Goal: Task Accomplishment & Management: Complete application form

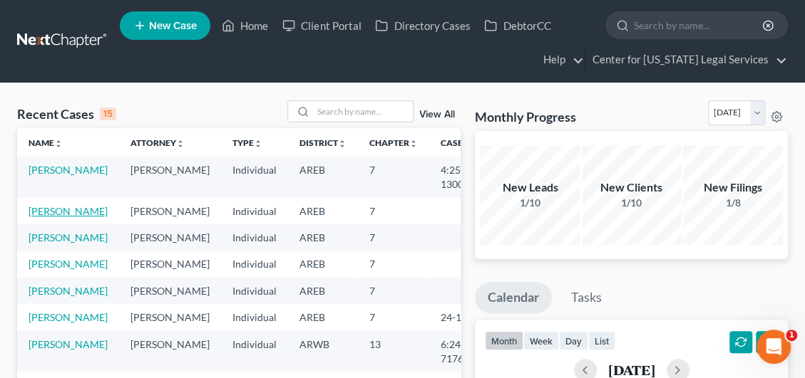
click at [40, 215] on link "[PERSON_NAME]" at bounding box center [68, 211] width 79 height 12
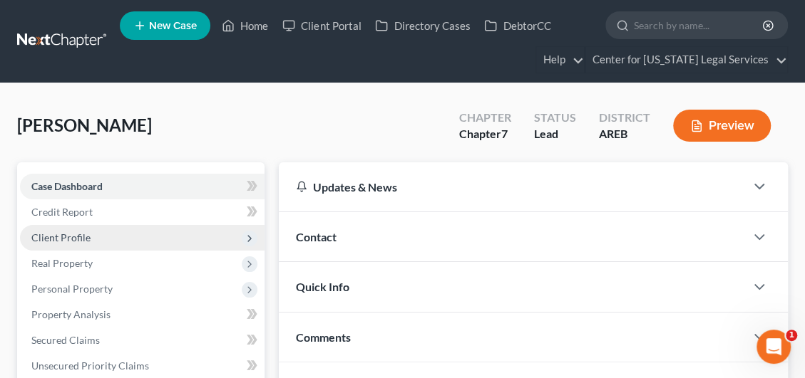
click at [101, 235] on span "Client Profile" at bounding box center [142, 238] width 244 height 26
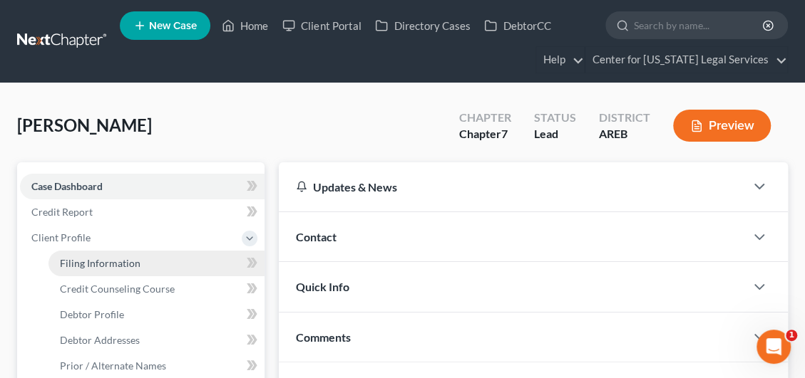
click at [100, 265] on span "Filing Information" at bounding box center [100, 263] width 81 height 12
select select "1"
select select "0"
select select "2"
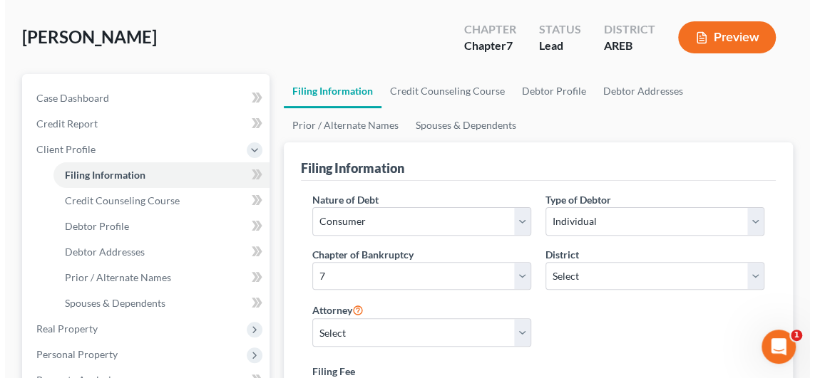
scroll to position [214, 0]
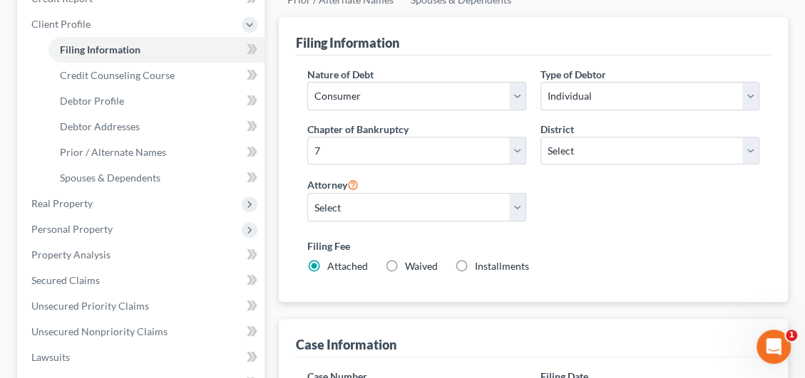
click at [475, 264] on label "Installments Installments" at bounding box center [502, 266] width 54 height 14
click at [480, 264] on input "Installments Installments" at bounding box center [484, 263] width 9 height 9
radio input "true"
radio input "false"
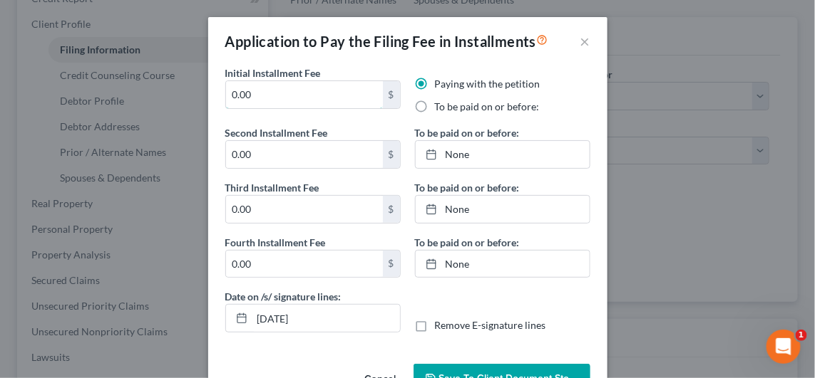
drag, startPoint x: 267, startPoint y: 88, endPoint x: 198, endPoint y: 91, distance: 68.5
click at [198, 91] on div "Application to Pay the Filing Fee in Installments × Initial Installment Fee 0.0…" at bounding box center [407, 189] width 815 height 378
type input "84.50"
click at [435, 108] on label "To be paid on or before:" at bounding box center [487, 107] width 105 height 14
click at [440, 108] on input "To be paid on or before:" at bounding box center [444, 104] width 9 height 9
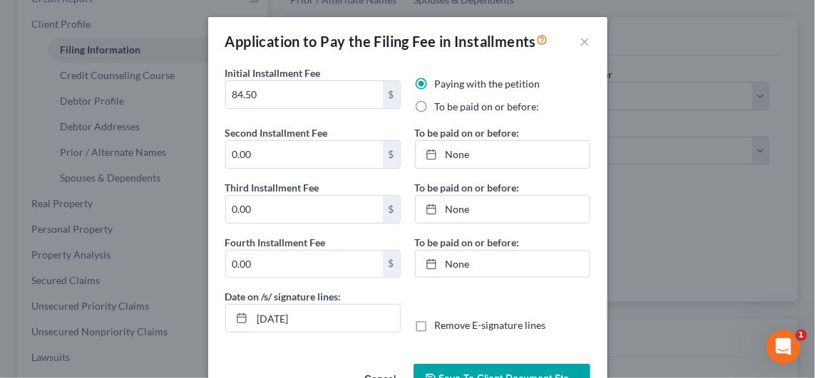
radio input "true"
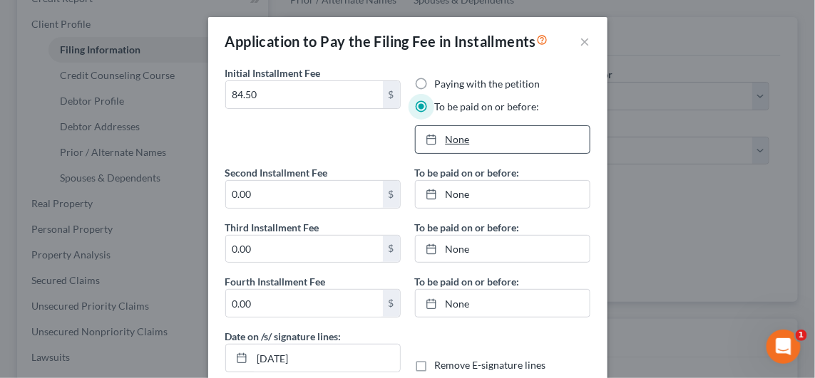
click at [437, 138] on div at bounding box center [435, 139] width 20 height 12
type input "[DATE]"
type input "84.50"
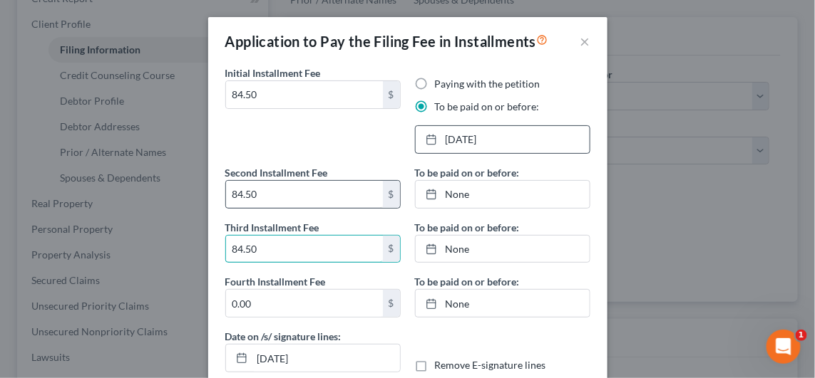
type input "84.50"
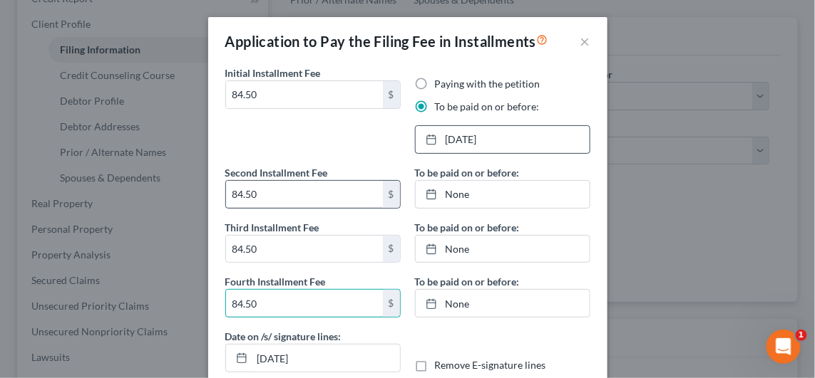
type input "84.50"
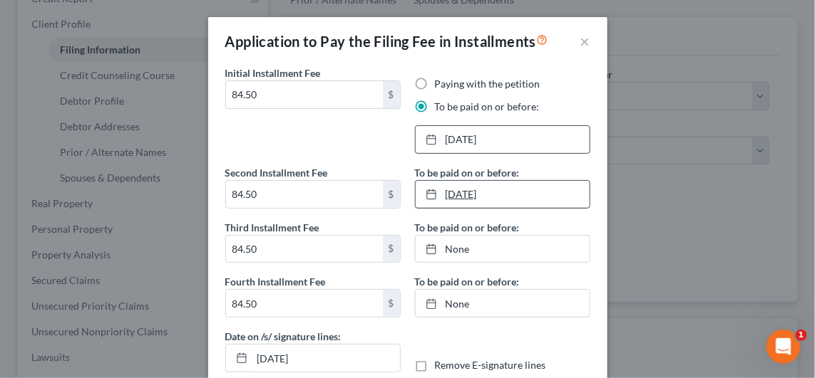
click at [446, 190] on link "[DATE]" at bounding box center [503, 194] width 174 height 27
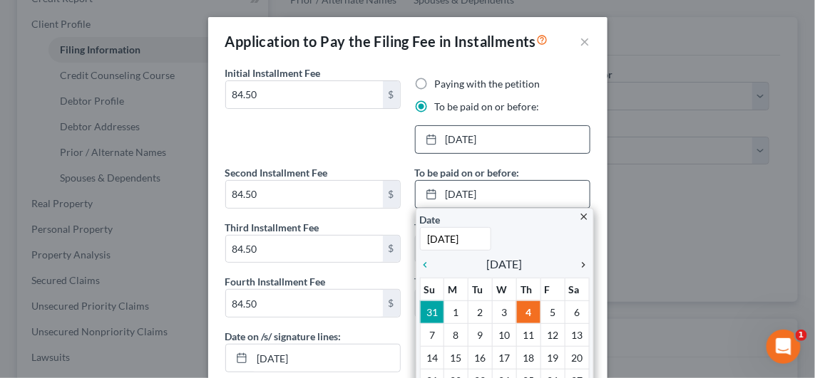
click at [577, 268] on icon "chevron_right" at bounding box center [580, 264] width 19 height 11
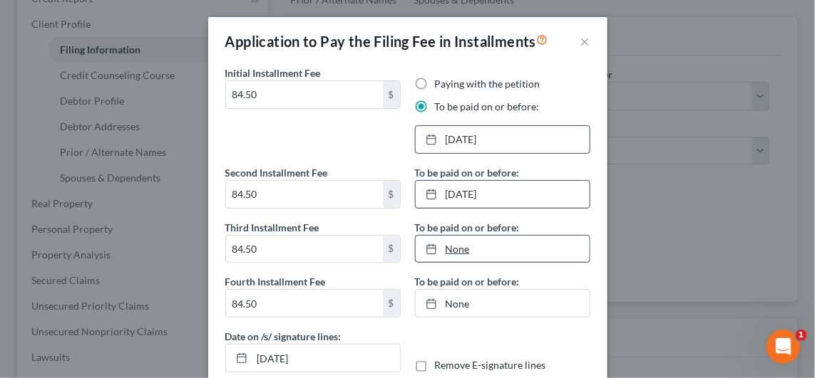
click at [452, 244] on link "None" at bounding box center [503, 249] width 174 height 27
type input "[DATE]"
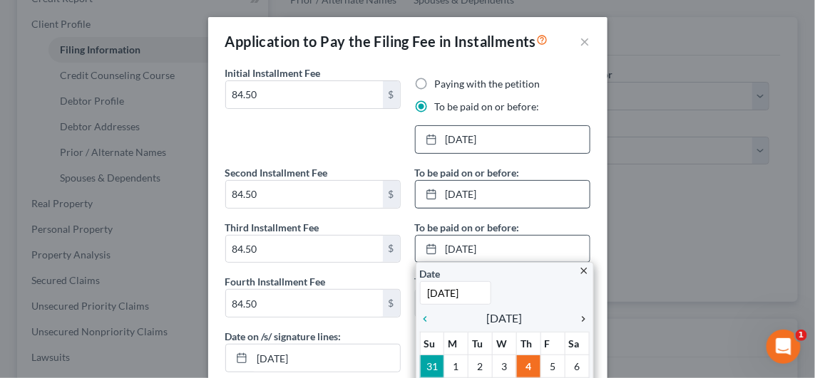
click at [577, 316] on icon "chevron_right" at bounding box center [580, 319] width 19 height 11
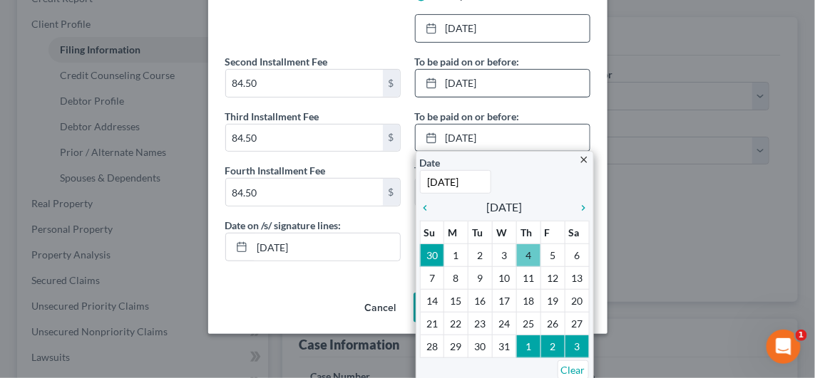
scroll to position [80, 0]
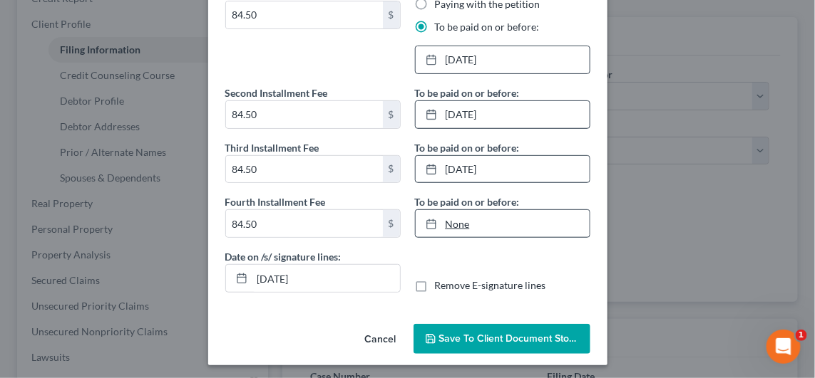
click at [448, 222] on link "None" at bounding box center [503, 223] width 174 height 27
type input "[DATE]"
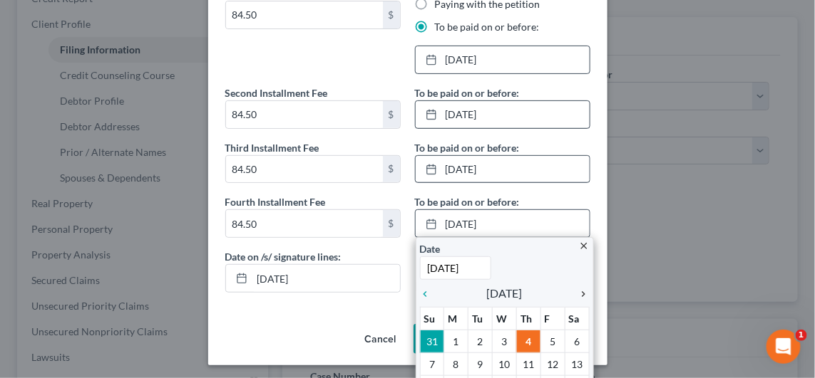
click at [579, 289] on icon "chevron_right" at bounding box center [580, 294] width 19 height 11
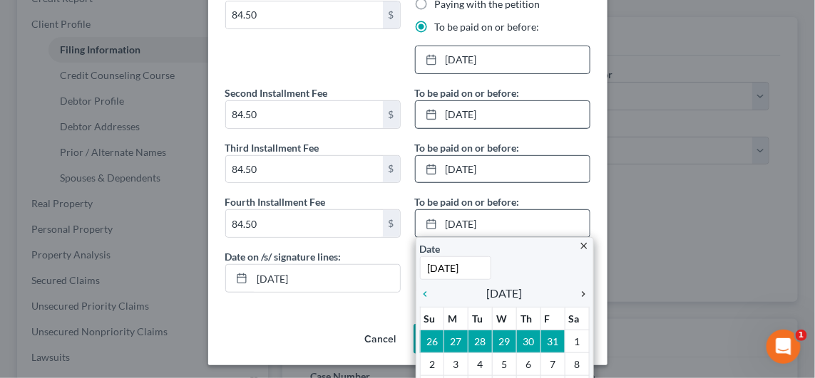
click at [579, 289] on icon "chevron_right" at bounding box center [580, 294] width 19 height 11
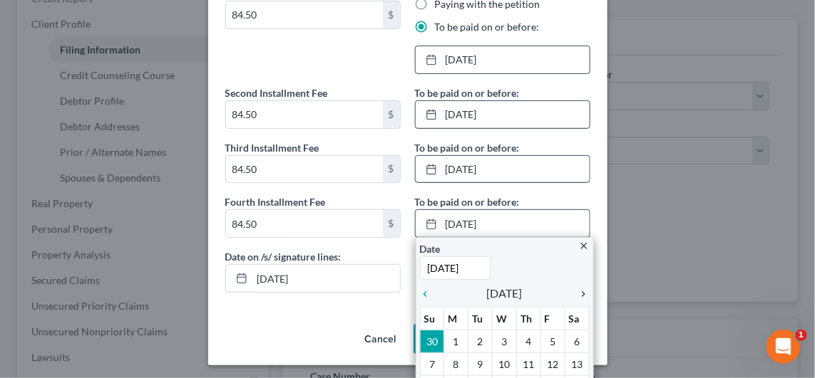
click at [579, 289] on icon "chevron_right" at bounding box center [580, 294] width 19 height 11
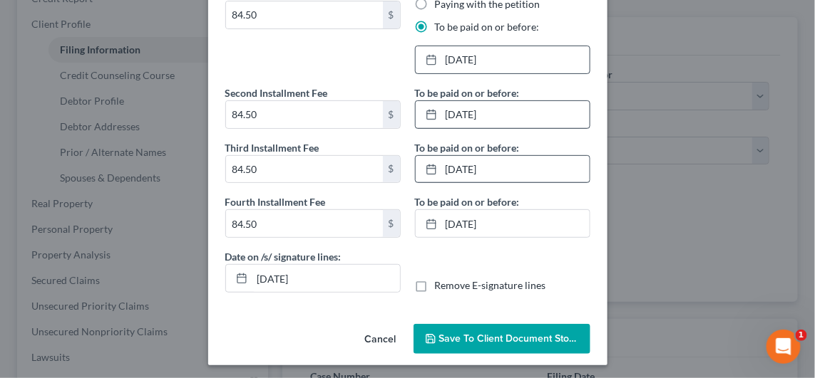
click at [480, 340] on span "Save to Client Document Storage" at bounding box center [514, 339] width 151 height 12
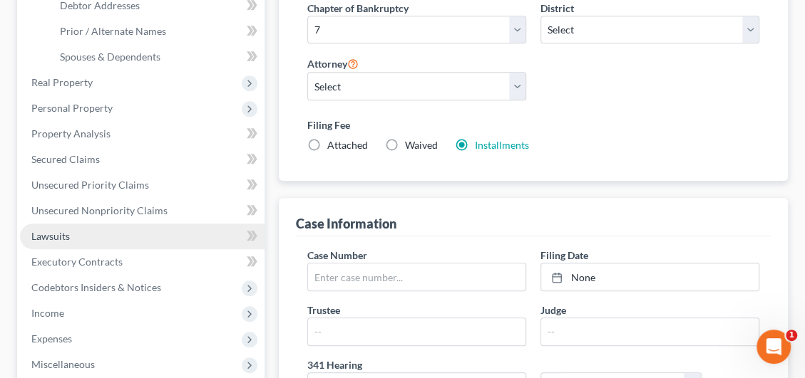
scroll to position [356, 0]
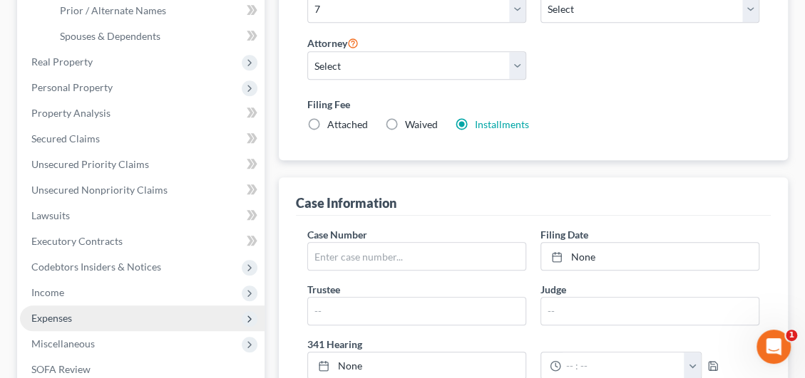
click at [56, 314] on span "Expenses" at bounding box center [51, 318] width 41 height 12
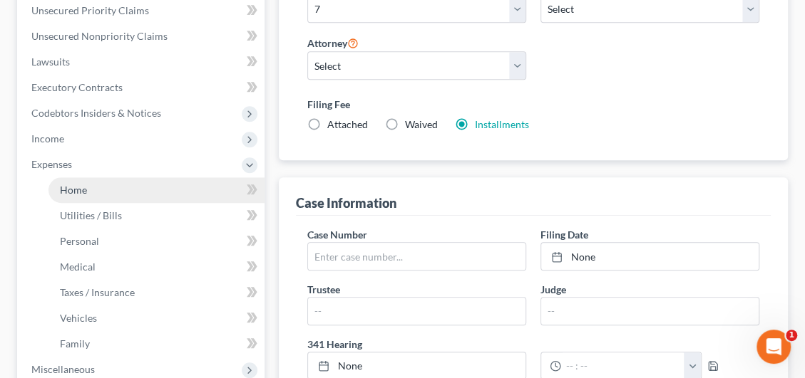
click at [93, 182] on link "Home" at bounding box center [156, 190] width 216 height 26
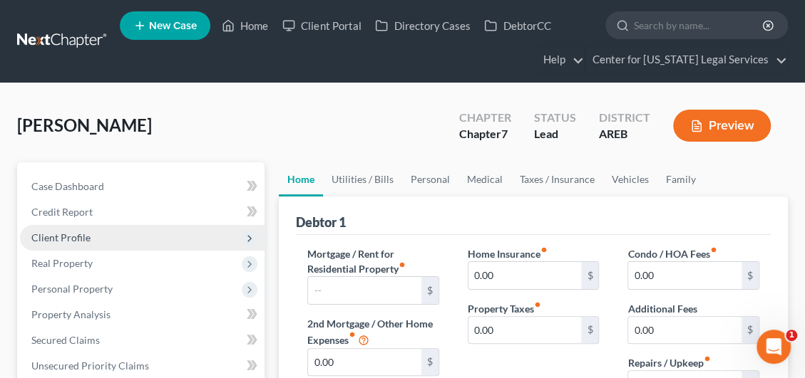
click at [71, 239] on span "Client Profile" at bounding box center [60, 238] width 59 height 12
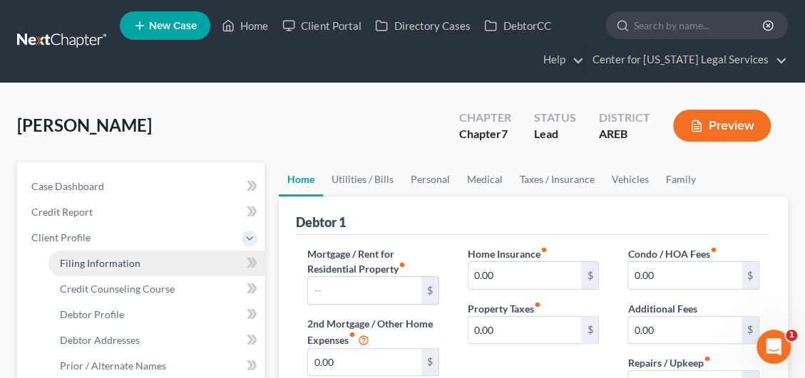
click at [93, 265] on span "Filing Information" at bounding box center [100, 263] width 81 height 12
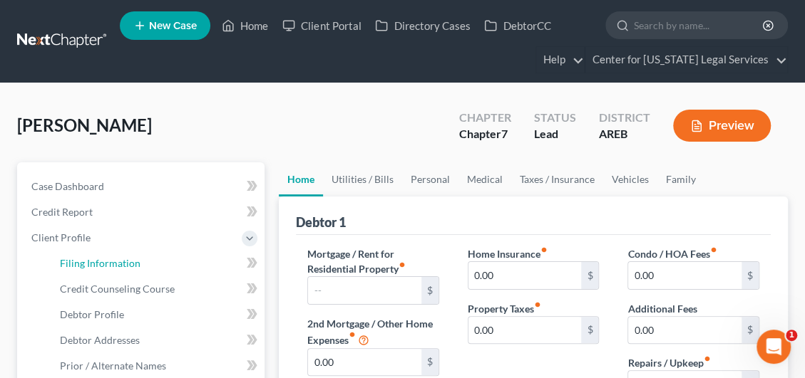
select select "1"
select select "0"
select select "5"
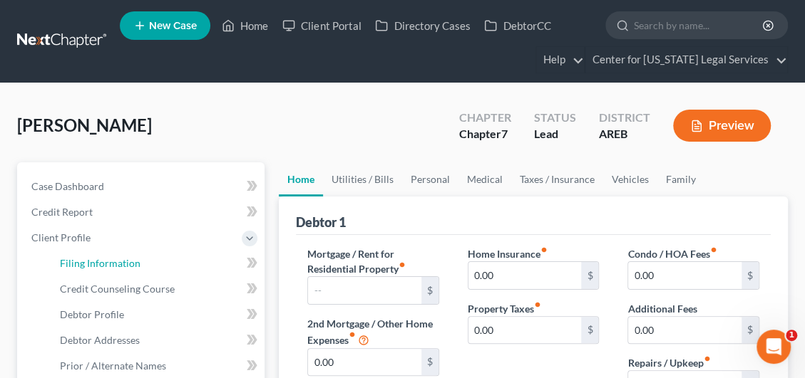
select select "2"
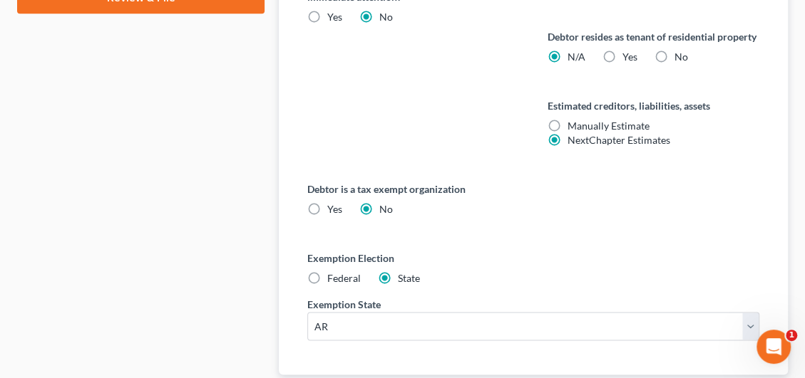
scroll to position [959, 0]
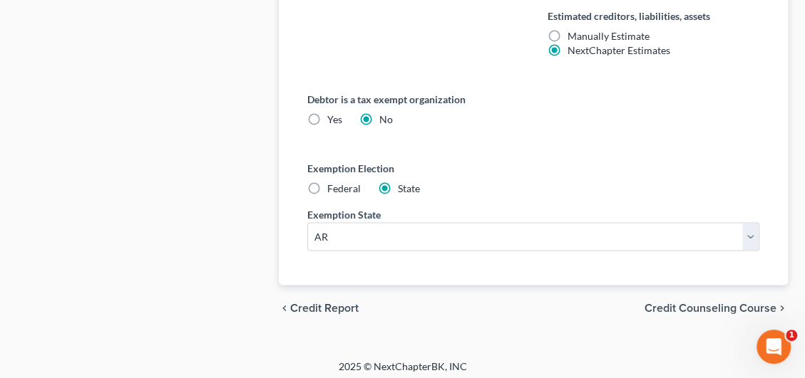
click at [327, 182] on label "Federal" at bounding box center [343, 189] width 33 height 14
click at [333, 182] on input "Federal" at bounding box center [337, 186] width 9 height 9
radio input "true"
radio input "false"
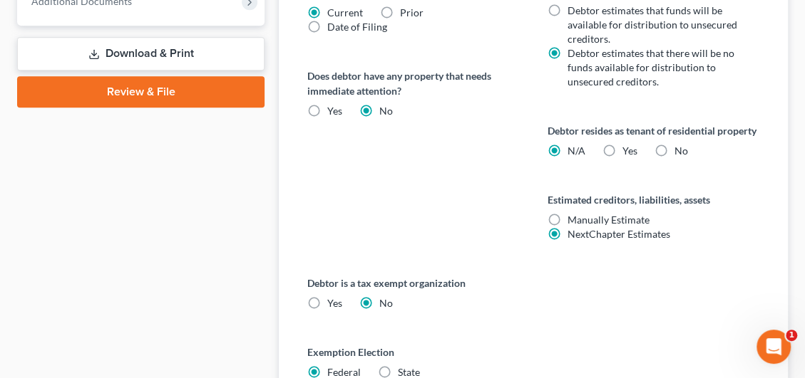
scroll to position [906, 0]
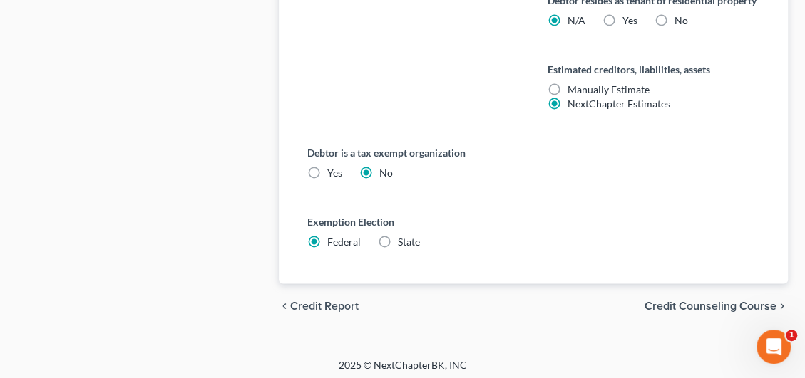
click at [716, 301] on span "Credit Counseling Course" at bounding box center [710, 306] width 132 height 11
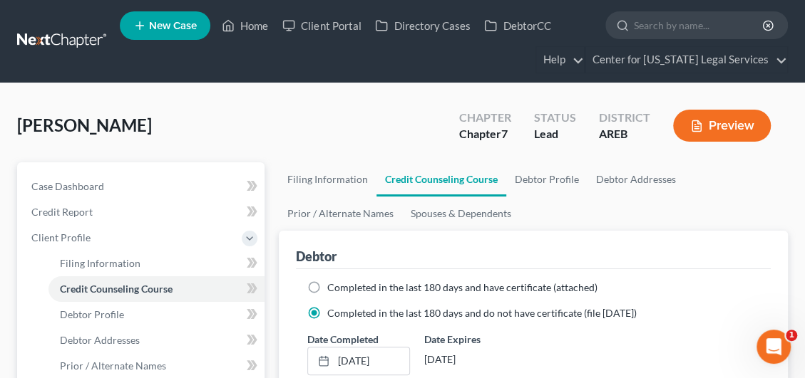
click at [327, 285] on label "Completed in the last 180 days and have certificate (attached)" at bounding box center [462, 288] width 270 height 14
click at [333, 285] on input "Completed in the last 180 days and have certificate (attached)" at bounding box center [337, 285] width 9 height 9
radio input "true"
radio input "false"
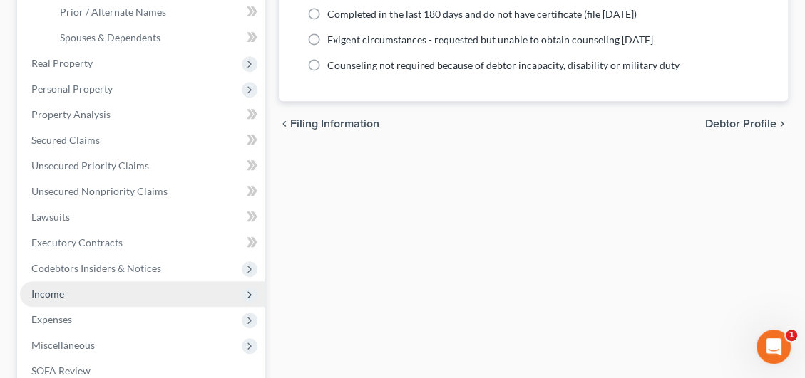
scroll to position [356, 0]
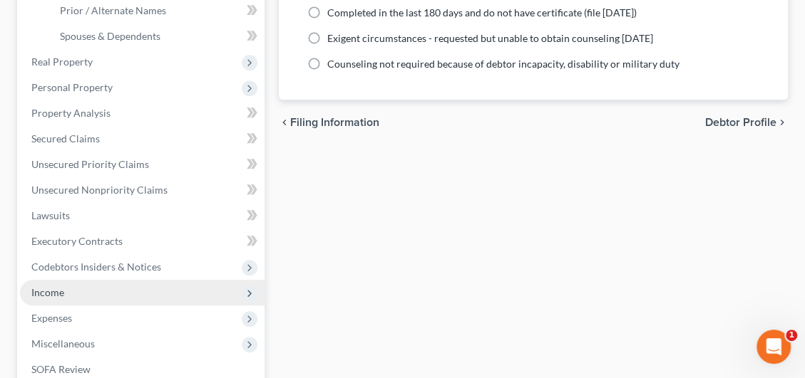
click at [58, 287] on span "Income" at bounding box center [47, 293] width 33 height 12
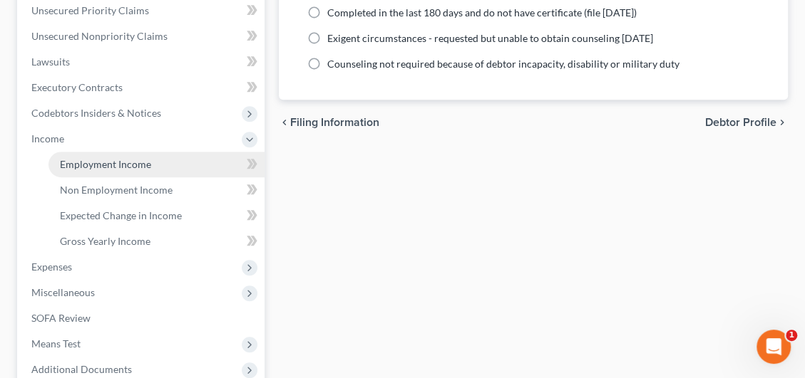
click at [138, 160] on span "Employment Income" at bounding box center [105, 164] width 91 height 12
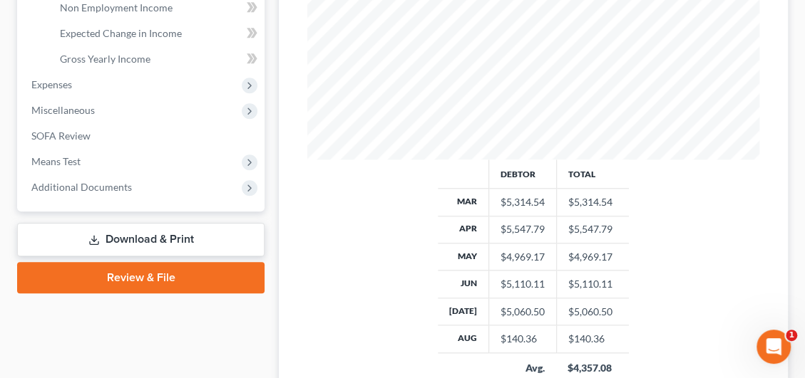
scroll to position [428, 0]
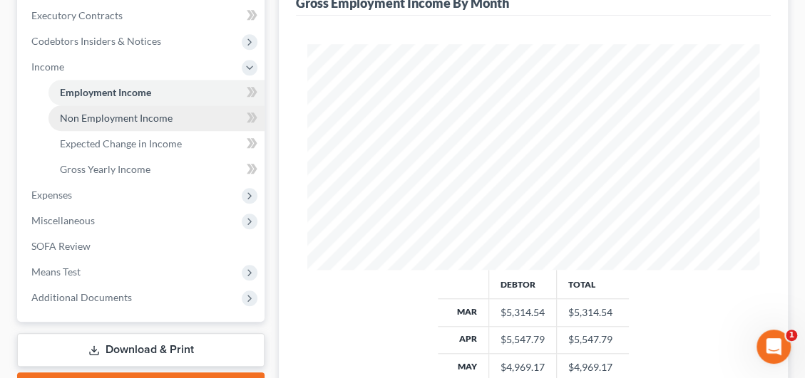
click at [132, 119] on span "Non Employment Income" at bounding box center [116, 118] width 113 height 12
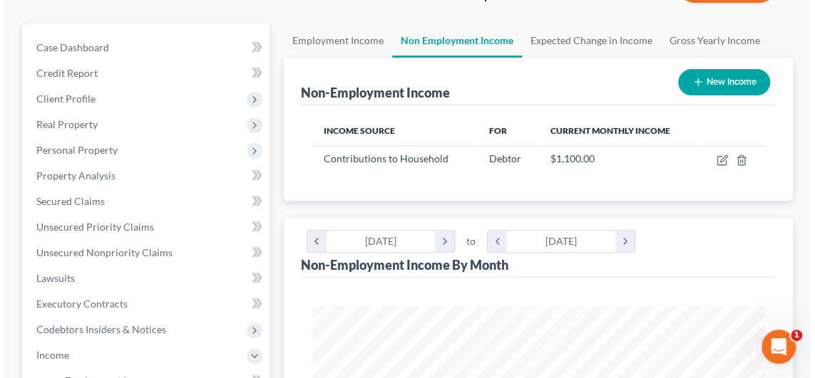
scroll to position [143, 0]
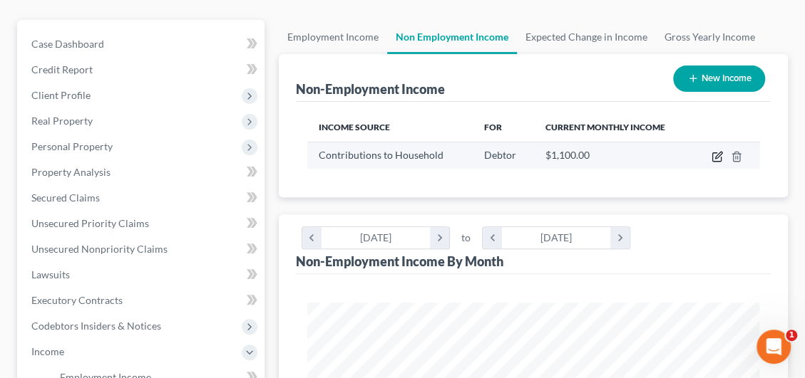
click at [716, 154] on icon "button" at bounding box center [718, 155] width 6 height 6
select select "8"
select select "0"
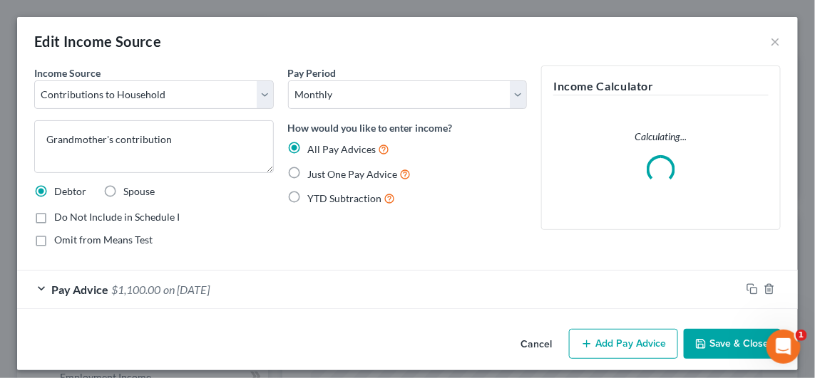
scroll to position [229, 487]
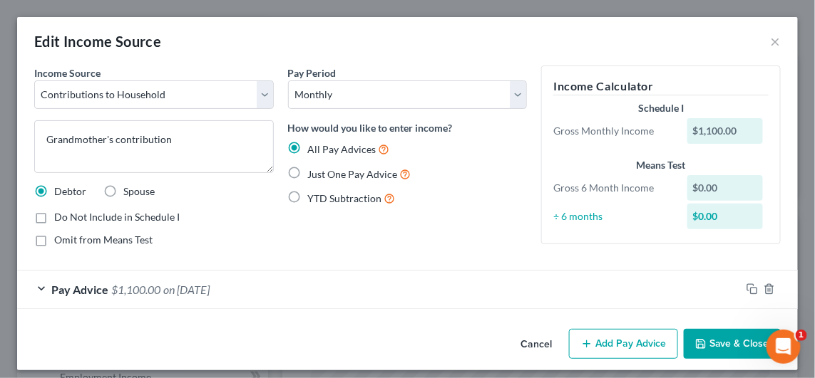
click at [171, 289] on span "on [DATE]" at bounding box center [186, 290] width 46 height 14
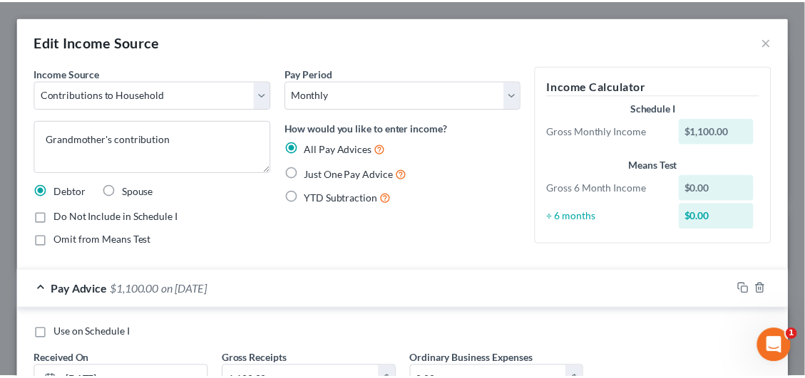
scroll to position [0, 0]
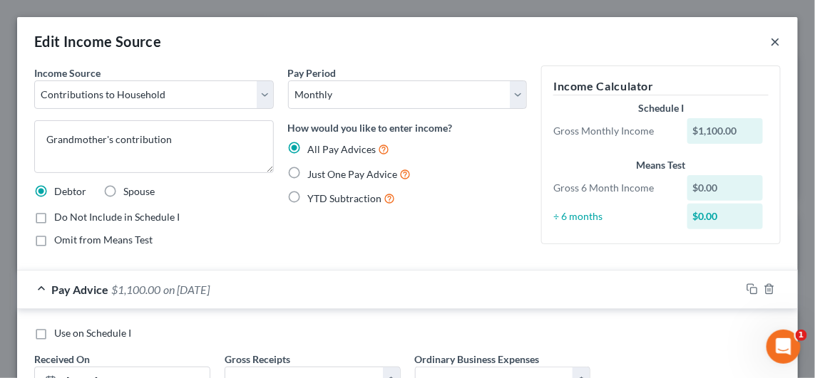
click at [770, 34] on button "×" at bounding box center [775, 41] width 10 height 17
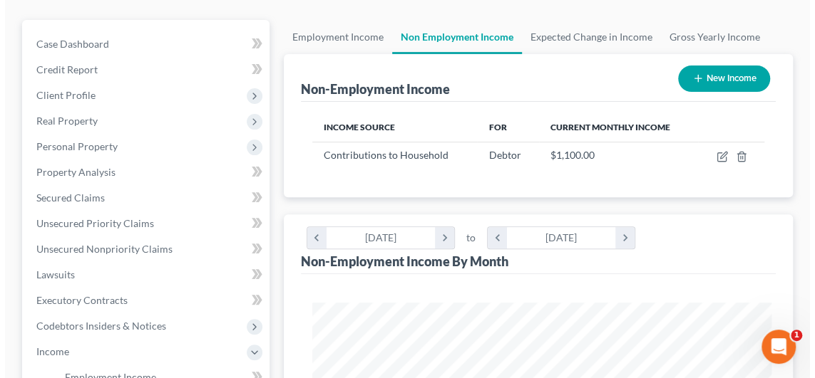
scroll to position [712479, 712224]
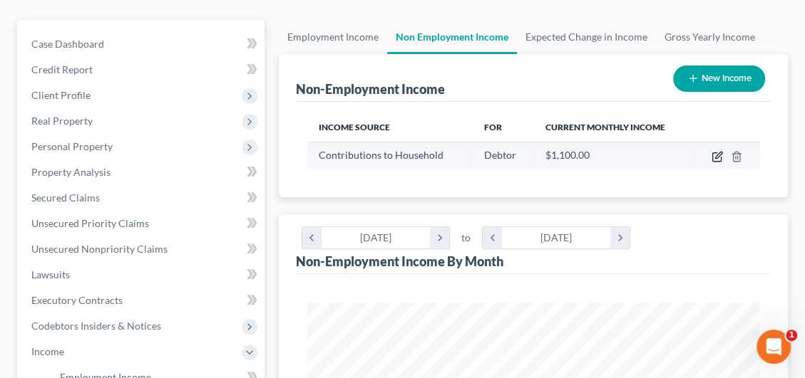
click at [717, 158] on icon "button" at bounding box center [716, 156] width 11 height 11
select select "8"
select select "0"
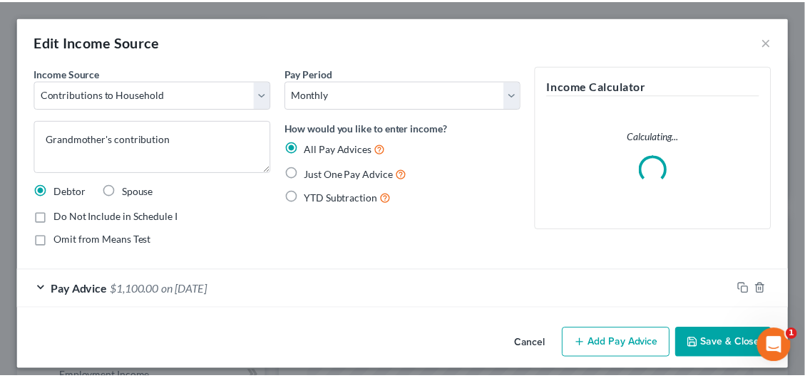
scroll to position [229, 487]
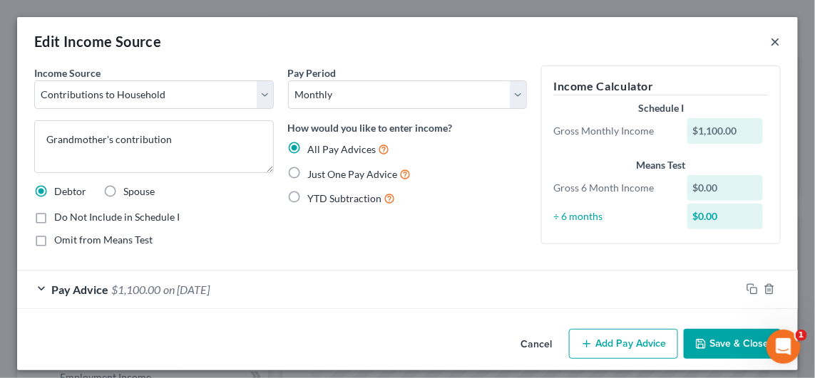
click at [770, 41] on button "×" at bounding box center [775, 41] width 10 height 17
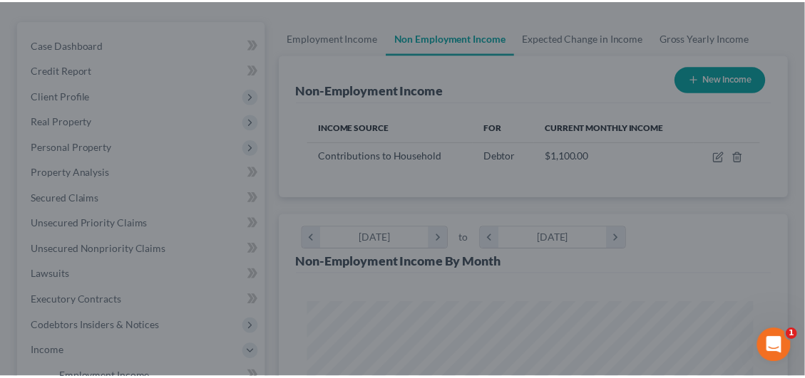
scroll to position [712479, 712224]
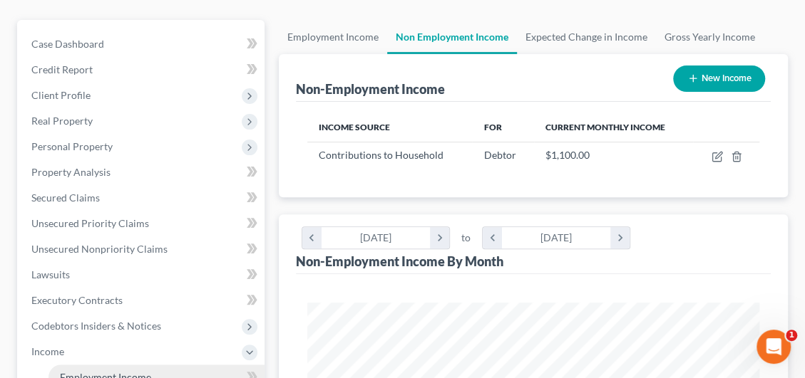
click at [112, 376] on span "Employment Income" at bounding box center [105, 377] width 91 height 12
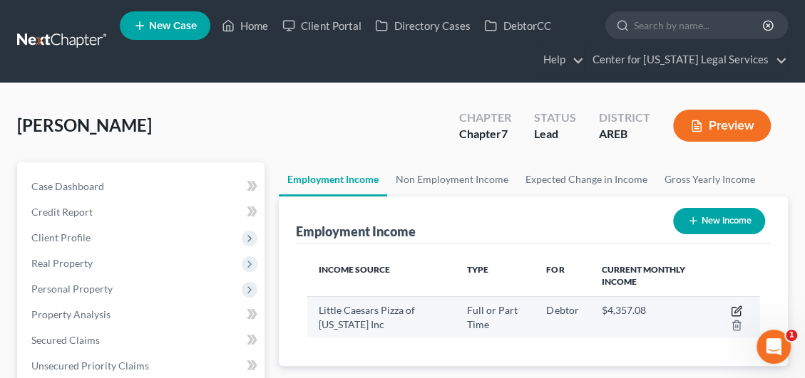
click at [738, 309] on icon "button" at bounding box center [736, 311] width 11 height 11
select select "0"
select select "2"
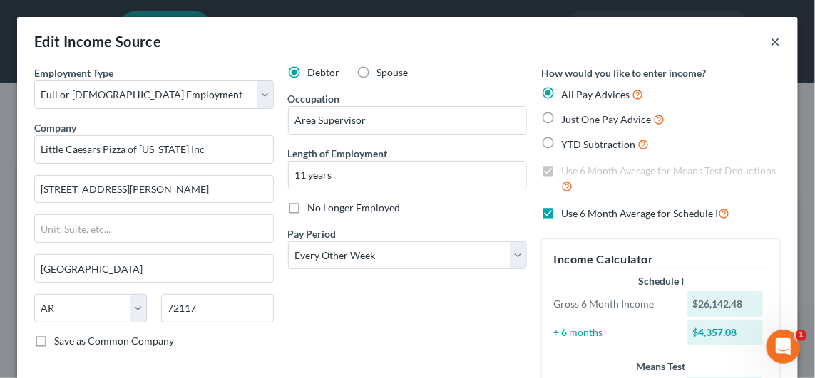
click at [770, 39] on button "×" at bounding box center [775, 41] width 10 height 17
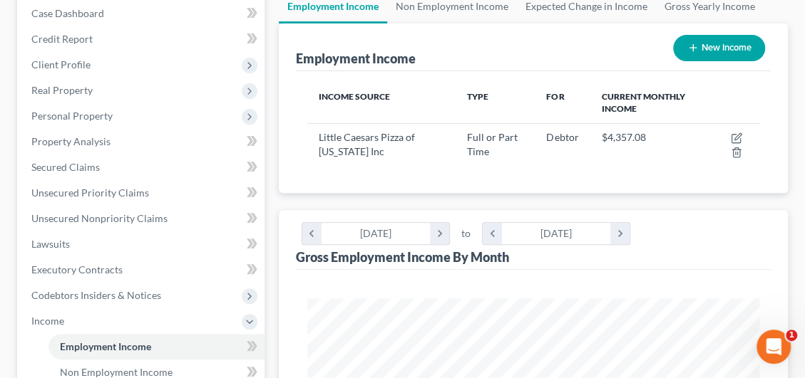
scroll to position [356, 0]
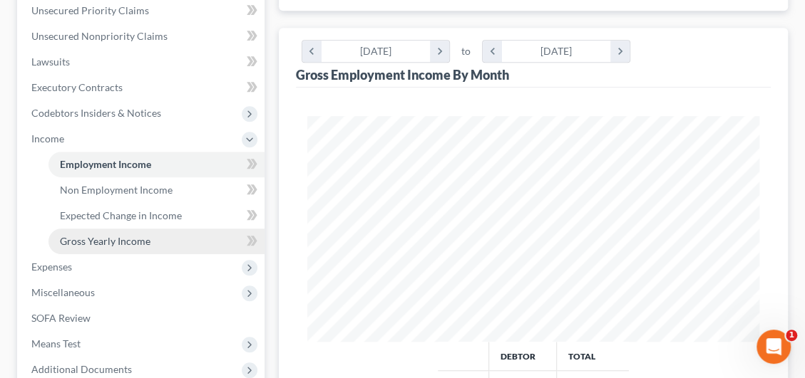
click at [127, 235] on span "Gross Yearly Income" at bounding box center [105, 241] width 91 height 12
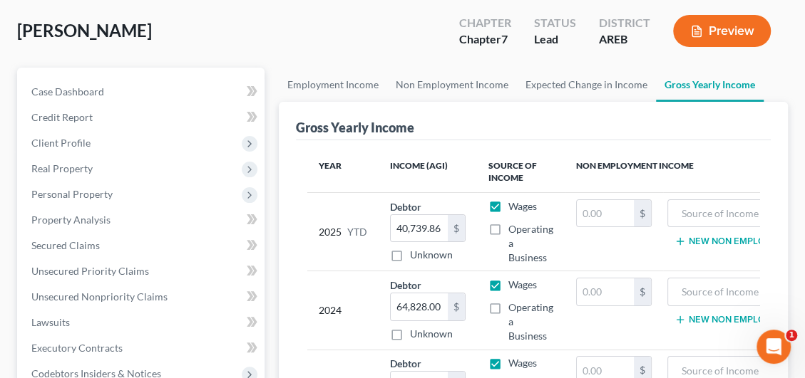
scroll to position [214, 0]
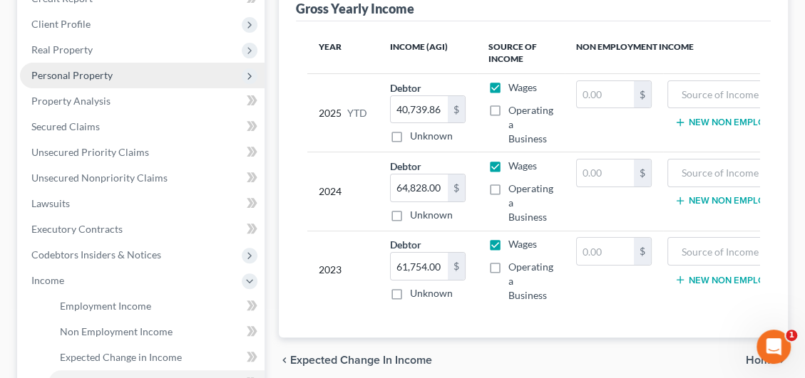
click at [81, 71] on span "Personal Property" at bounding box center [71, 75] width 81 height 12
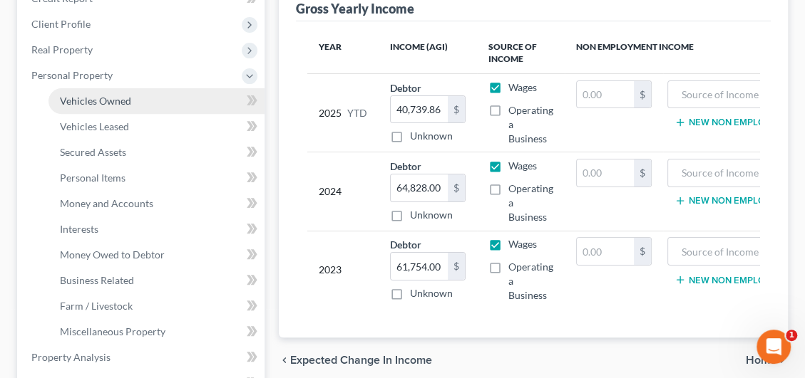
click at [123, 100] on span "Vehicles Owned" at bounding box center [95, 101] width 71 height 12
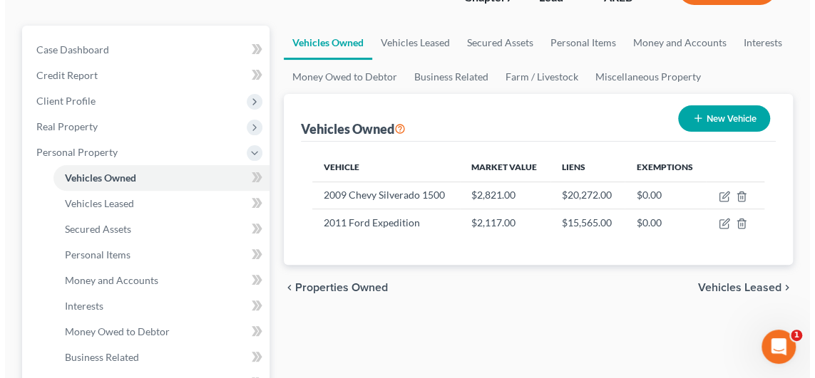
scroll to position [143, 0]
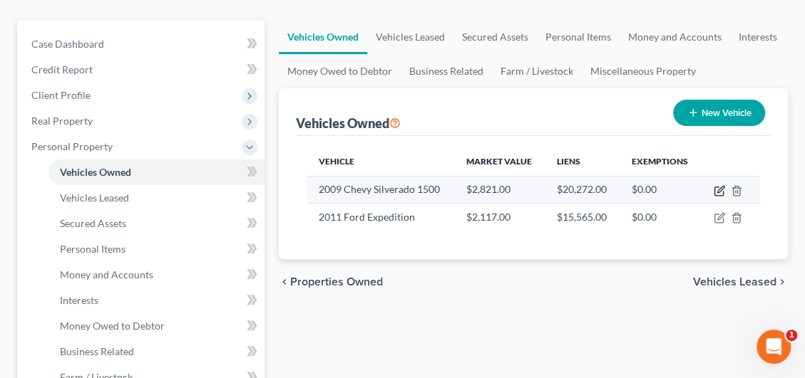
click at [718, 186] on icon "button" at bounding box center [718, 190] width 11 height 11
select select "0"
select select "17"
select select "1"
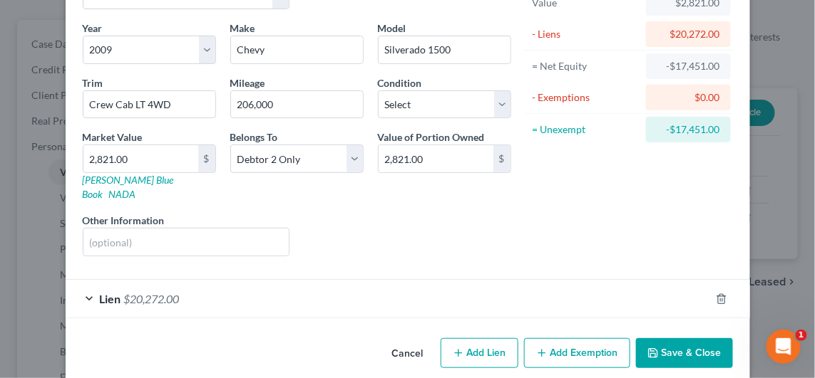
scroll to position [100, 0]
click at [148, 292] on span "$20,272.00" at bounding box center [152, 299] width 56 height 14
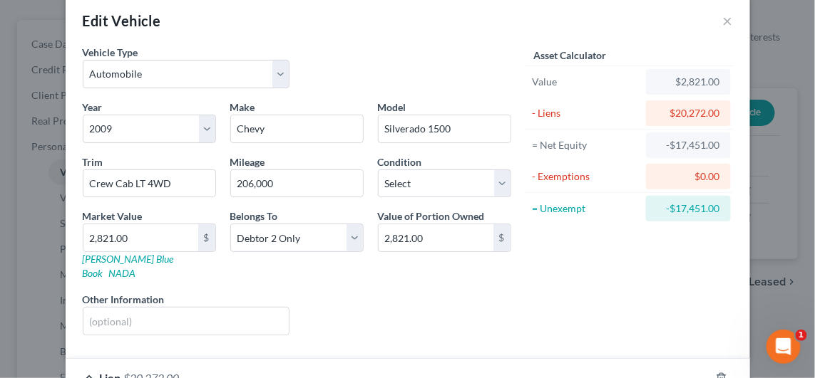
scroll to position [0, 0]
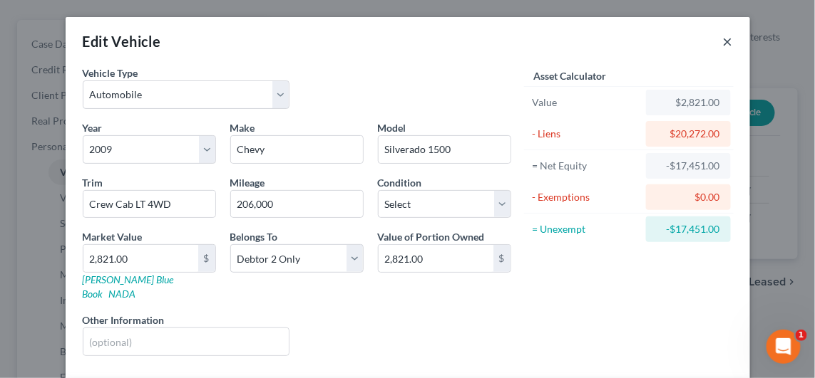
click at [723, 40] on button "×" at bounding box center [728, 41] width 10 height 17
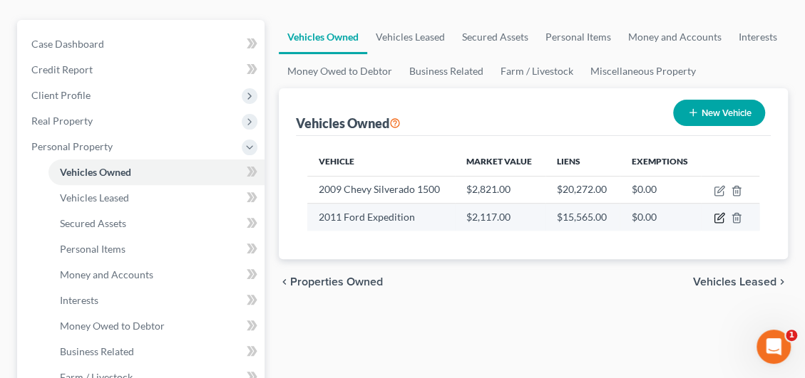
click at [715, 216] on icon "button" at bounding box center [718, 217] width 11 height 11
select select "0"
select select "15"
select select "3"
select select "1"
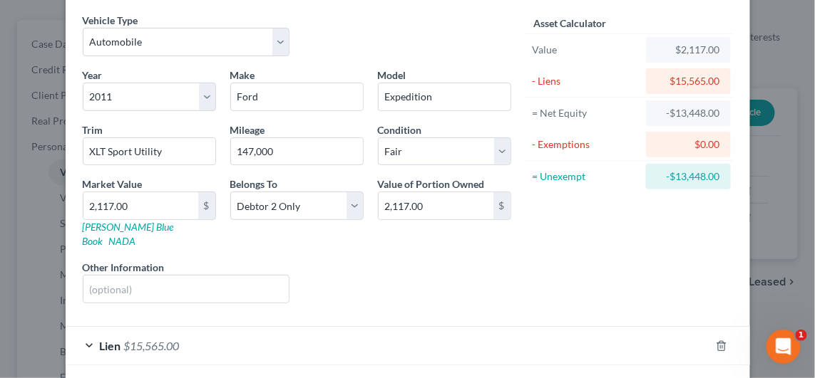
scroll to position [100, 0]
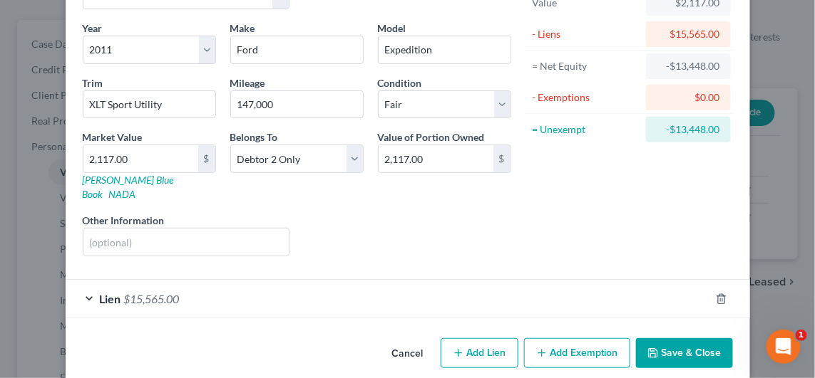
click at [177, 280] on div "Lien $15,565.00" at bounding box center [388, 299] width 644 height 38
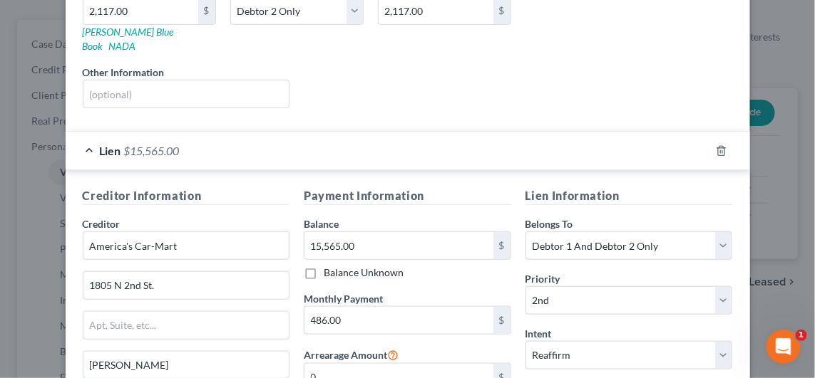
scroll to position [314, 0]
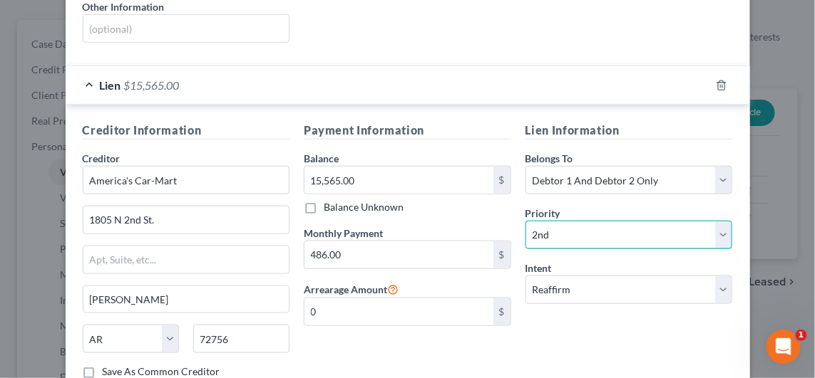
click at [566, 221] on select "Select 1st 2nd 3rd 4th 5th 6th 7th 8th 9th 10th 11th 12th 13th 14th 15th 16th 1…" at bounding box center [628, 235] width 207 height 29
select select "0"
click at [525, 221] on select "Select 1st 2nd 3rd 4th 5th 6th 7th 8th 9th 10th 11th 12th 13th 14th 15th 16th 1…" at bounding box center [628, 235] width 207 height 29
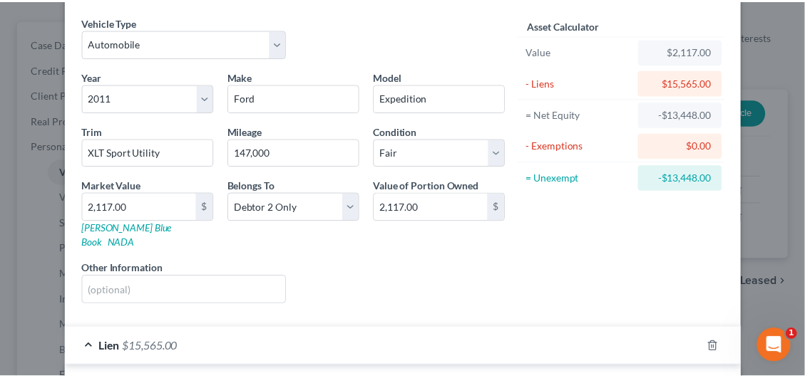
scroll to position [0, 0]
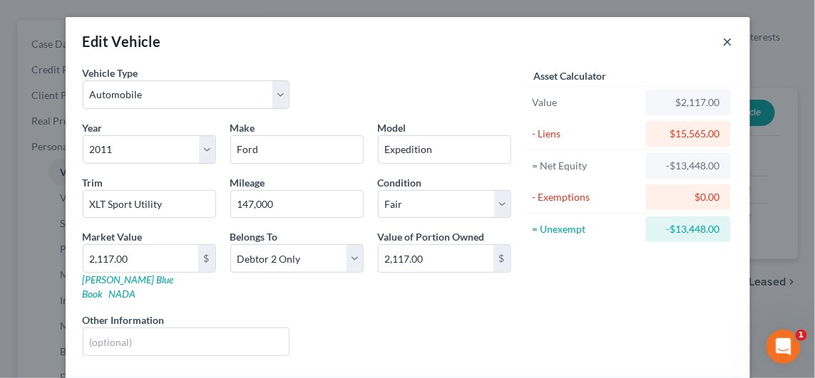
click at [723, 39] on button "×" at bounding box center [728, 41] width 10 height 17
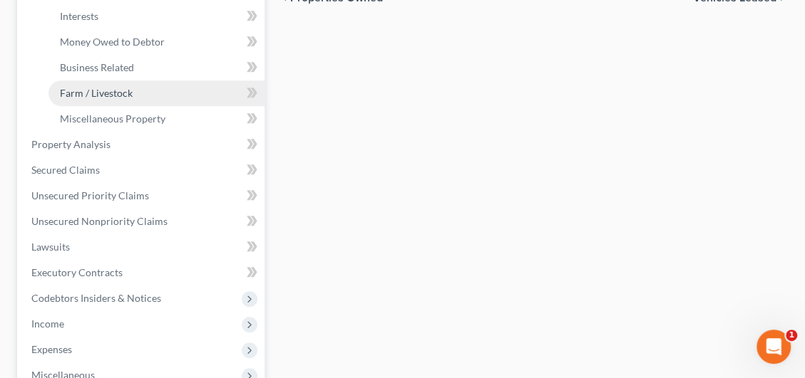
scroll to position [428, 0]
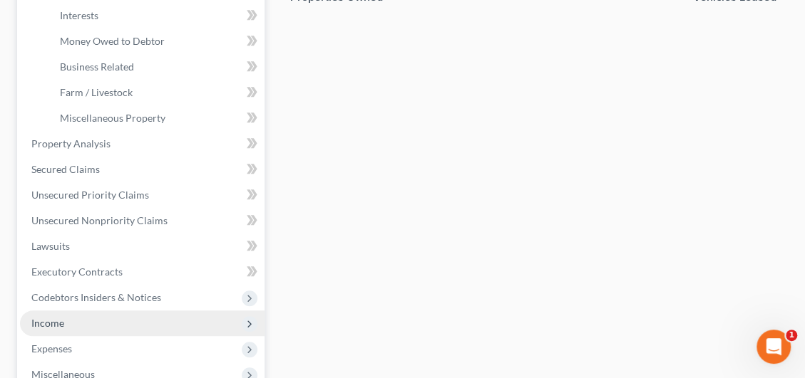
click at [63, 325] on span "Income" at bounding box center [47, 323] width 33 height 12
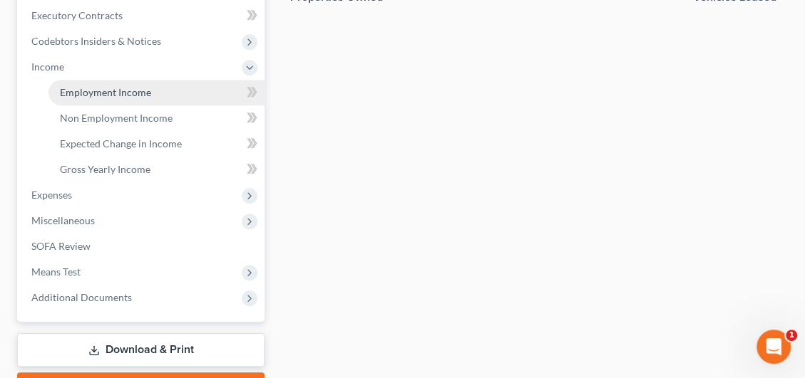
click at [120, 96] on span "Employment Income" at bounding box center [105, 92] width 91 height 12
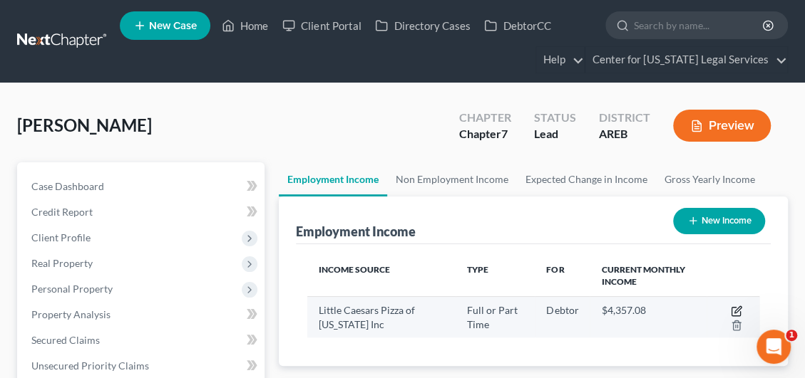
click at [732, 306] on icon "button" at bounding box center [736, 311] width 11 height 11
select select "0"
select select "2"
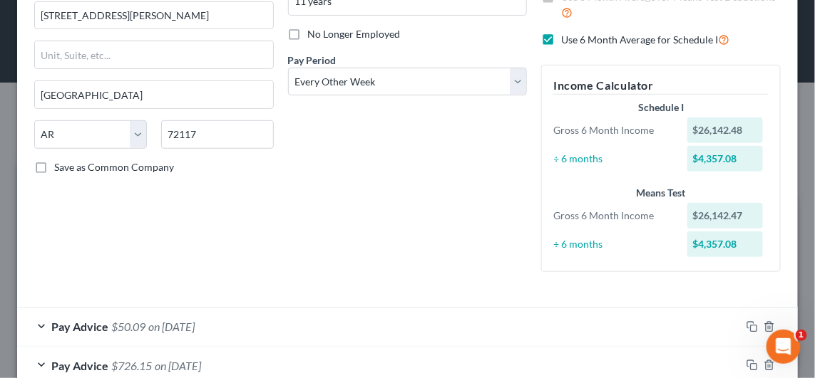
scroll to position [285, 0]
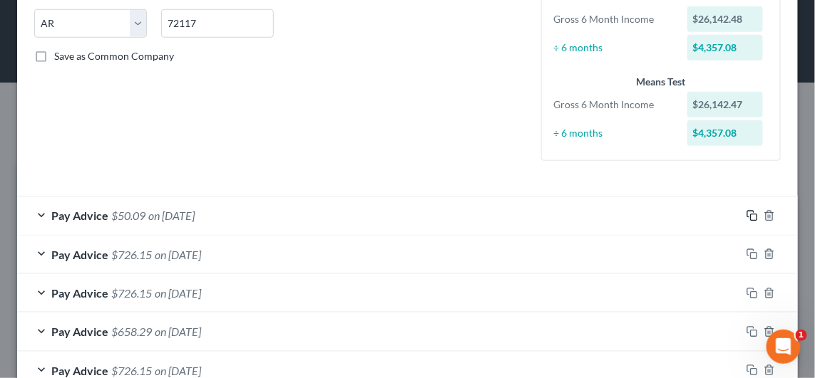
click at [746, 215] on icon "button" at bounding box center [751, 215] width 11 height 11
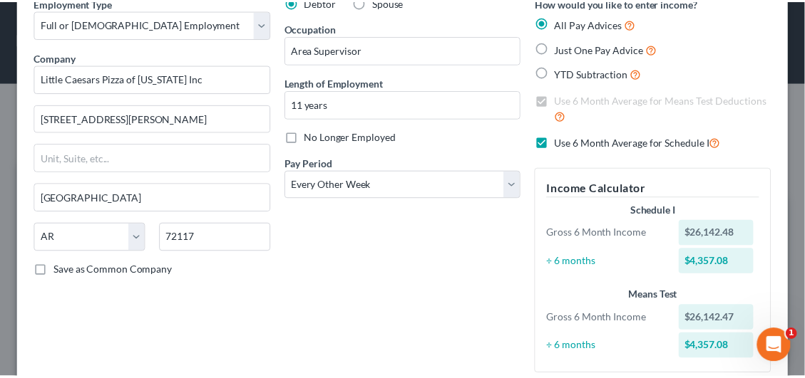
scroll to position [0, 0]
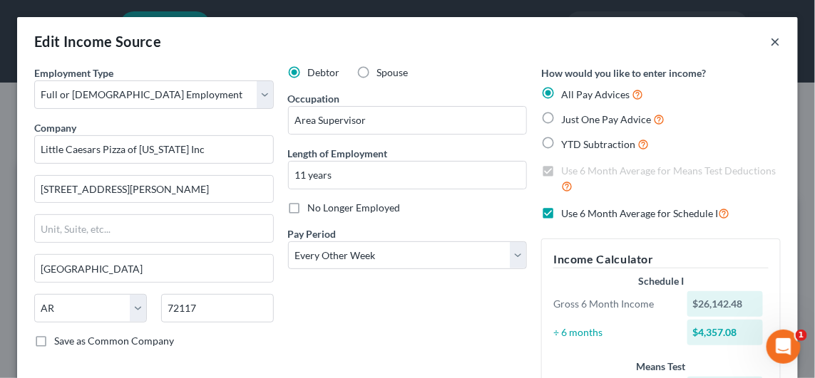
click at [770, 44] on button "×" at bounding box center [775, 41] width 10 height 17
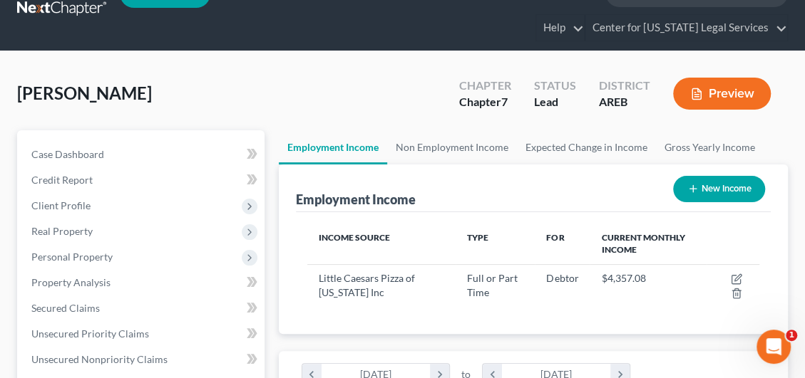
scroll to position [143, 0]
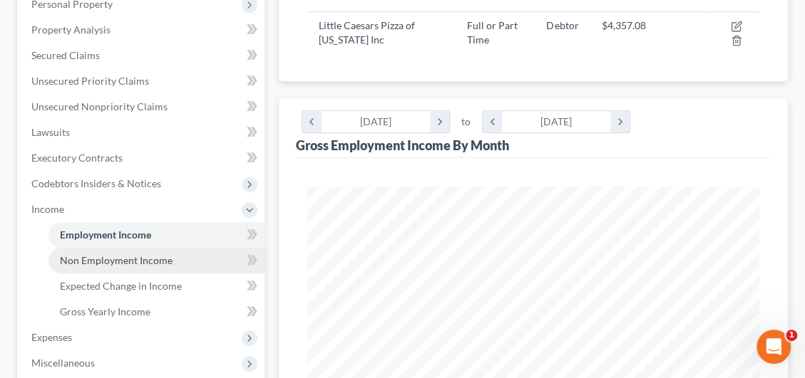
click at [101, 264] on span "Non Employment Income" at bounding box center [116, 260] width 113 height 12
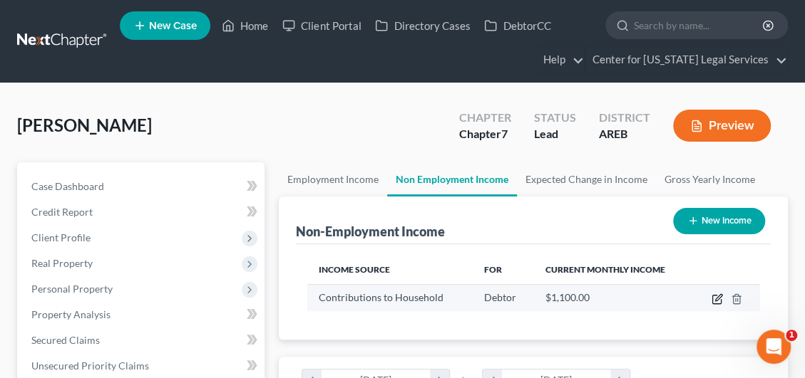
click at [713, 296] on icon "button" at bounding box center [716, 300] width 9 height 9
select select "8"
select select "0"
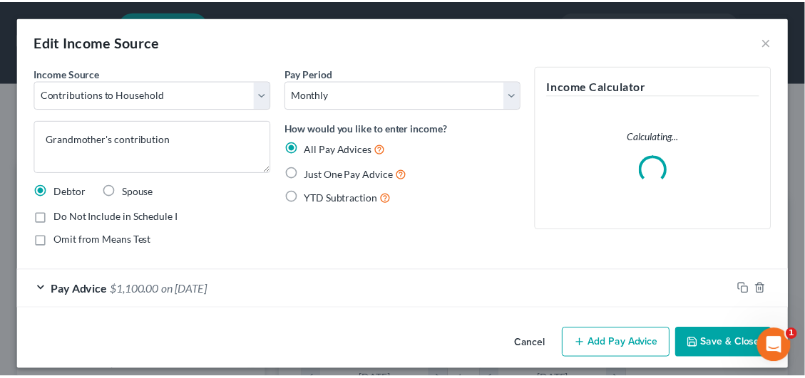
scroll to position [229, 487]
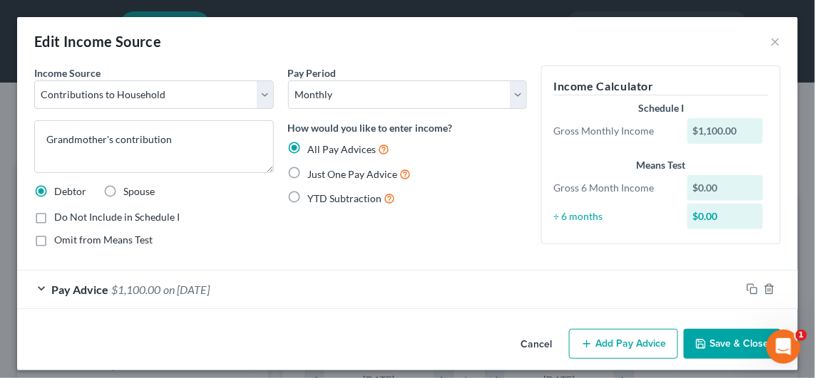
click at [308, 171] on label "Just One Pay Advice" at bounding box center [359, 174] width 103 height 16
click at [314, 171] on input "Just One Pay Advice" at bounding box center [318, 170] width 9 height 9
radio input "true"
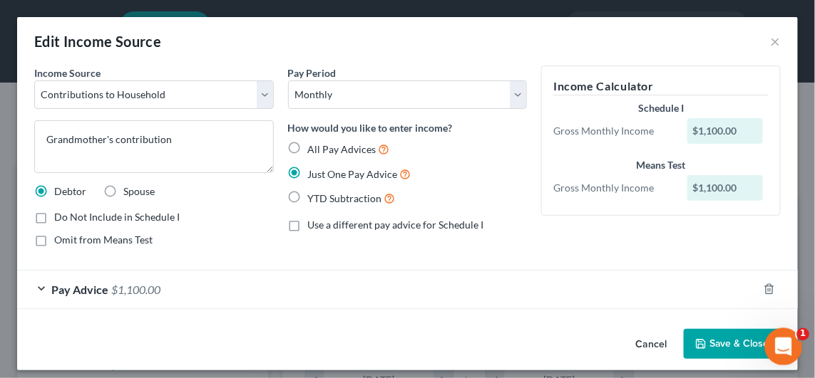
click at [741, 341] on button "Save & Close" at bounding box center [731, 344] width 97 height 30
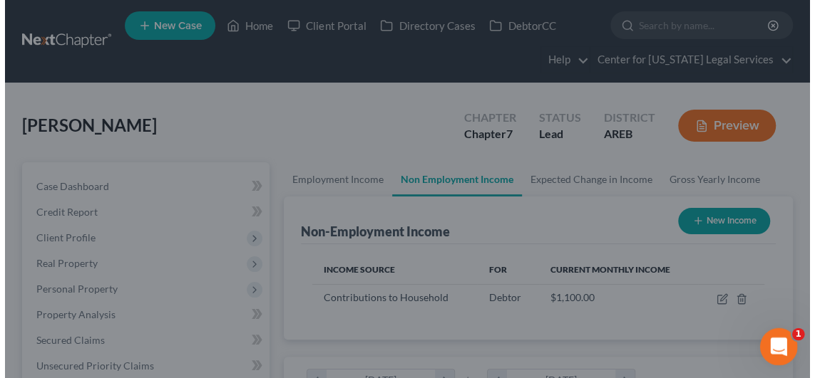
scroll to position [712479, 712224]
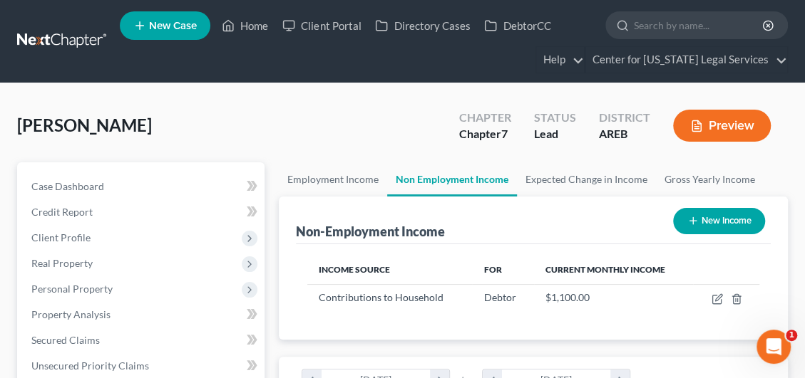
click at [697, 222] on button "New Income" at bounding box center [719, 221] width 92 height 26
select select "0"
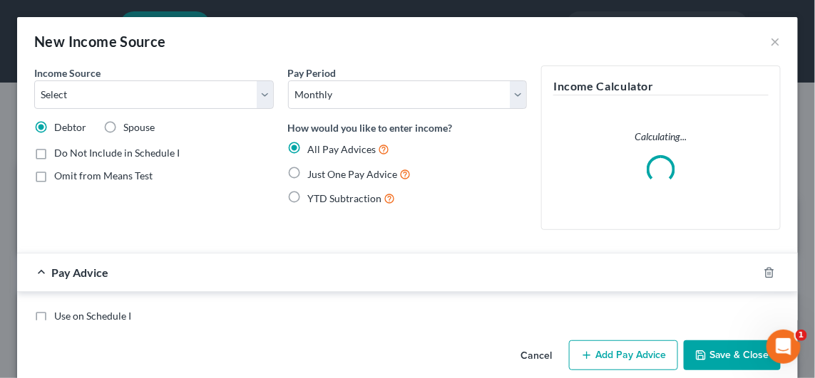
scroll to position [229, 487]
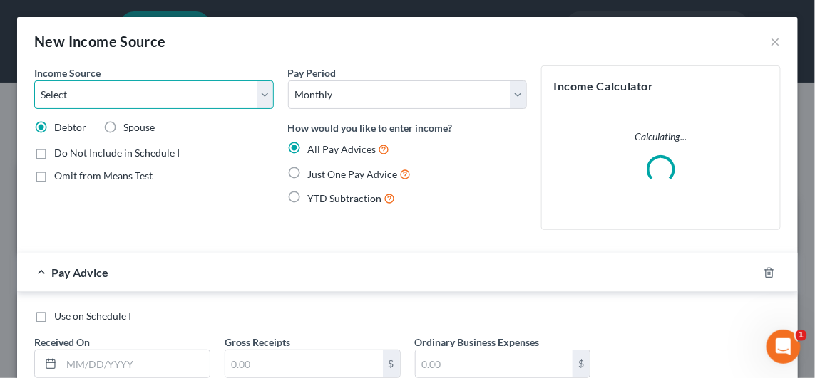
click at [172, 98] on select "Select Unemployment Disability (from employer) Pension Retirement Social Securi…" at bounding box center [153, 95] width 239 height 29
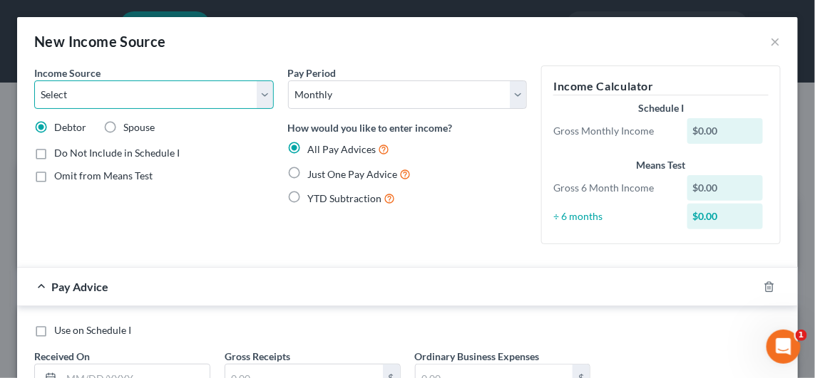
select select "1"
click at [34, 81] on select "Select Unemployment Disability (from employer) Pension Retirement Social Securi…" at bounding box center [153, 95] width 239 height 29
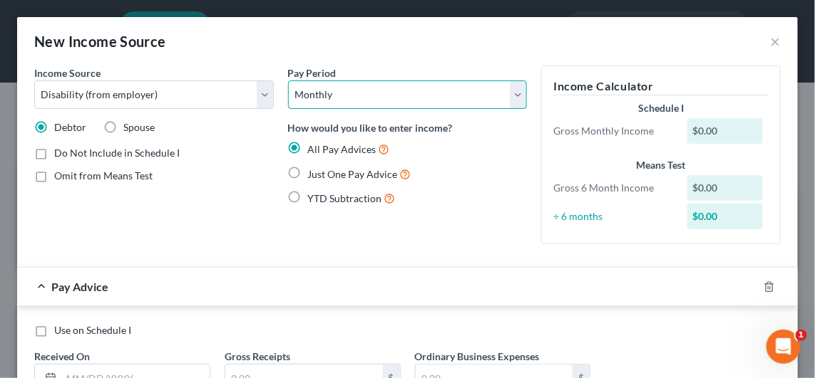
click at [504, 96] on select "Select Monthly Twice Monthly Every Other Week Weekly" at bounding box center [407, 95] width 239 height 29
select select "3"
click at [288, 81] on select "Select Monthly Twice Monthly Every Other Week Weekly" at bounding box center [407, 95] width 239 height 29
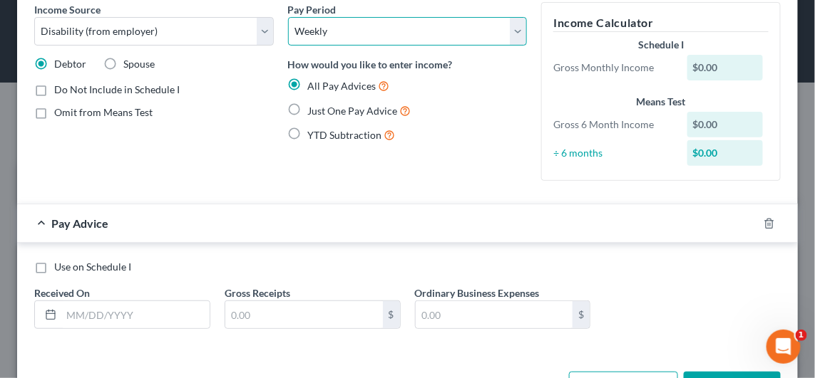
scroll to position [113, 0]
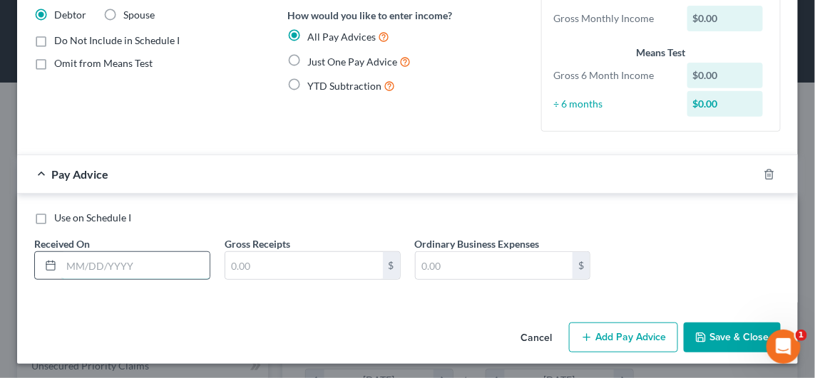
click at [78, 262] on input "text" at bounding box center [135, 265] width 148 height 27
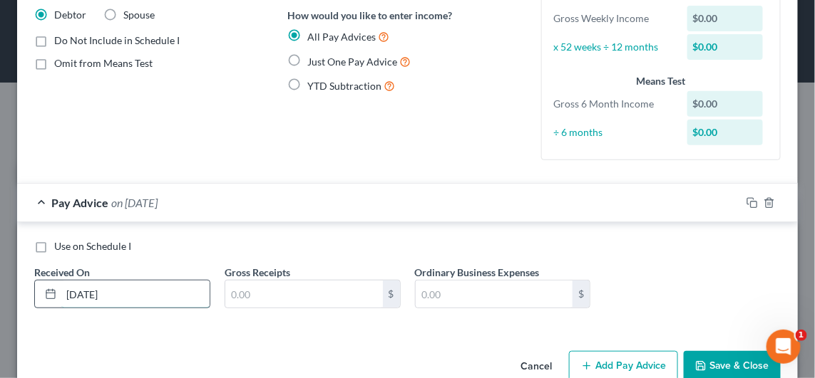
type input "[DATE]"
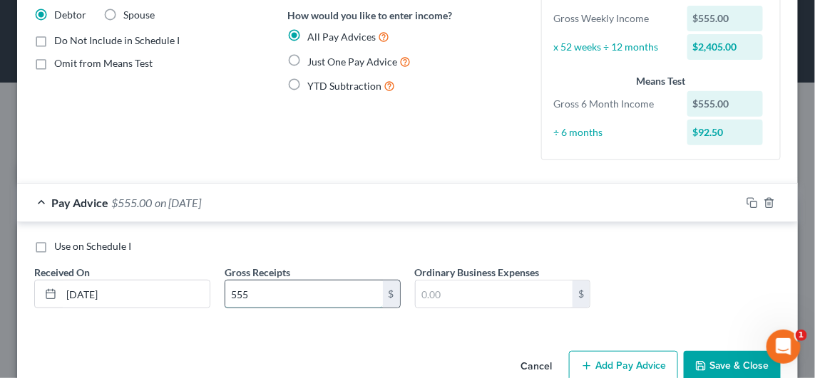
drag, startPoint x: 243, startPoint y: 294, endPoint x: 222, endPoint y: 293, distance: 21.4
click at [225, 293] on input "555" at bounding box center [304, 294] width 158 height 27
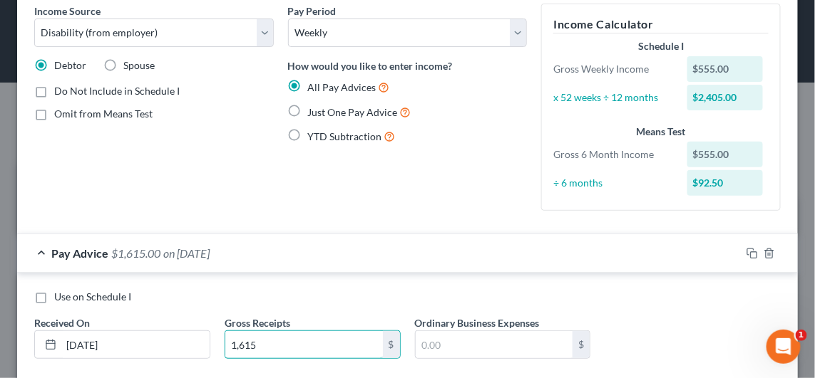
scroll to position [41, 0]
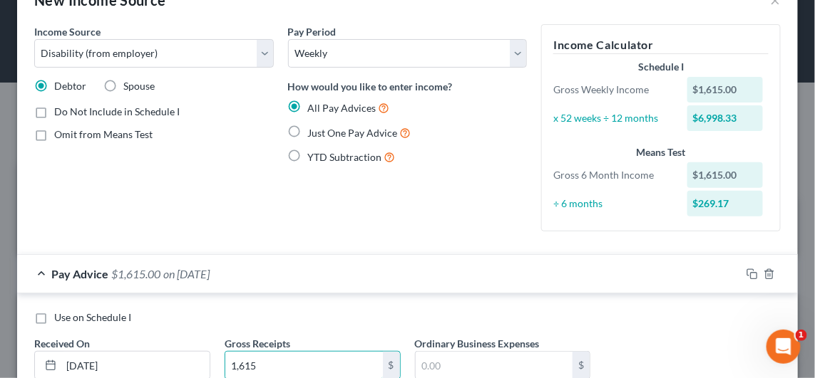
type input "1,615"
click at [308, 130] on label "Just One Pay Advice" at bounding box center [359, 133] width 103 height 16
click at [314, 130] on input "Just One Pay Advice" at bounding box center [318, 129] width 9 height 9
radio input "true"
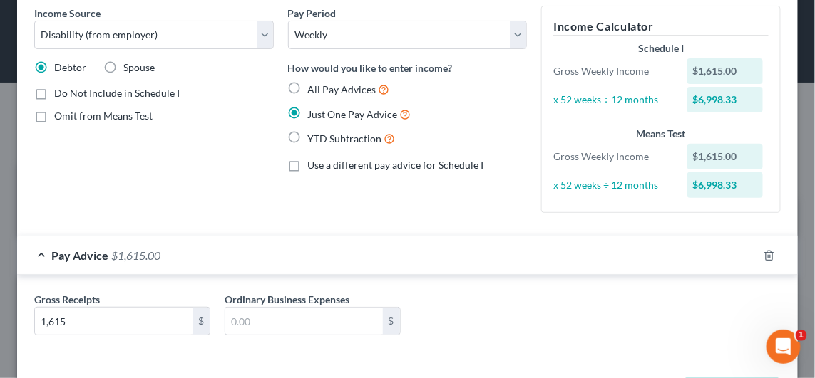
scroll to position [0, 0]
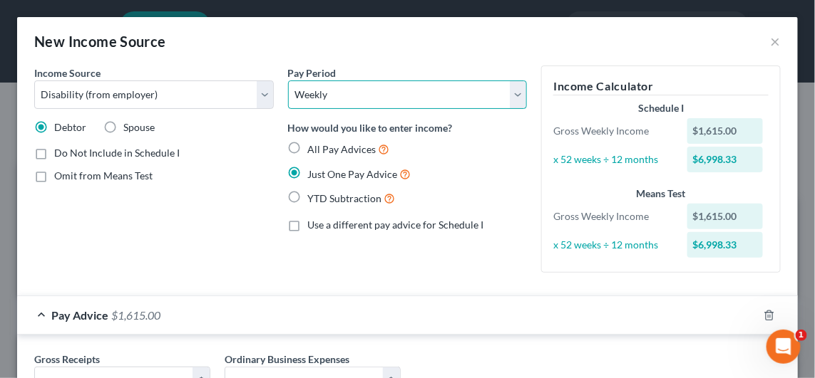
click at [412, 94] on select "Select Monthly Twice Monthly Every Other Week Weekly" at bounding box center [407, 95] width 239 height 29
select select "0"
click at [288, 81] on select "Select Monthly Twice Monthly Every Other Week Weekly" at bounding box center [407, 95] width 239 height 29
click at [250, 181] on div "Omit from Means Test" at bounding box center [153, 176] width 239 height 14
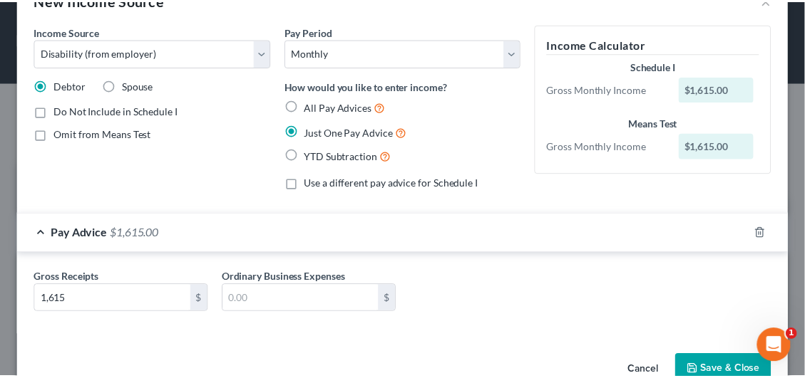
scroll to position [76, 0]
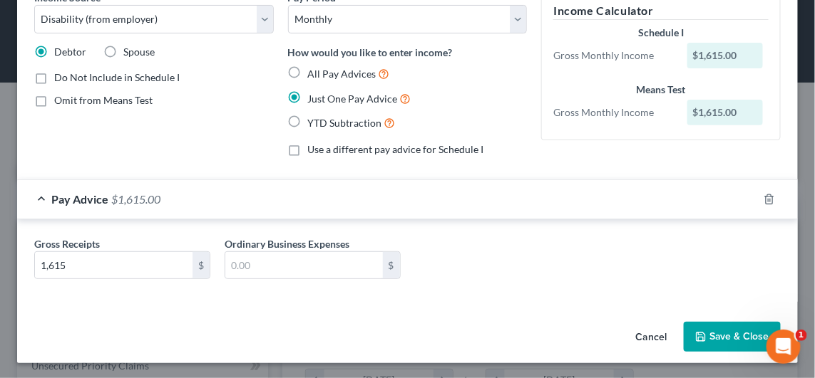
click at [719, 335] on button "Save & Close" at bounding box center [731, 337] width 97 height 30
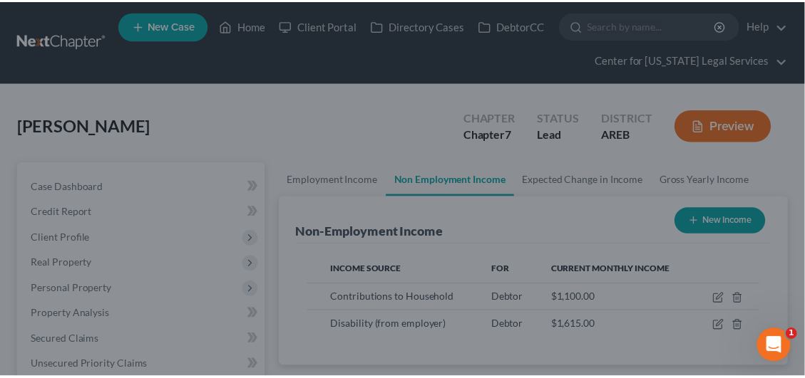
scroll to position [712479, 712224]
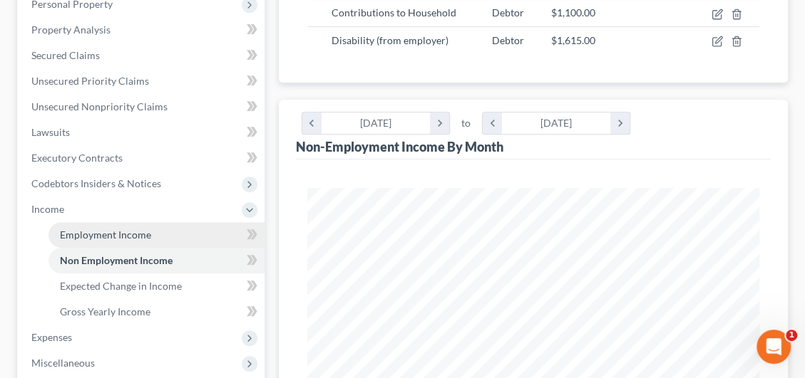
click at [108, 239] on link "Employment Income" at bounding box center [156, 235] width 216 height 26
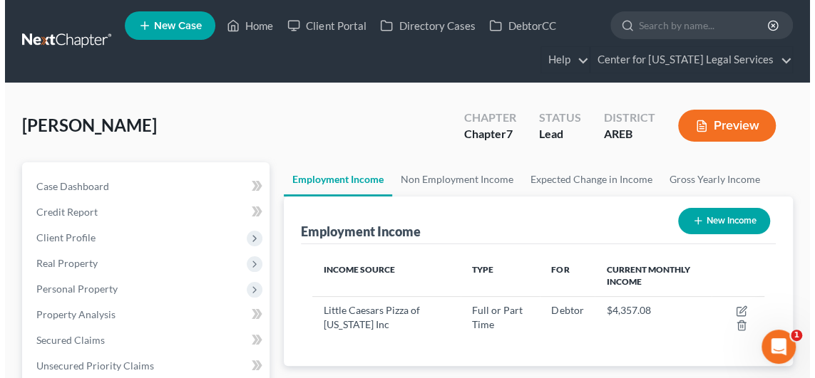
scroll to position [225, 480]
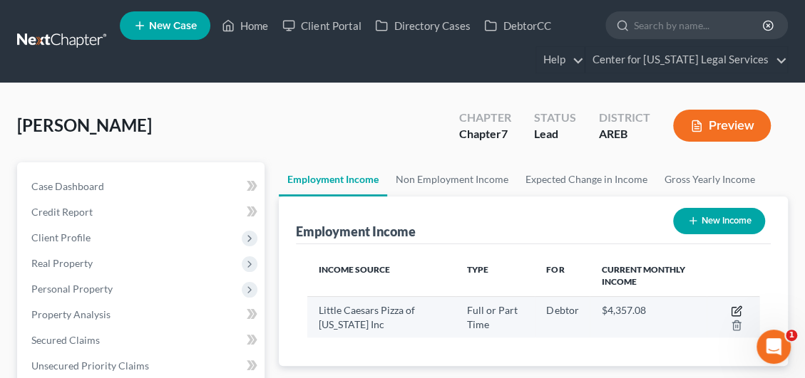
click at [731, 309] on icon "button" at bounding box center [736, 311] width 11 height 11
select select "0"
select select "2"
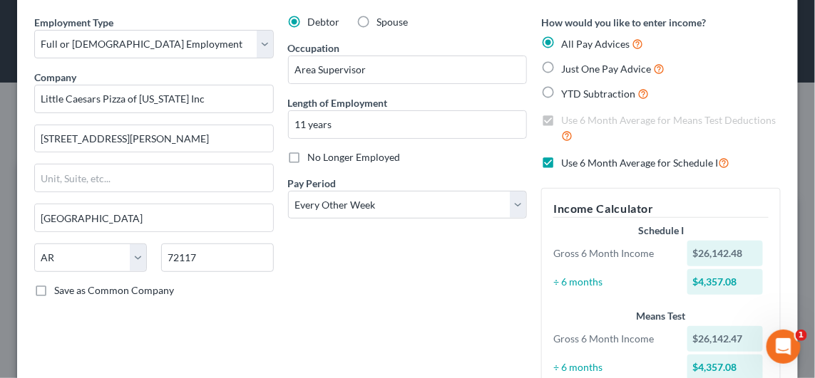
scroll to position [71, 0]
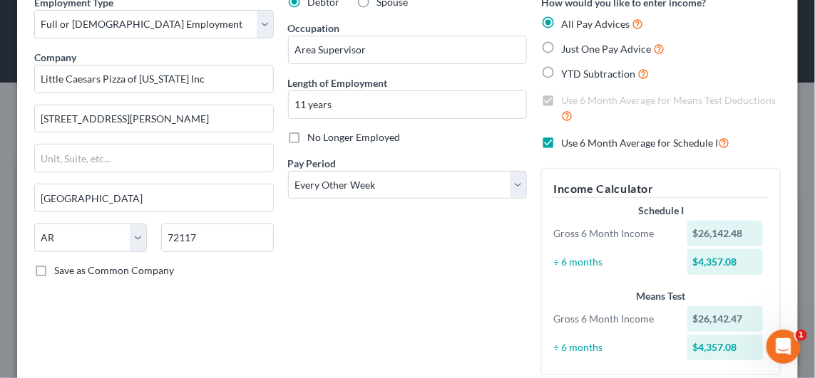
click at [561, 144] on label "Use 6 Month Average for Schedule I" at bounding box center [645, 143] width 168 height 16
click at [567, 144] on input "Use 6 Month Average for Schedule I" at bounding box center [571, 139] width 9 height 9
checkbox input "false"
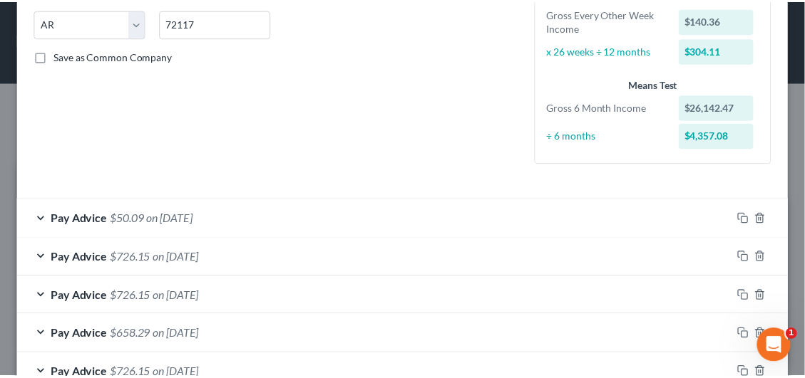
scroll to position [0, 0]
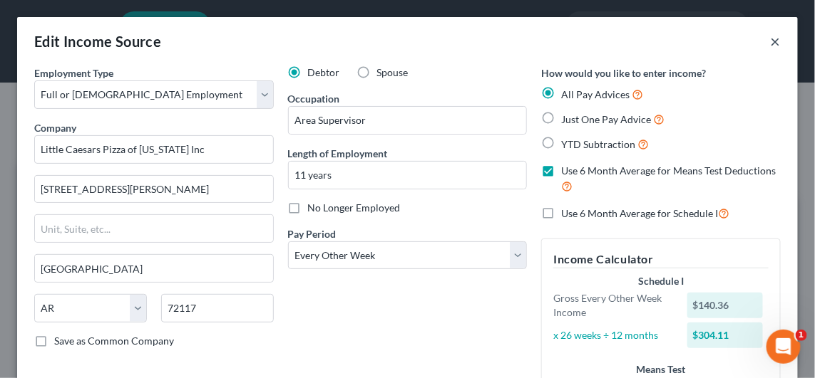
click at [770, 39] on button "×" at bounding box center [775, 41] width 10 height 17
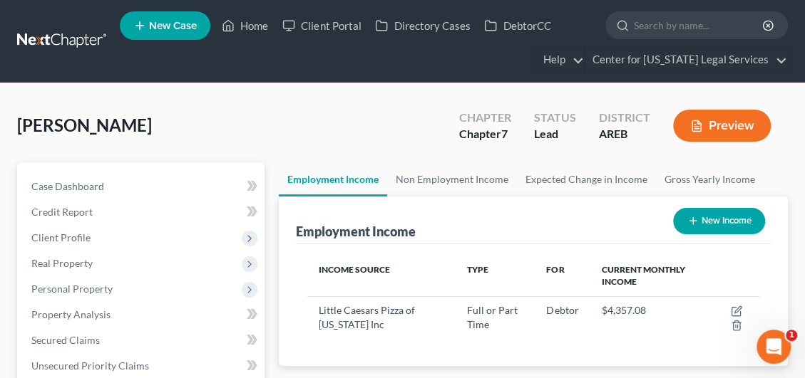
scroll to position [225, 480]
click at [706, 121] on button "Preview" at bounding box center [722, 126] width 98 height 32
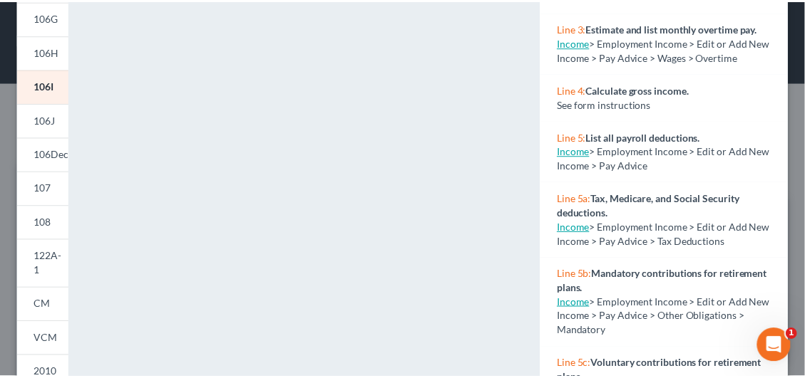
scroll to position [0, 0]
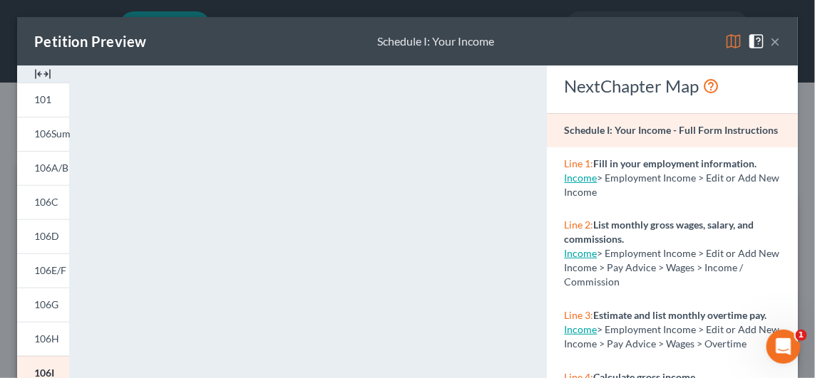
click at [770, 41] on button "×" at bounding box center [775, 41] width 10 height 17
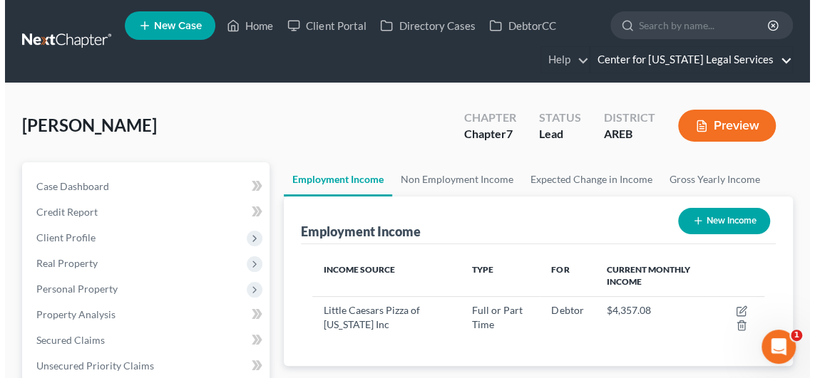
scroll to position [712479, 712224]
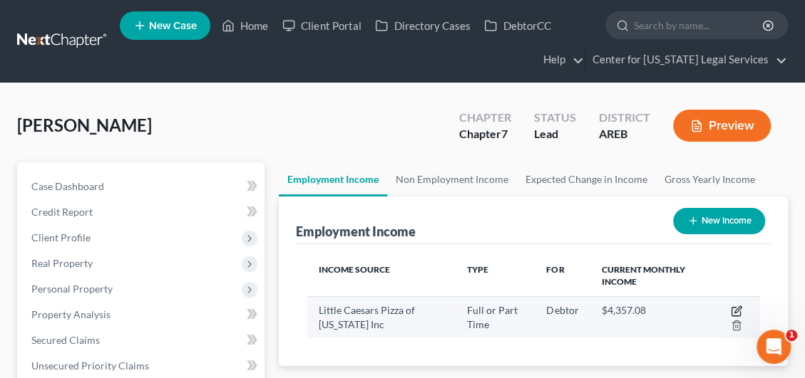
click at [738, 307] on icon "button" at bounding box center [736, 311] width 11 height 11
select select "0"
select select "2"
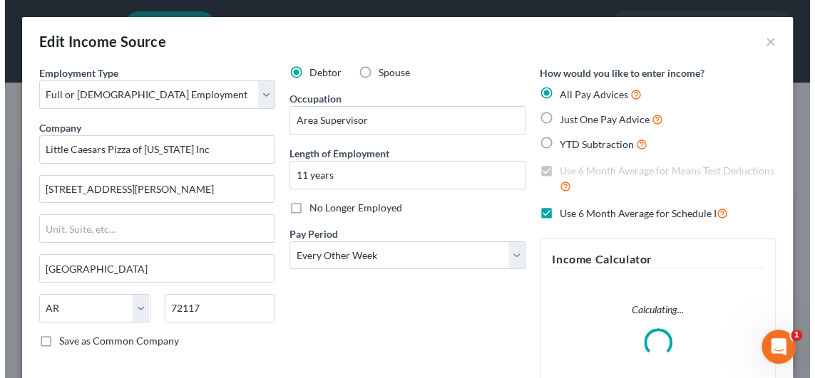
scroll to position [229, 487]
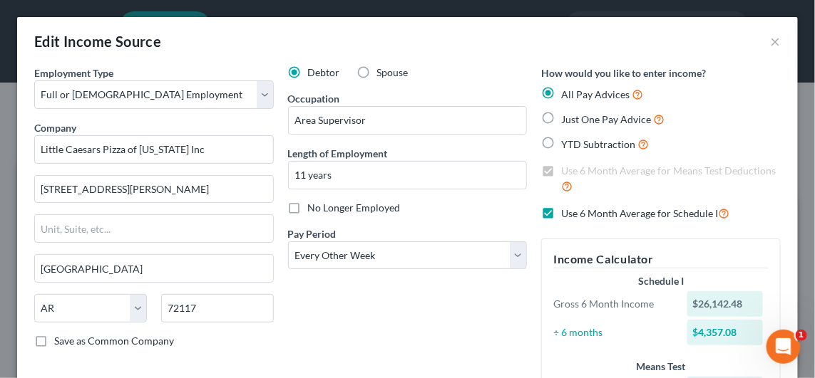
click at [561, 214] on label "Use 6 Month Average for Schedule I" at bounding box center [645, 213] width 168 height 16
click at [567, 214] on input "Use 6 Month Average for Schedule I" at bounding box center [571, 209] width 9 height 9
checkbox input "false"
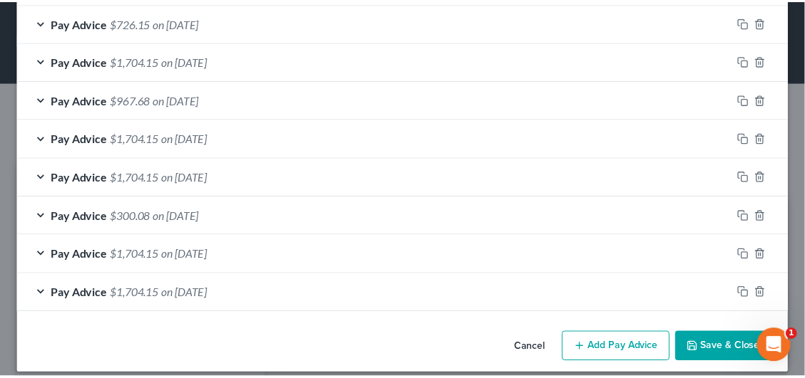
scroll to position [874, 0]
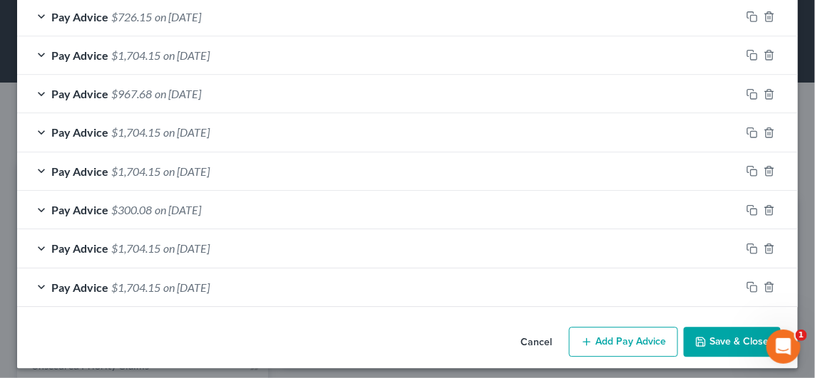
click at [742, 339] on button "Save & Close" at bounding box center [731, 342] width 97 height 30
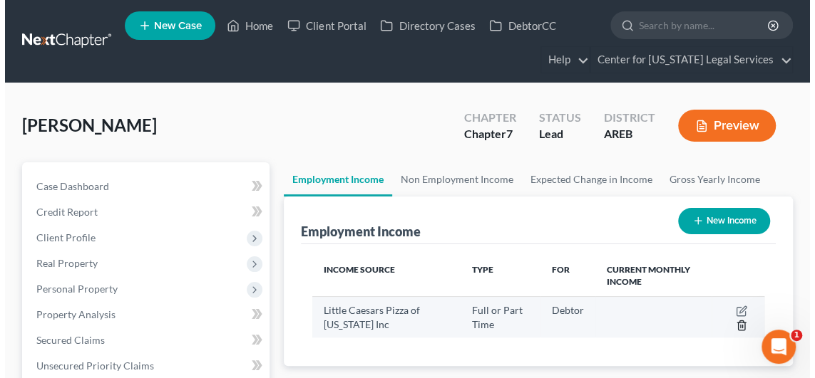
scroll to position [712479, 712224]
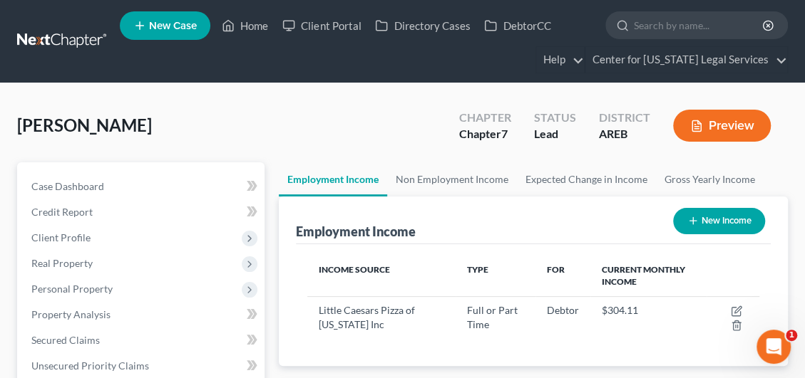
click at [707, 131] on button "Preview" at bounding box center [722, 126] width 98 height 32
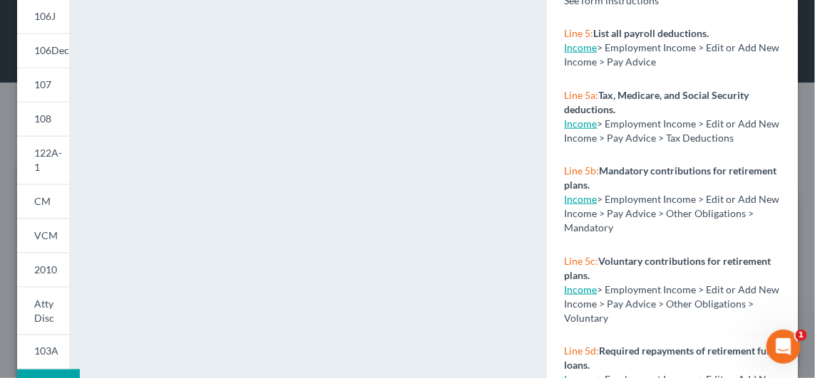
scroll to position [287, 0]
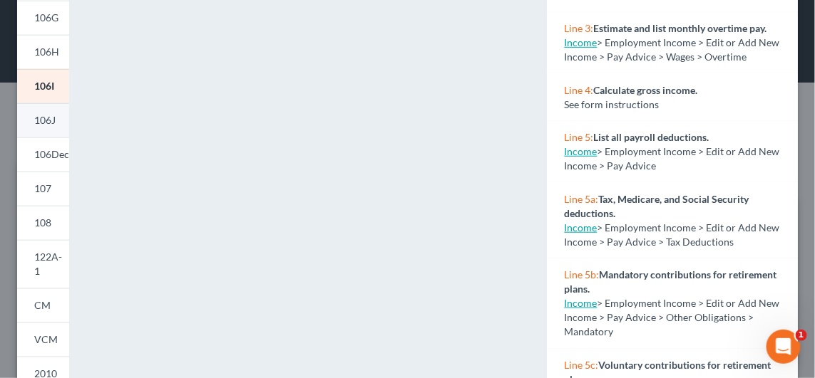
click at [46, 123] on span "106J" at bounding box center [44, 120] width 21 height 12
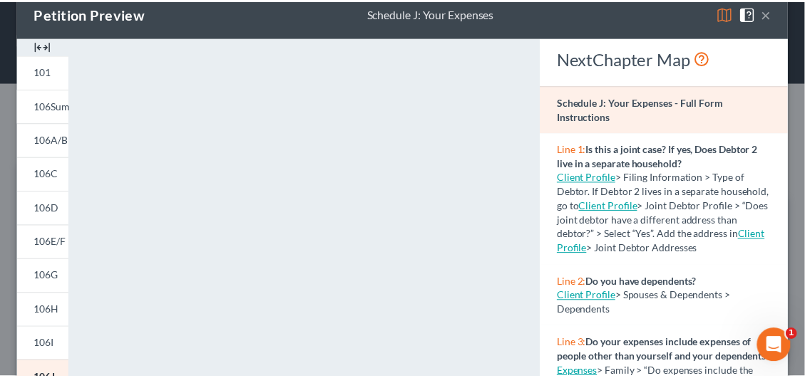
scroll to position [0, 0]
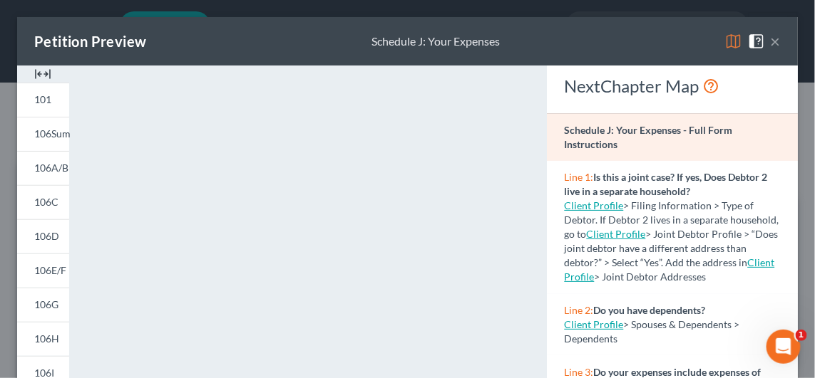
click at [770, 44] on button "×" at bounding box center [775, 41] width 10 height 17
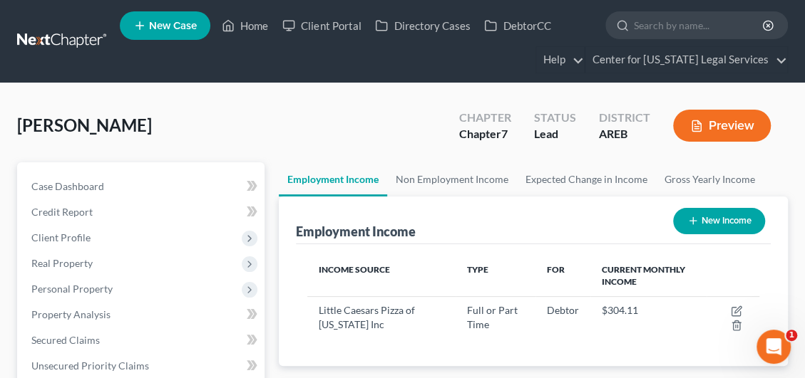
scroll to position [712479, 712224]
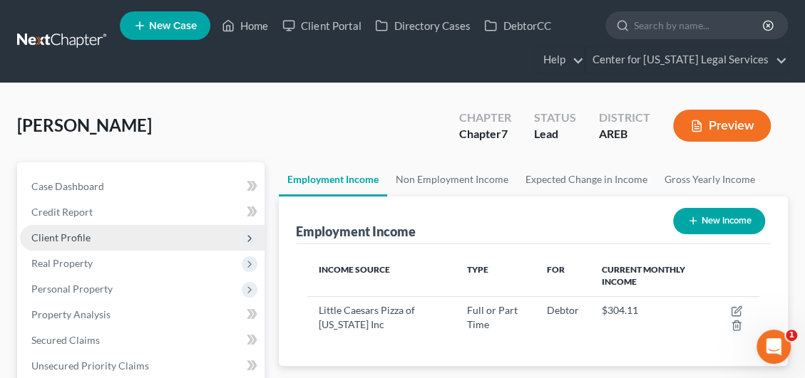
click at [88, 242] on span "Client Profile" at bounding box center [142, 238] width 244 height 26
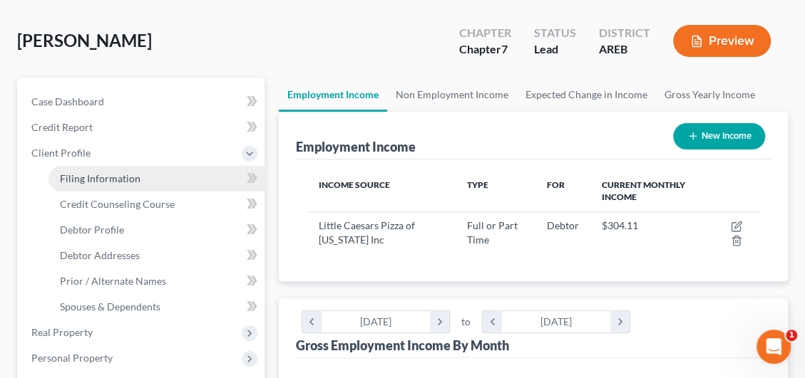
scroll to position [143, 0]
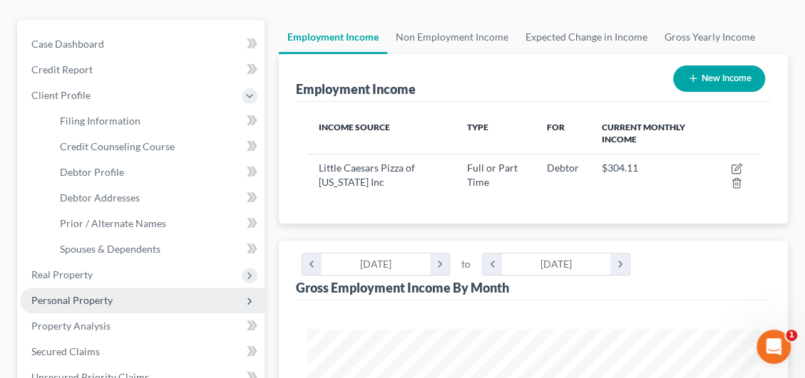
click at [88, 298] on span "Personal Property" at bounding box center [71, 300] width 81 height 12
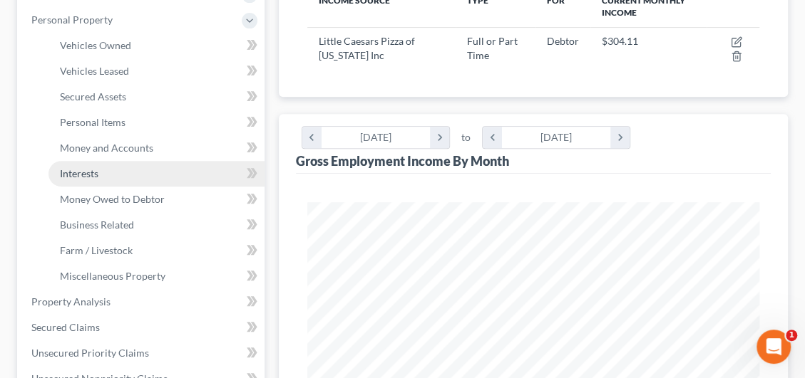
scroll to position [214, 0]
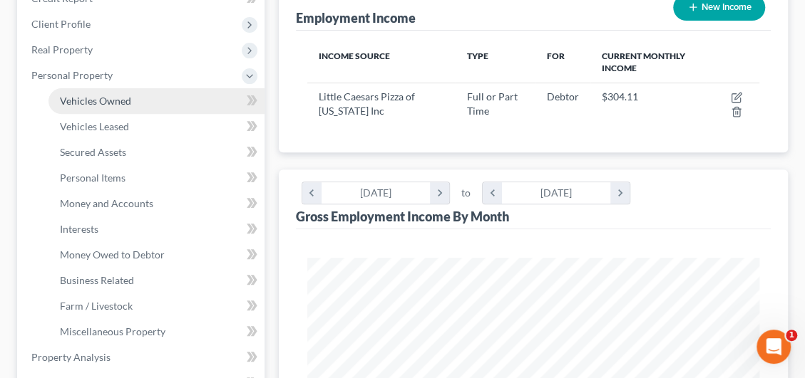
click at [103, 99] on span "Vehicles Owned" at bounding box center [95, 101] width 71 height 12
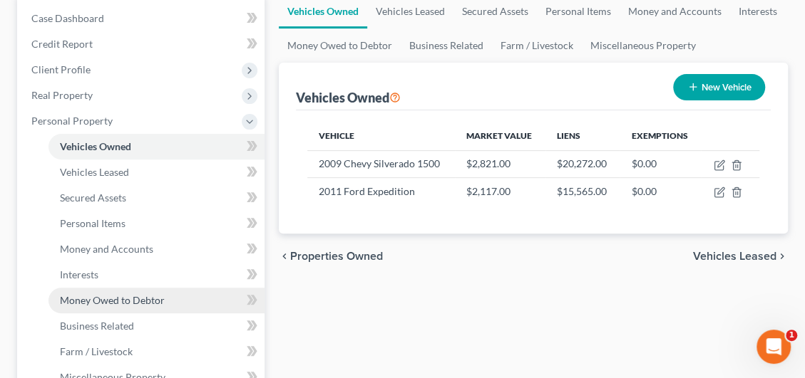
scroll to position [143, 0]
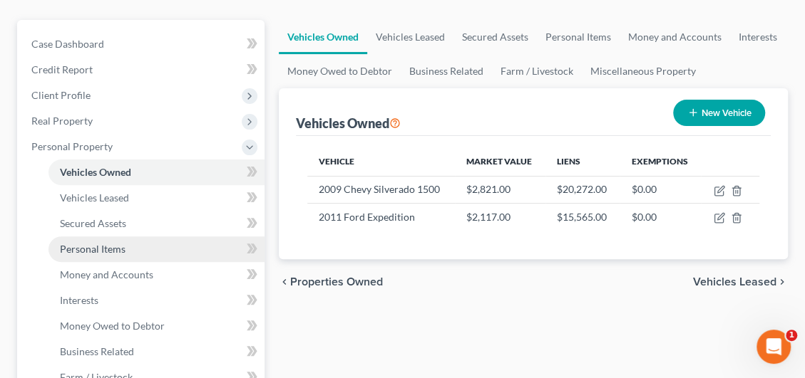
click at [98, 247] on span "Personal Items" at bounding box center [93, 249] width 66 height 12
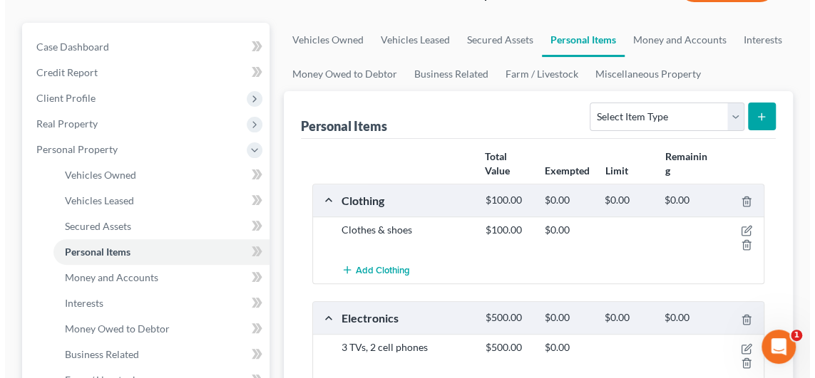
scroll to position [143, 0]
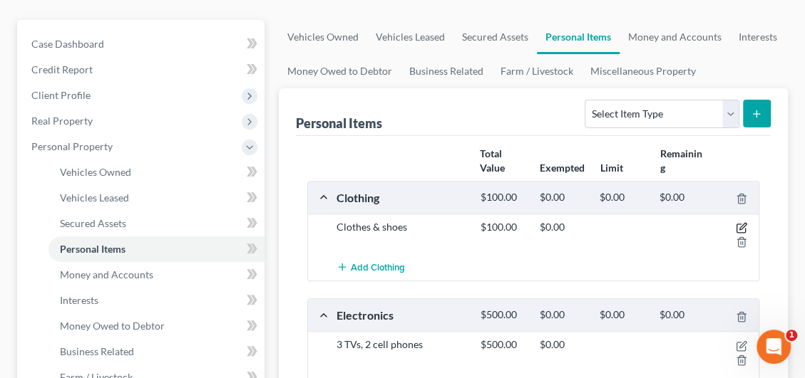
click at [740, 223] on icon "button" at bounding box center [741, 227] width 11 height 11
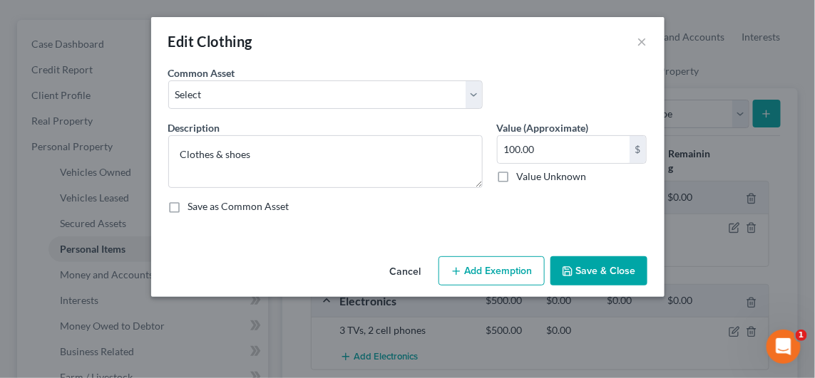
click at [462, 271] on icon "button" at bounding box center [455, 271] width 11 height 11
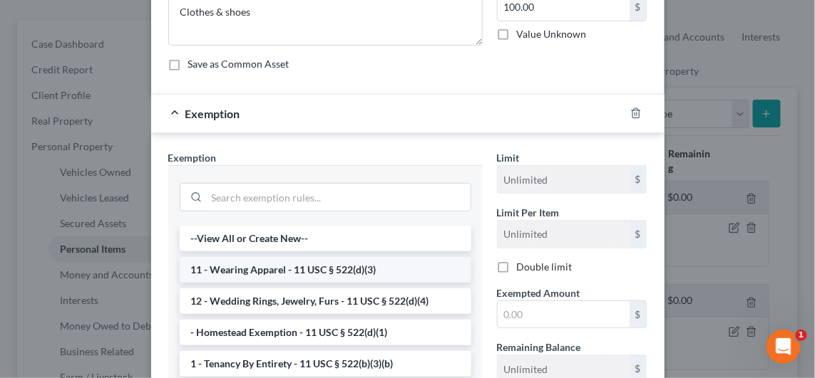
click at [251, 269] on li "11 - Wearing Apparel - 11 USC § 522(d)(3)" at bounding box center [325, 270] width 291 height 26
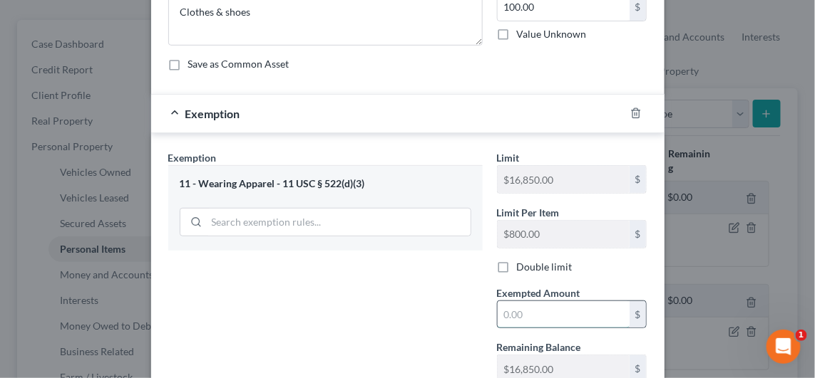
click at [541, 315] on input "text" at bounding box center [563, 314] width 132 height 27
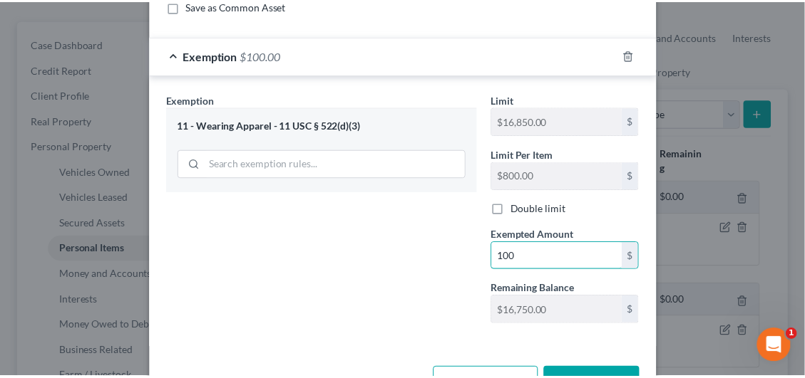
scroll to position [245, 0]
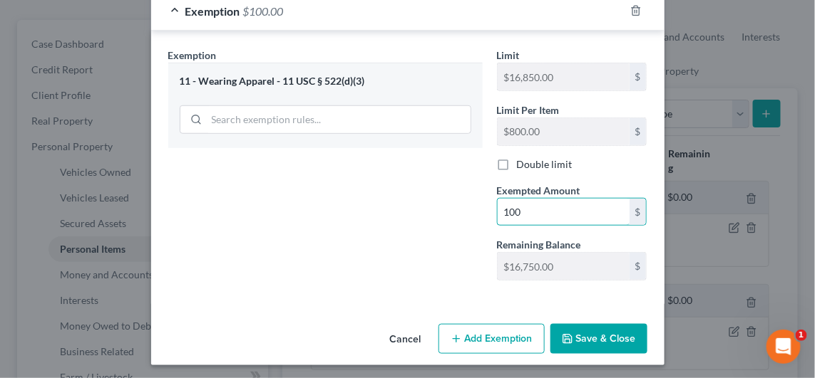
type input "100"
click at [591, 343] on button "Save & Close" at bounding box center [598, 339] width 97 height 30
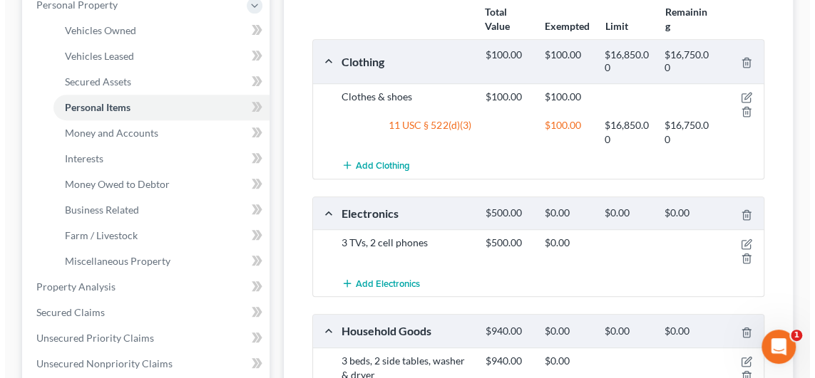
scroll to position [285, 0]
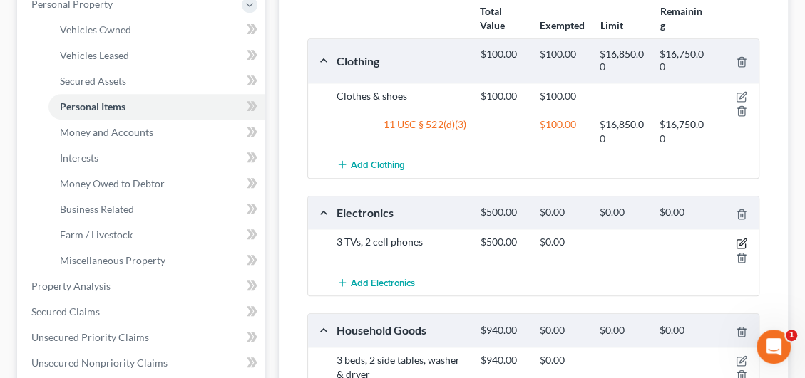
click at [743, 240] on icon "button" at bounding box center [741, 243] width 11 height 11
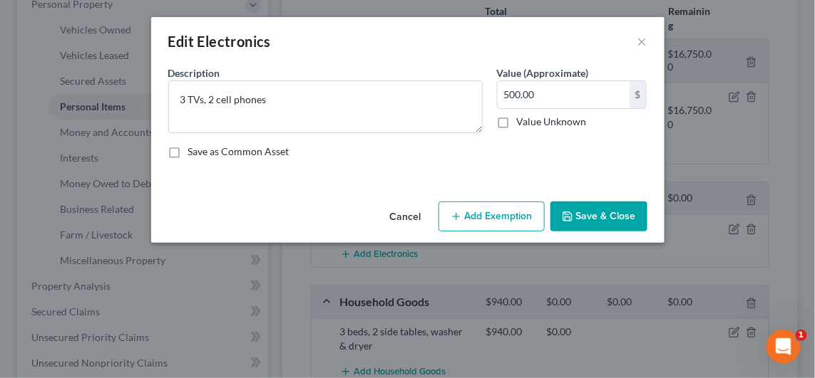
click at [458, 211] on icon "button" at bounding box center [455, 216] width 11 height 11
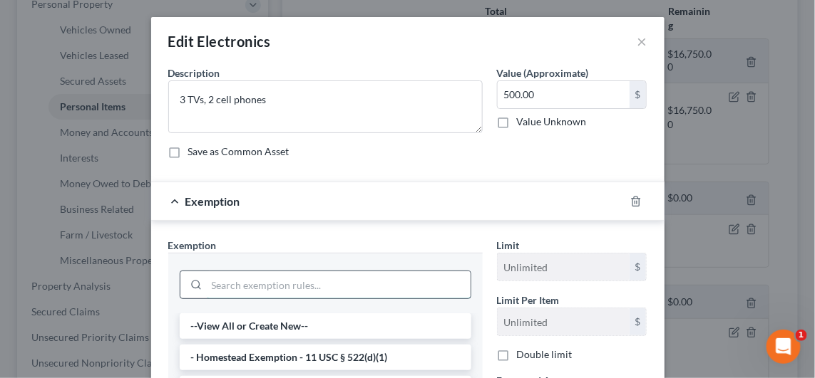
click at [232, 280] on input "search" at bounding box center [339, 285] width 264 height 27
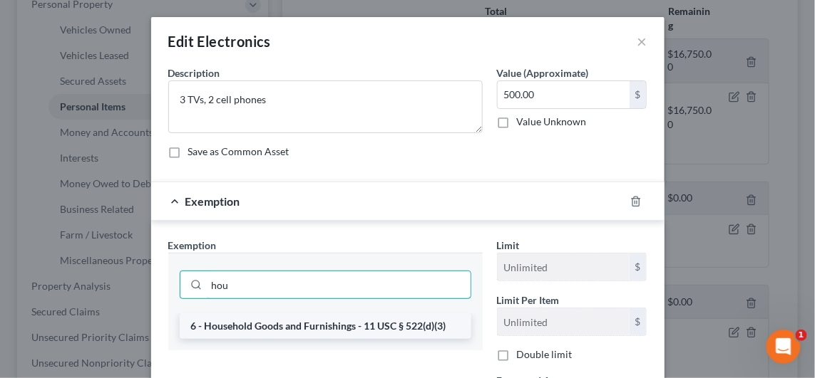
type input "hou"
click at [261, 329] on li "6 - Household Goods and Furnishings - 11 USC § 522(d)(3)" at bounding box center [325, 327] width 291 height 26
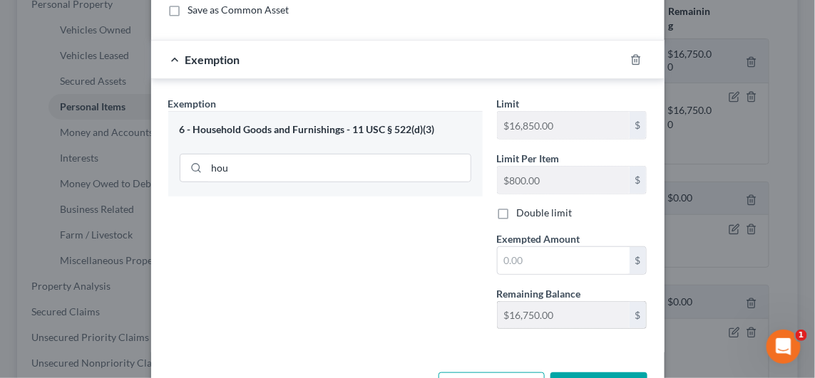
scroll to position [143, 0]
click at [529, 258] on input "text" at bounding box center [563, 260] width 132 height 27
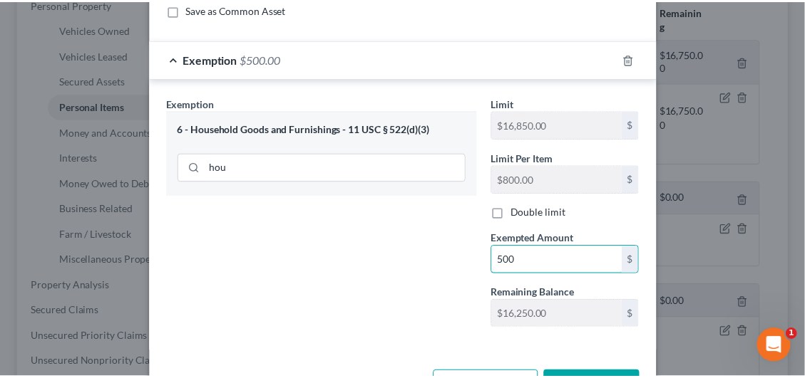
scroll to position [190, 0]
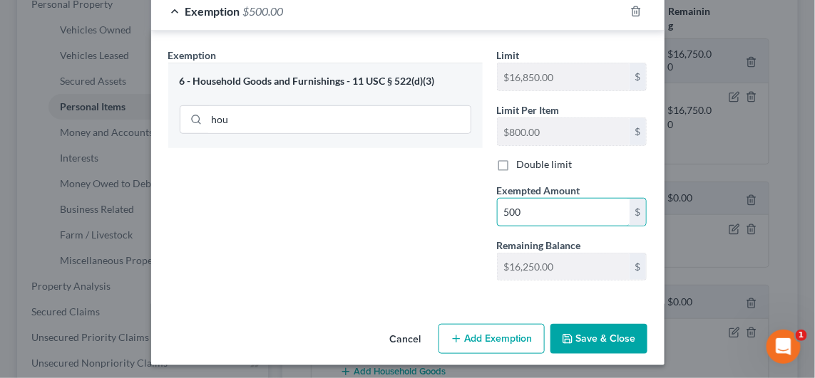
type input "500"
click at [579, 331] on button "Save & Close" at bounding box center [598, 339] width 97 height 30
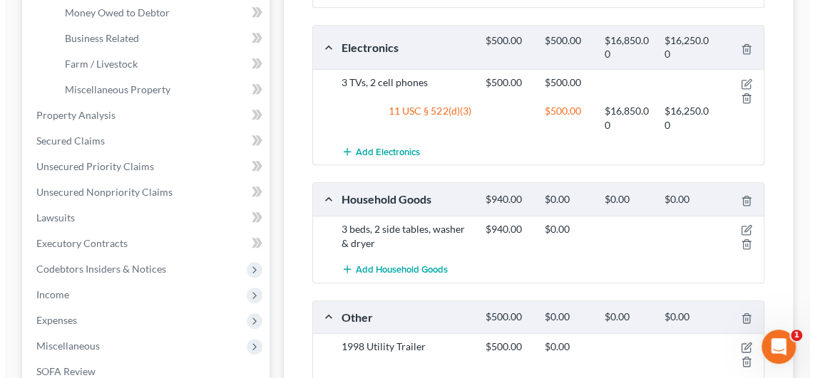
scroll to position [499, 0]
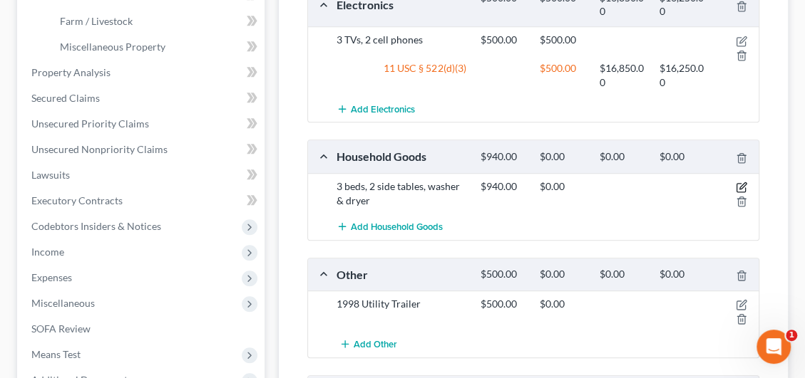
click at [744, 185] on icon "button" at bounding box center [741, 187] width 11 height 11
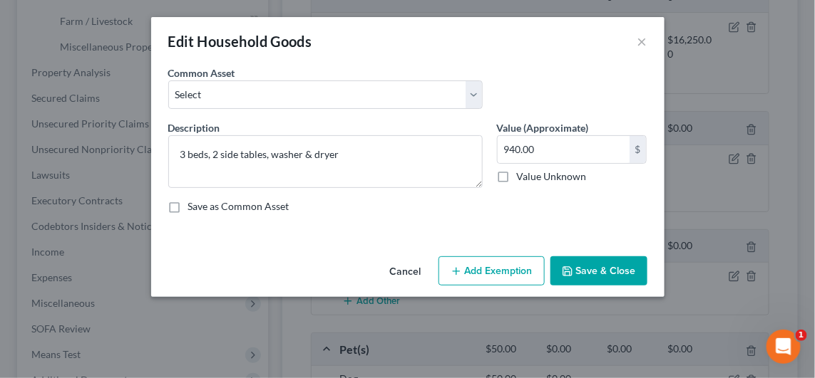
click at [506, 265] on button "Add Exemption" at bounding box center [491, 272] width 106 height 30
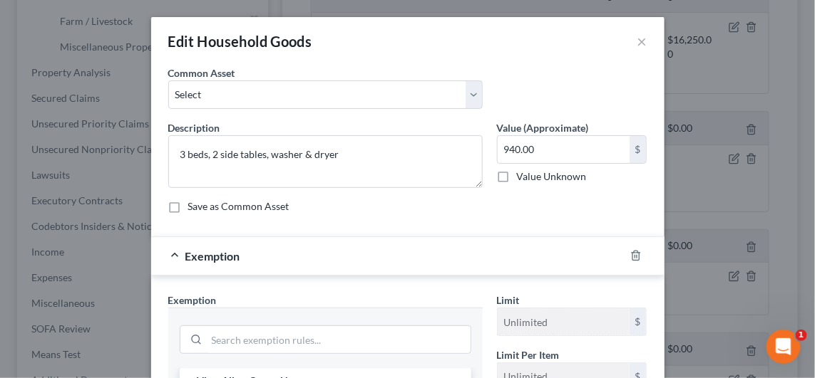
scroll to position [143, 0]
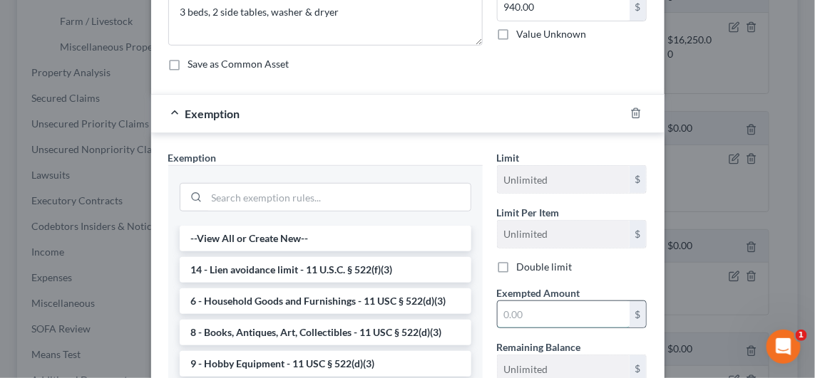
click at [512, 309] on input "text" at bounding box center [563, 314] width 132 height 27
click at [274, 294] on li "6 - Household Goods and Furnishings - 11 USC § 522(d)(3)" at bounding box center [325, 302] width 291 height 26
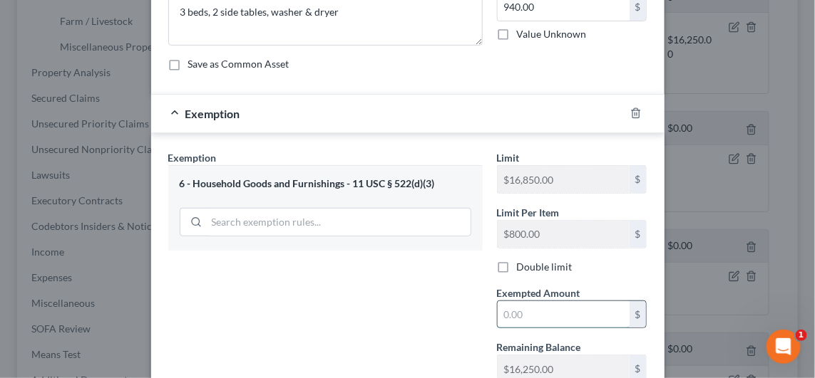
click at [531, 321] on input "text" at bounding box center [563, 314] width 132 height 27
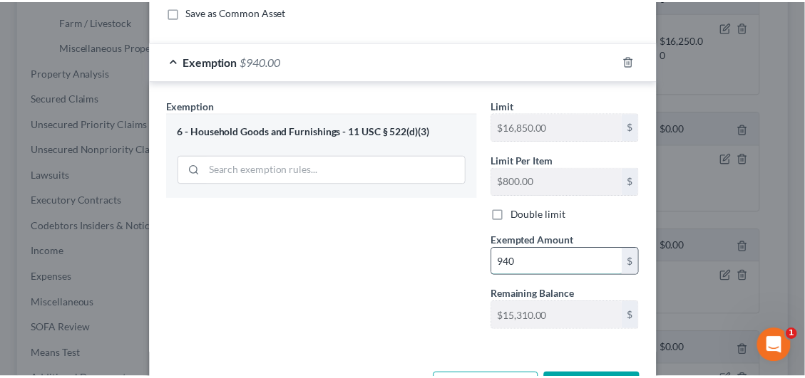
scroll to position [245, 0]
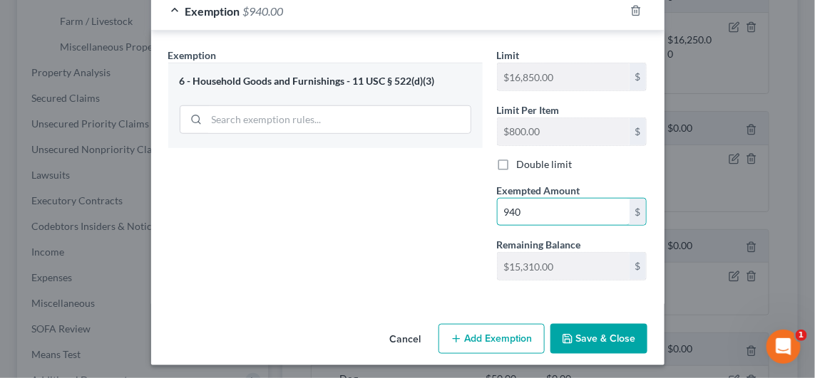
type input "940"
click at [595, 329] on button "Save & Close" at bounding box center [598, 339] width 97 height 30
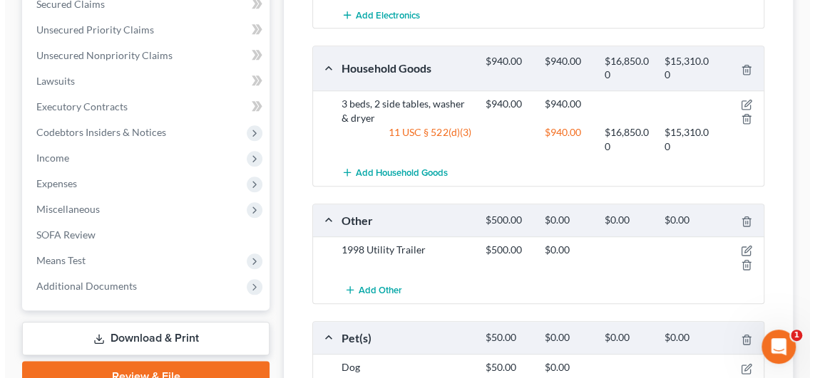
scroll to position [641, 0]
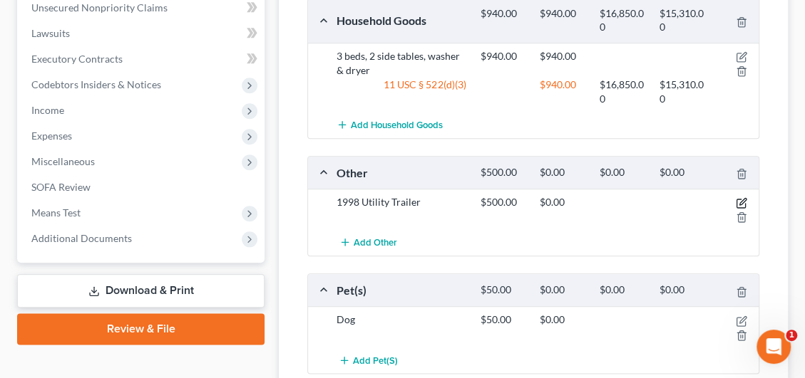
click at [741, 199] on icon "button" at bounding box center [742, 202] width 6 height 6
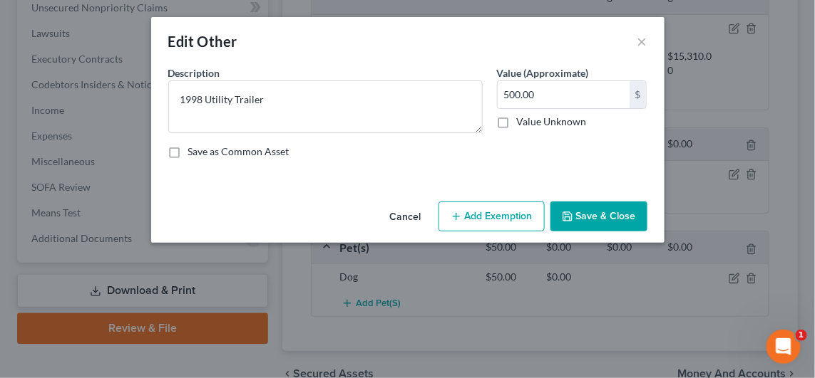
click at [483, 221] on button "Add Exemption" at bounding box center [491, 217] width 106 height 30
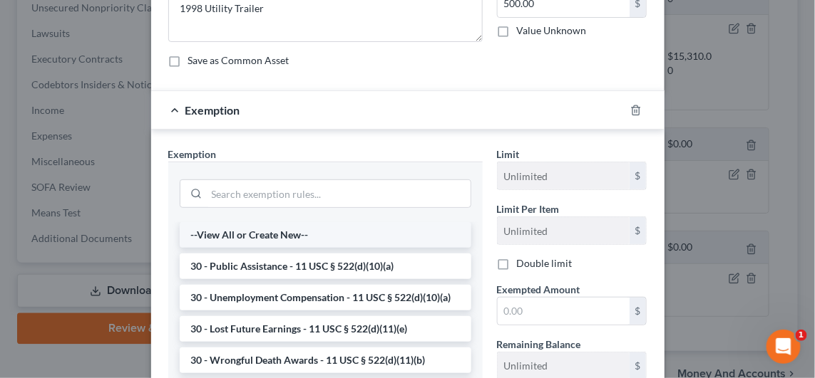
scroll to position [71, 0]
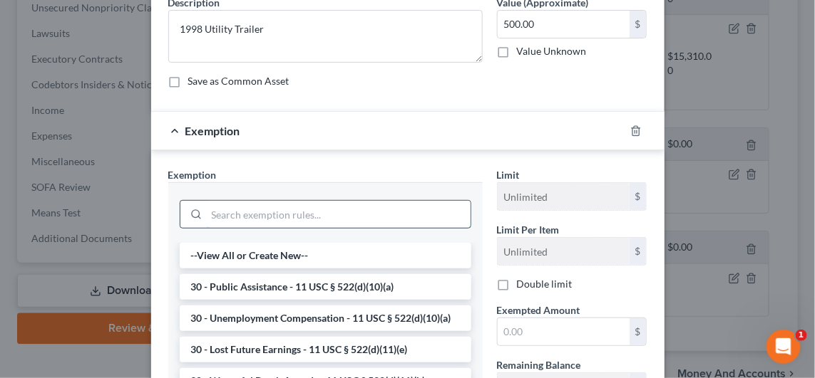
click at [242, 209] on input "search" at bounding box center [339, 214] width 264 height 27
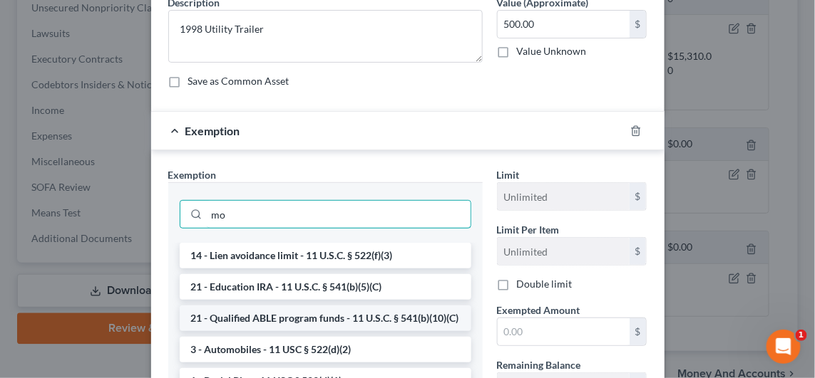
type input "m"
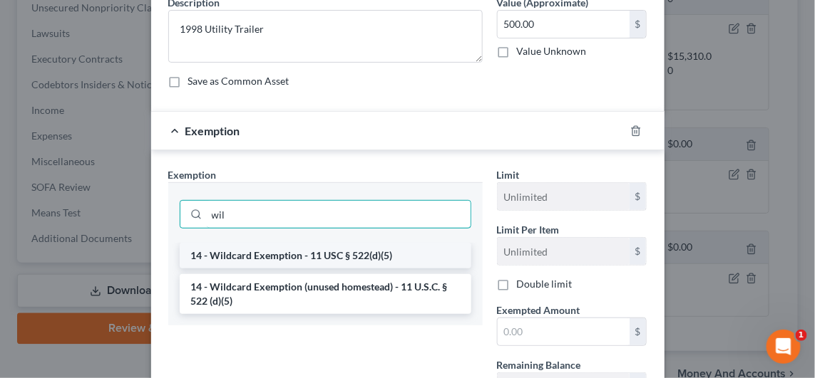
type input "wil"
click at [270, 257] on li "14 - Wildcard Exemption - 11 USC § 522(d)(5)" at bounding box center [325, 256] width 291 height 26
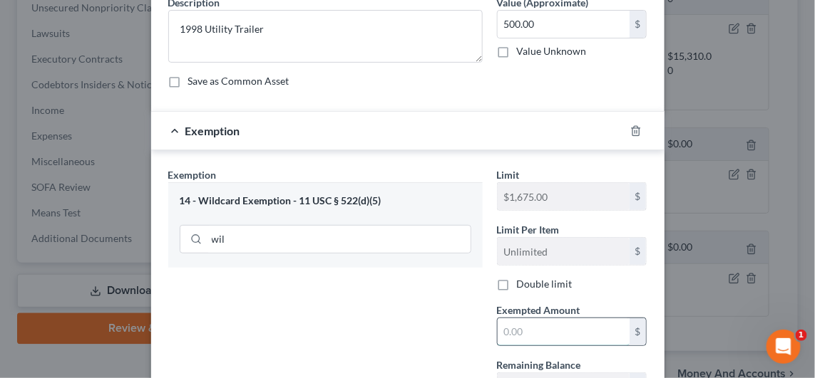
click at [574, 325] on input "text" at bounding box center [563, 332] width 132 height 27
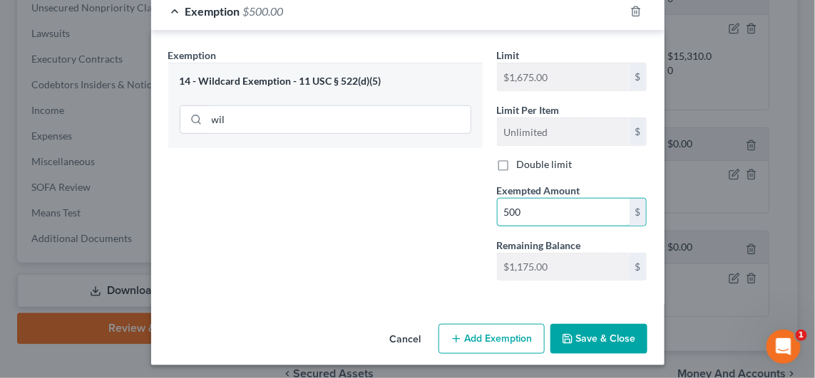
type input "500"
click at [613, 329] on button "Save & Close" at bounding box center [598, 339] width 97 height 30
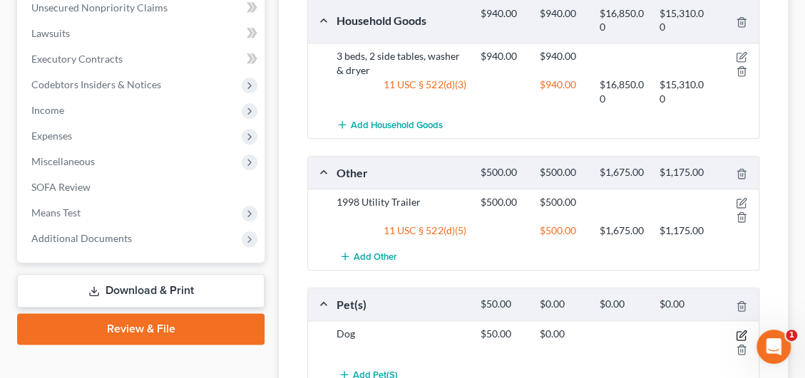
click at [741, 330] on icon "button" at bounding box center [741, 335] width 11 height 11
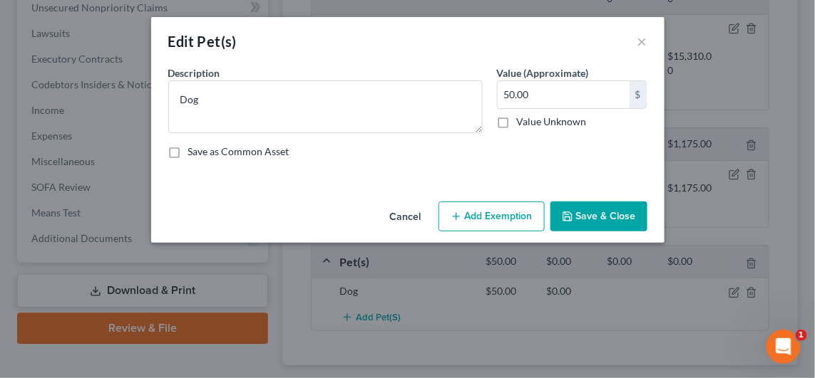
click at [505, 221] on button "Add Exemption" at bounding box center [491, 217] width 106 height 30
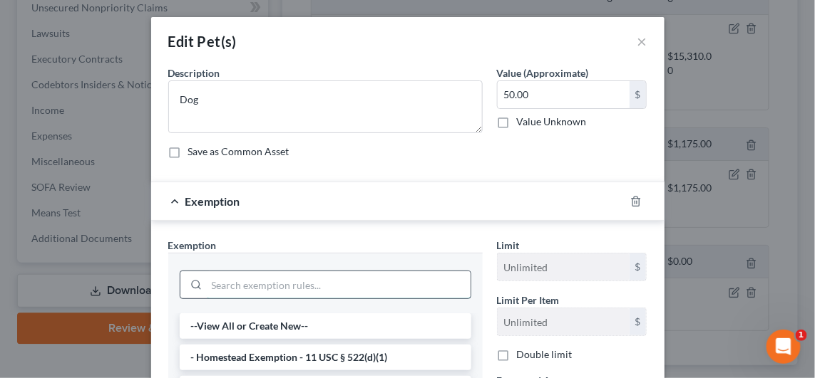
click at [262, 284] on input "search" at bounding box center [339, 285] width 264 height 27
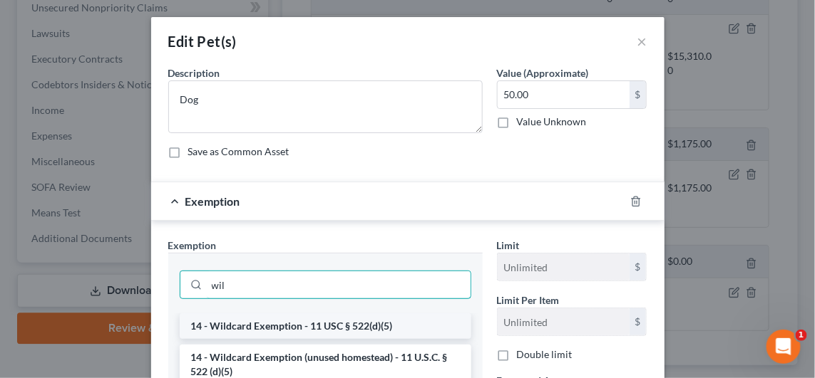
type input "wil"
click at [286, 320] on li "14 - Wildcard Exemption - 11 USC § 522(d)(5)" at bounding box center [325, 327] width 291 height 26
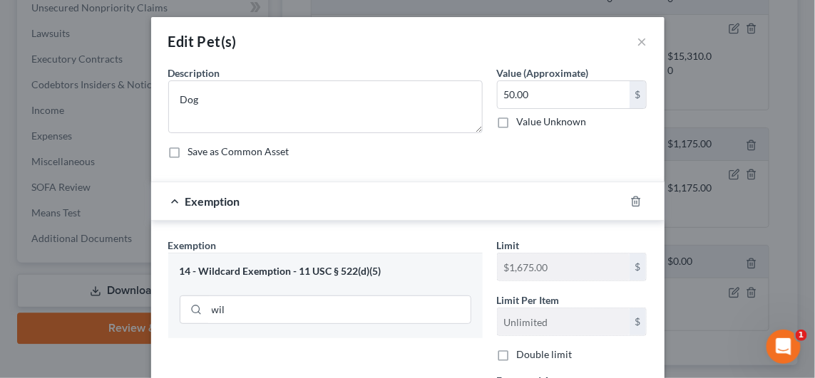
scroll to position [143, 0]
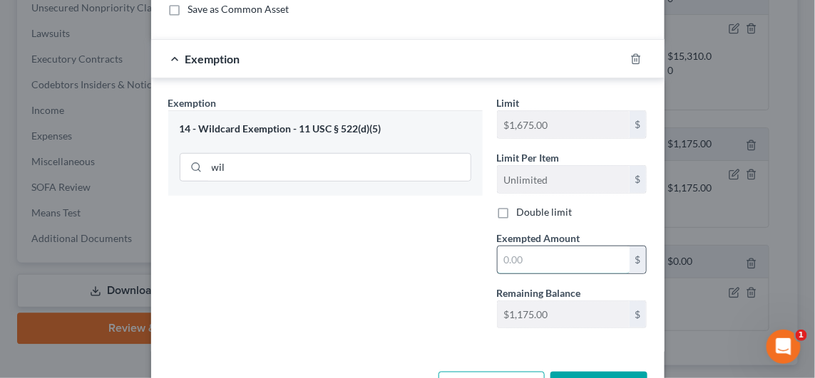
click at [571, 267] on input "text" at bounding box center [563, 260] width 132 height 27
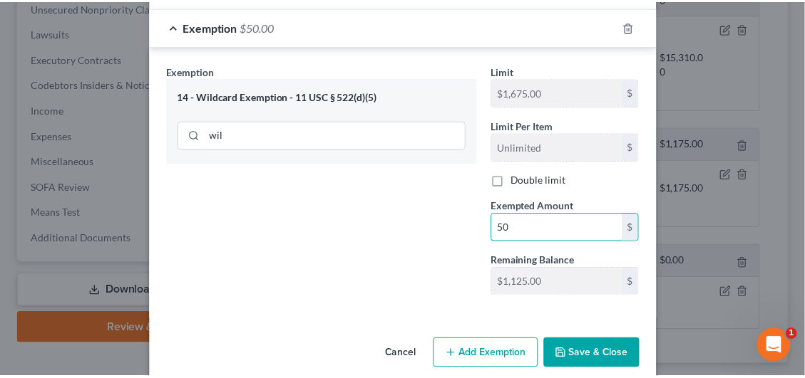
scroll to position [190, 0]
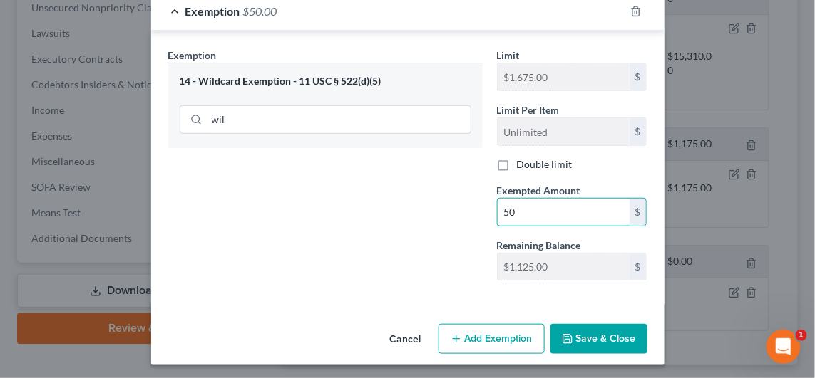
type input "50"
click at [577, 328] on button "Save & Close" at bounding box center [598, 339] width 97 height 30
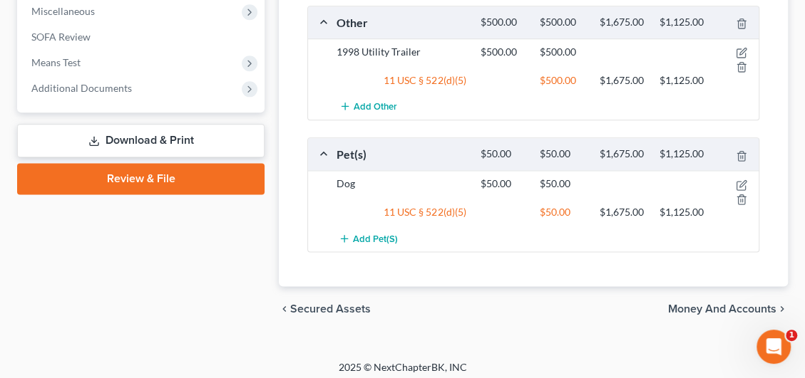
scroll to position [793, 0]
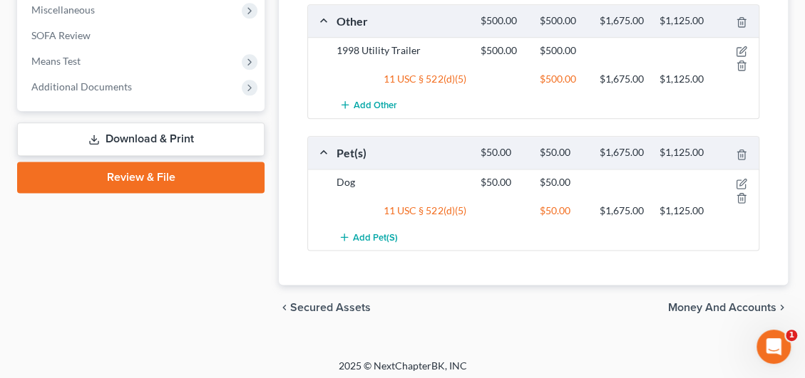
click at [690, 302] on span "Money and Accounts" at bounding box center [722, 307] width 108 height 11
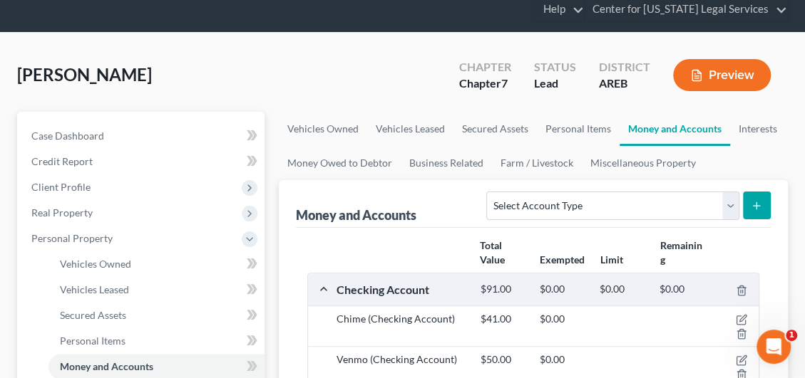
scroll to position [71, 0]
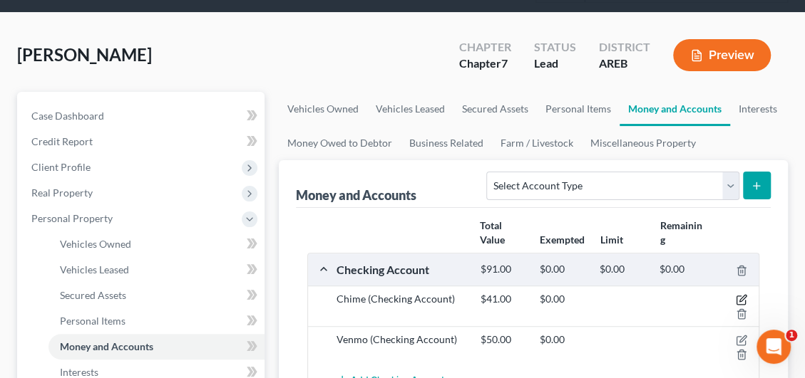
click at [738, 296] on icon "button" at bounding box center [740, 300] width 9 height 9
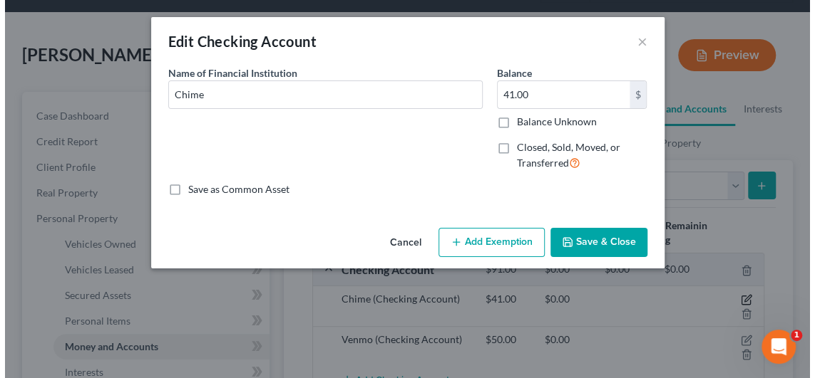
scroll to position [37, 0]
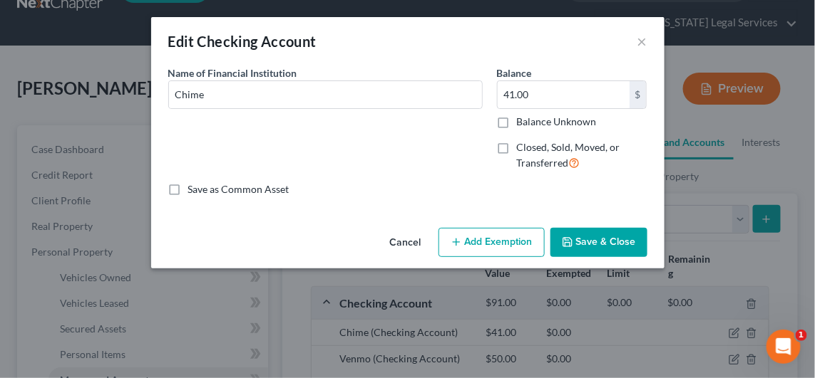
click at [463, 234] on button "Add Exemption" at bounding box center [491, 243] width 106 height 30
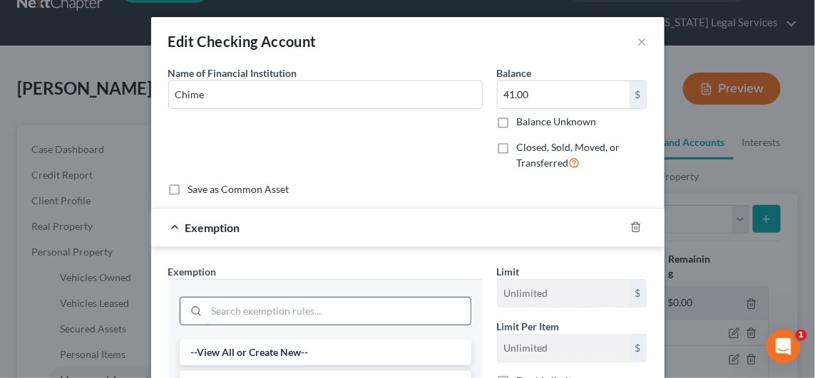
click at [265, 321] on input "search" at bounding box center [339, 311] width 264 height 27
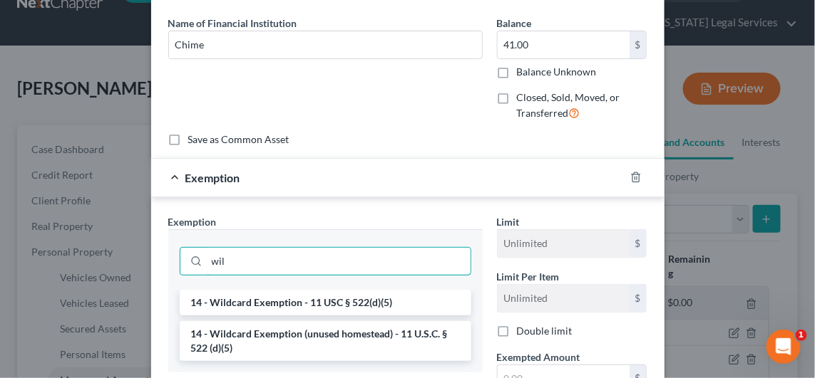
scroll to position [71, 0]
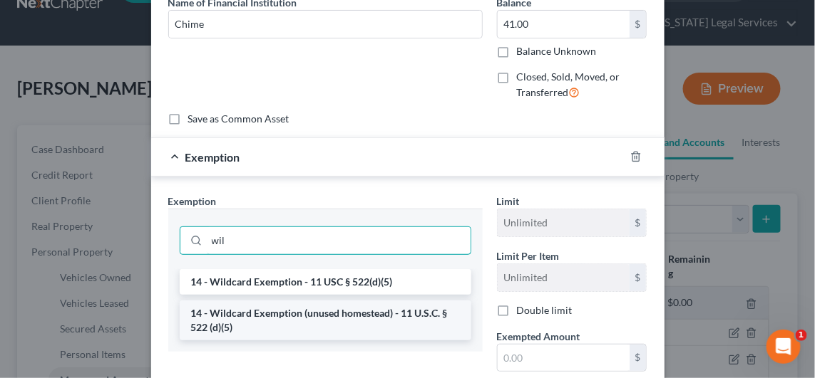
type input "wil"
click at [299, 307] on li "14 - Wildcard Exemption (unused homestead) - 11 U.S.C. § 522 (d)(5)" at bounding box center [325, 321] width 291 height 40
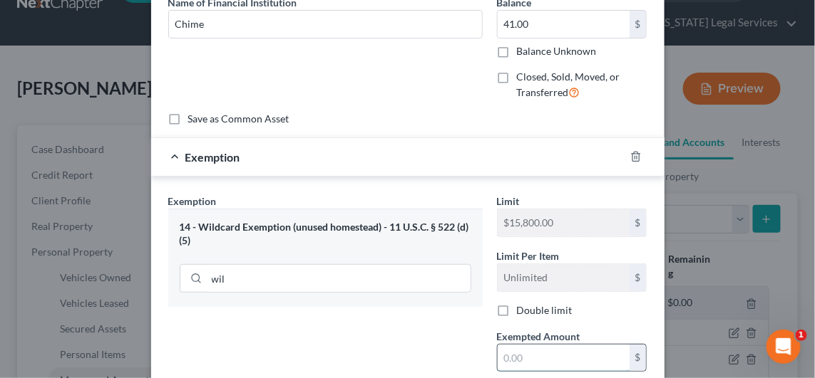
click at [497, 356] on input "text" at bounding box center [563, 358] width 132 height 27
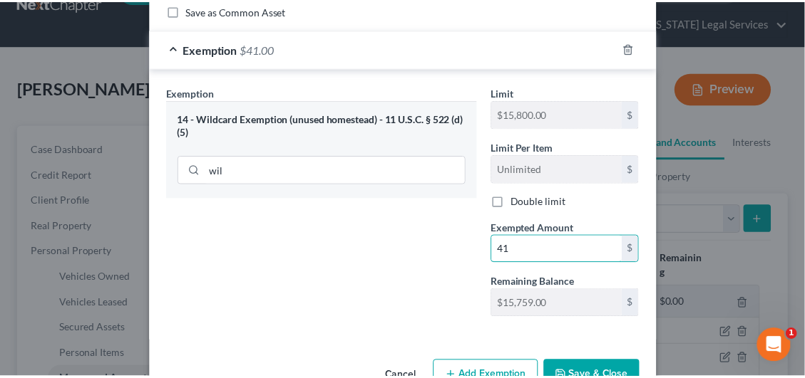
scroll to position [214, 0]
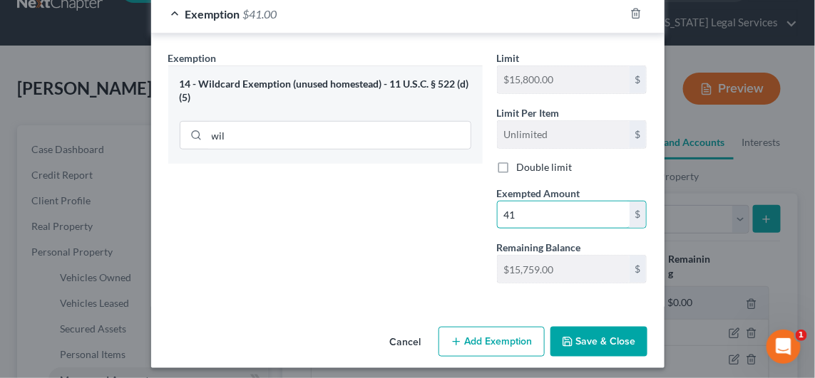
type input "41"
click at [567, 331] on button "Save & Close" at bounding box center [598, 342] width 97 height 30
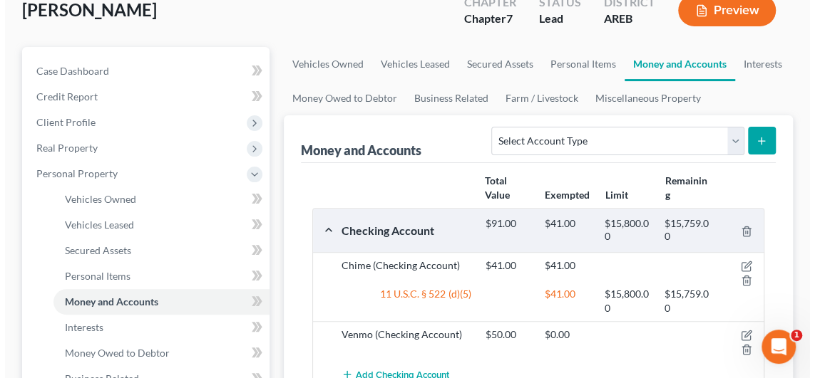
scroll to position [180, 0]
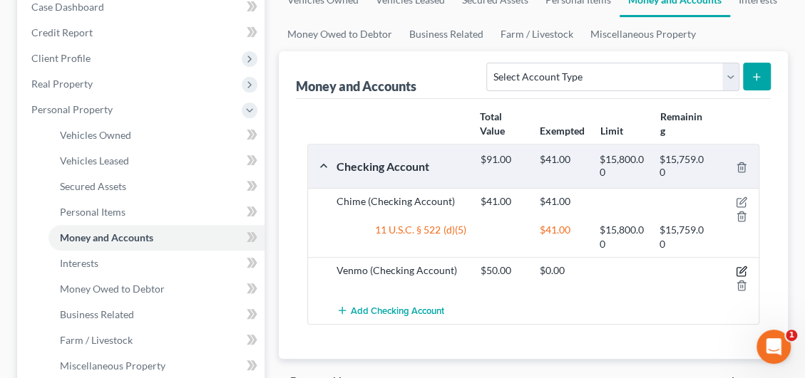
click at [738, 269] on icon "button" at bounding box center [741, 271] width 11 height 11
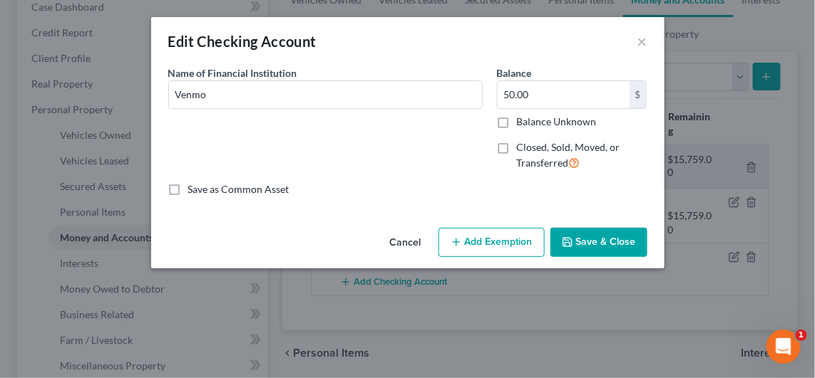
click at [507, 229] on button "Add Exemption" at bounding box center [491, 243] width 106 height 30
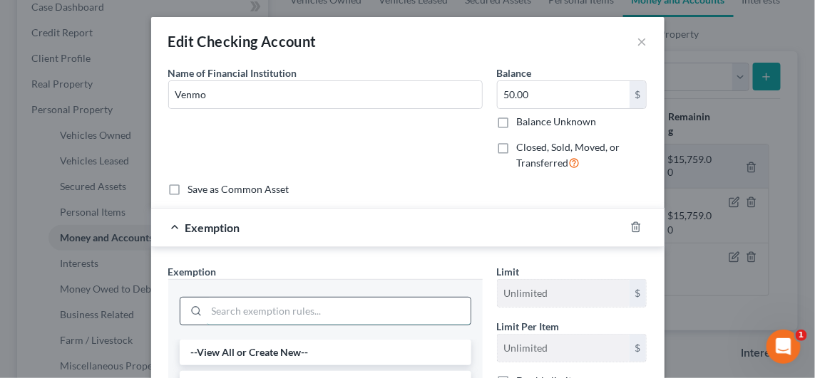
click at [259, 312] on input "search" at bounding box center [339, 311] width 264 height 27
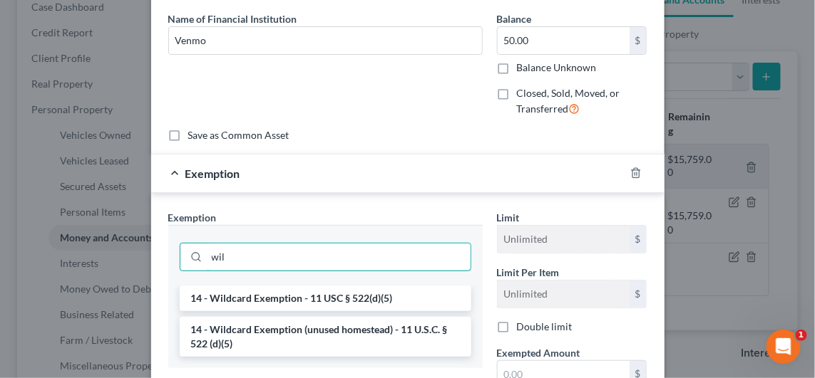
scroll to position [143, 0]
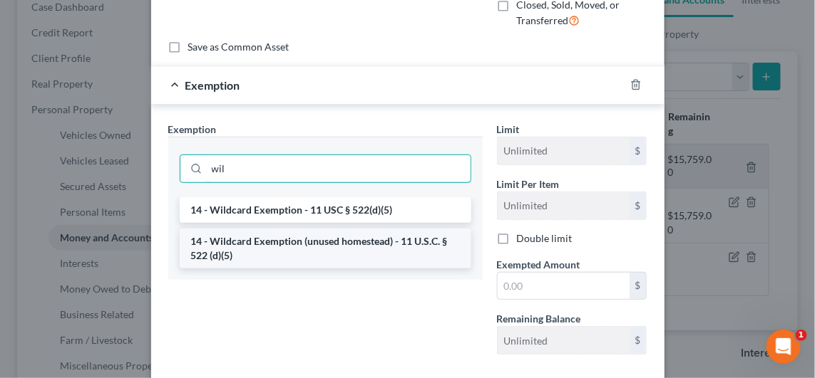
type input "wil"
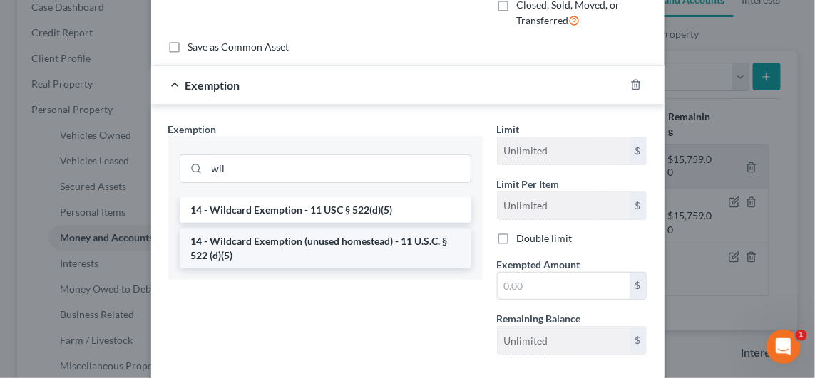
click at [336, 243] on li "14 - Wildcard Exemption (unused homestead) - 11 U.S.C. § 522 (d)(5)" at bounding box center [325, 249] width 291 height 40
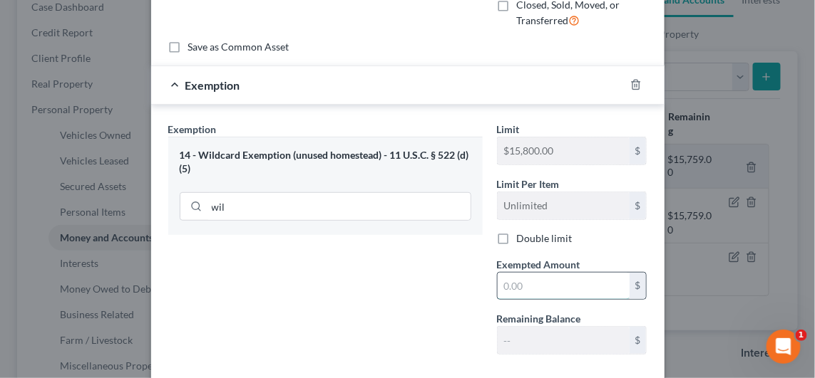
click at [503, 279] on input "text" at bounding box center [563, 286] width 132 height 27
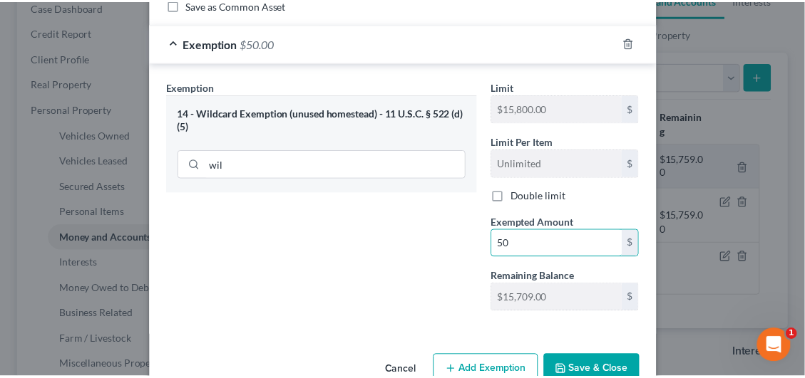
scroll to position [217, 0]
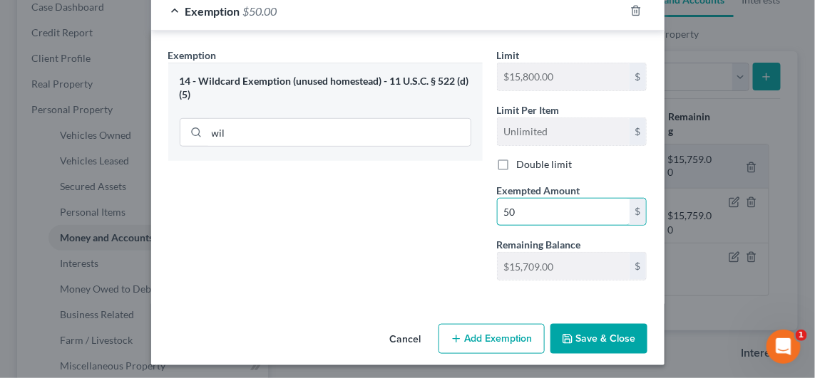
type input "50"
click at [561, 328] on button "Save & Close" at bounding box center [598, 339] width 97 height 30
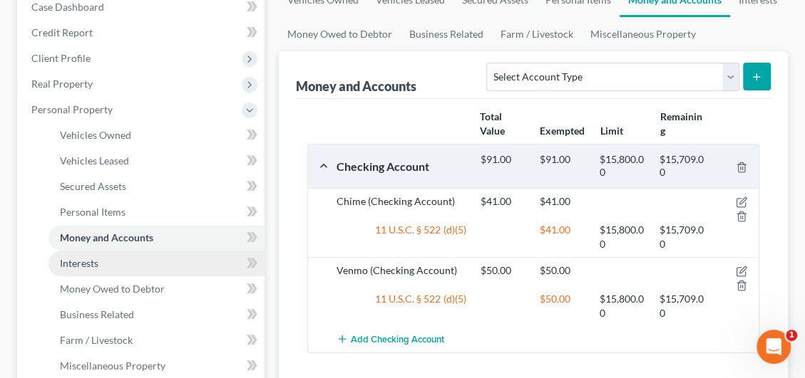
click at [74, 257] on span "Interests" at bounding box center [79, 263] width 38 height 12
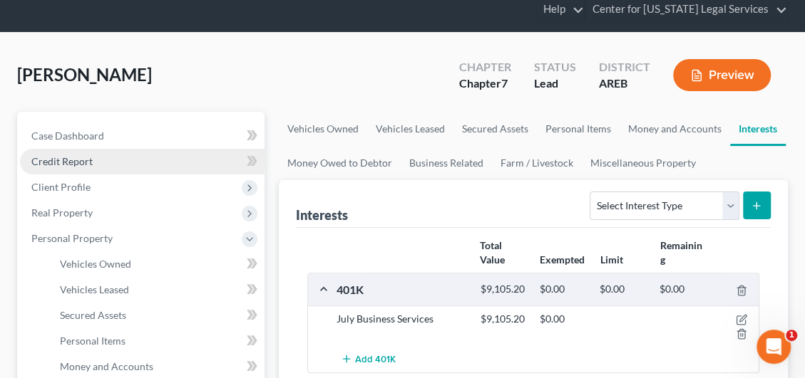
scroll to position [71, 0]
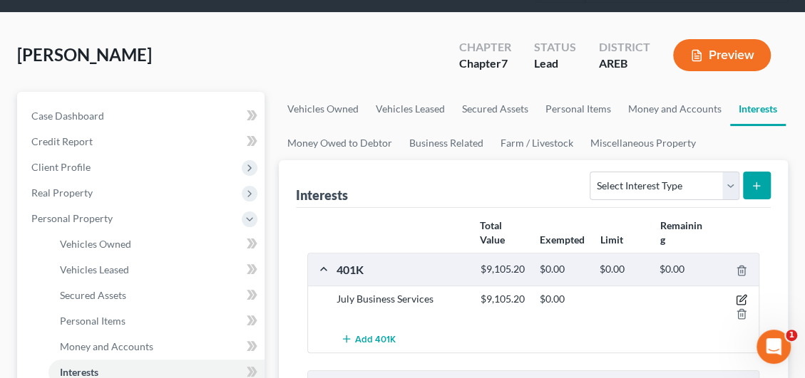
click at [743, 296] on icon "button" at bounding box center [741, 299] width 11 height 11
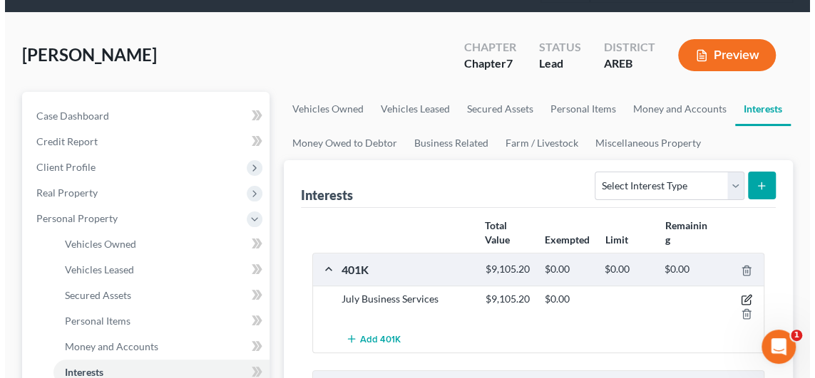
scroll to position [37, 0]
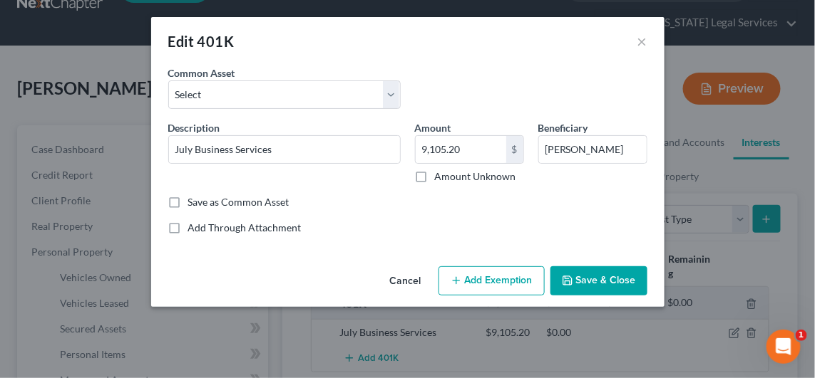
click at [468, 271] on button "Add Exemption" at bounding box center [491, 282] width 106 height 30
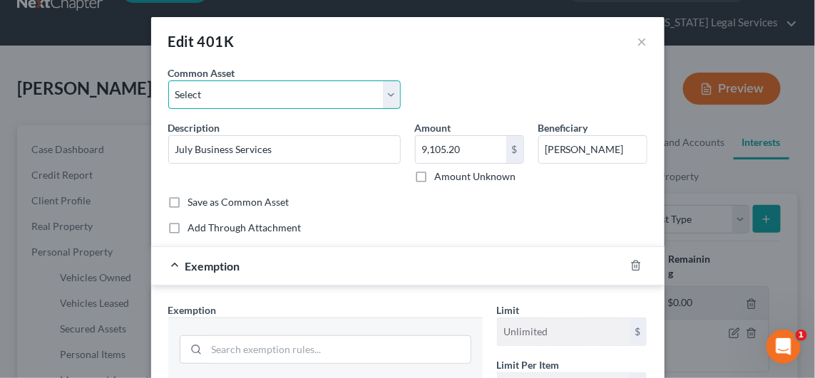
click at [383, 97] on select "Select Mutual of America" at bounding box center [284, 95] width 232 height 29
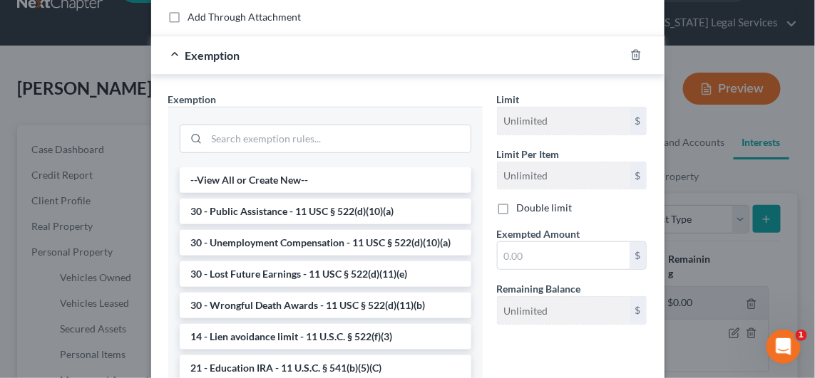
scroll to position [214, 0]
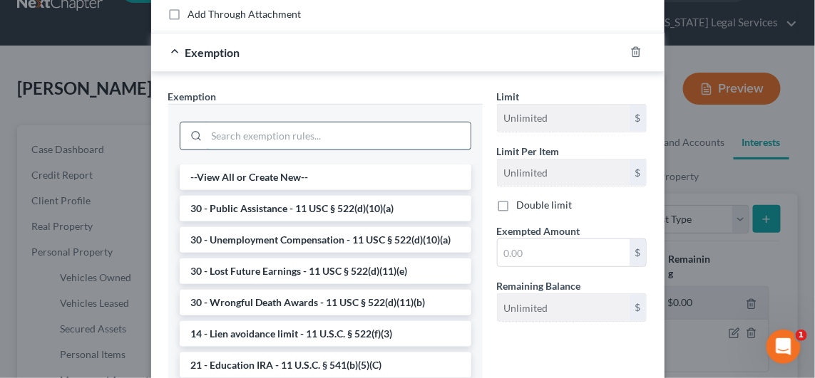
click at [286, 138] on input "search" at bounding box center [339, 136] width 264 height 27
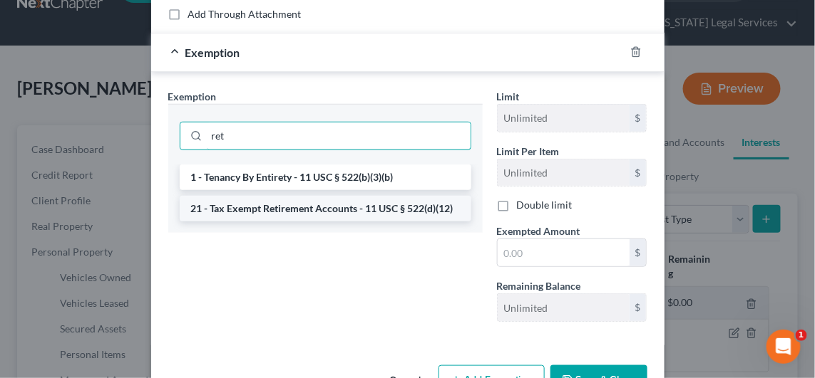
type input "ret"
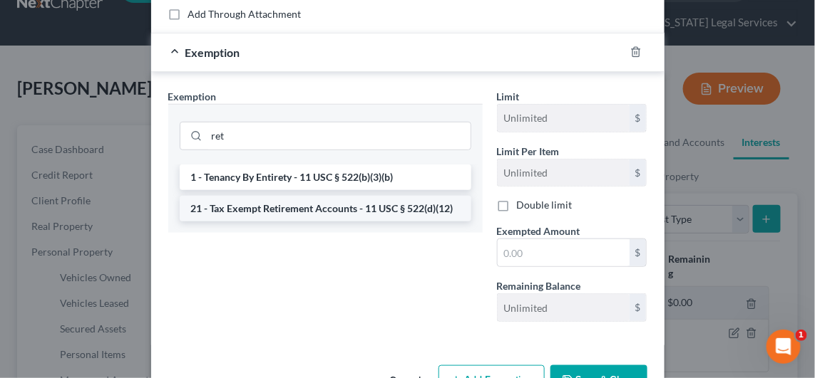
click at [294, 197] on li "21 - Tax Exempt Retirement Accounts - 11 USC § 522(d)(12)" at bounding box center [325, 209] width 291 height 26
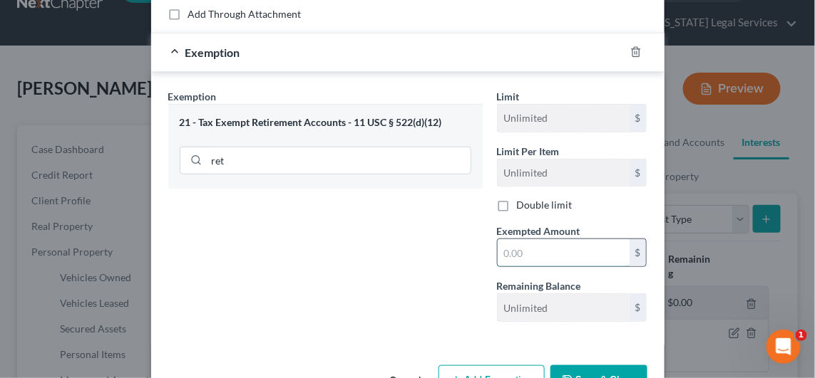
click at [538, 262] on input "text" at bounding box center [563, 252] width 132 height 27
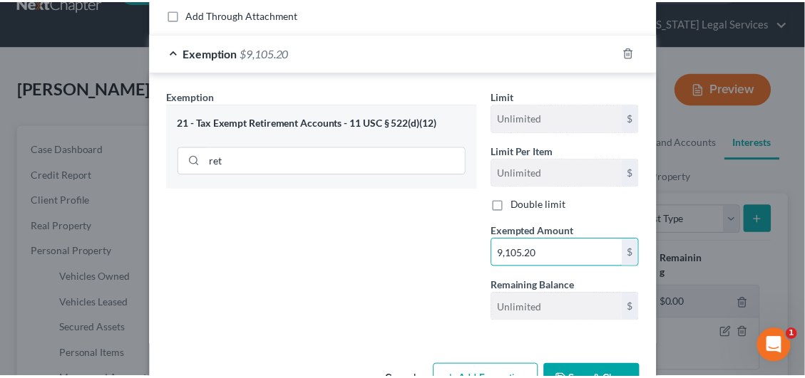
scroll to position [254, 0]
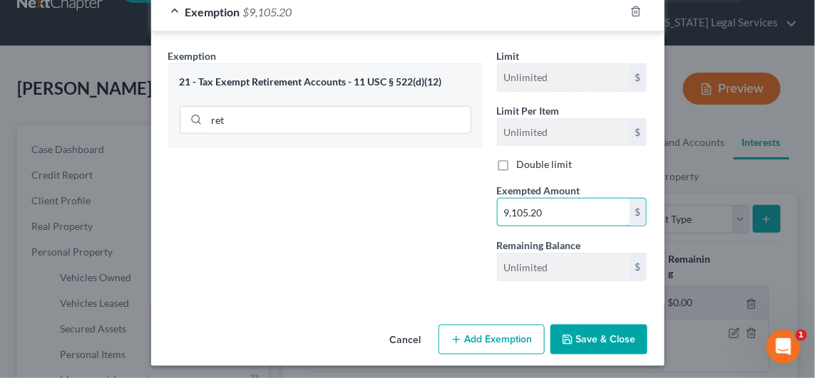
type input "9,105.20"
click at [592, 333] on button "Save & Close" at bounding box center [598, 340] width 97 height 30
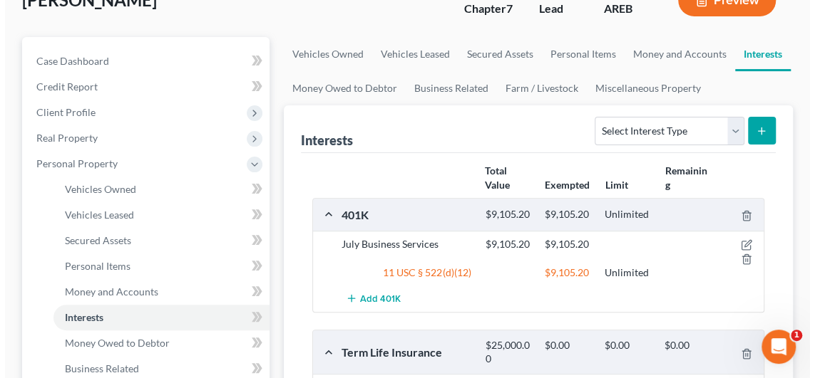
scroll to position [251, 0]
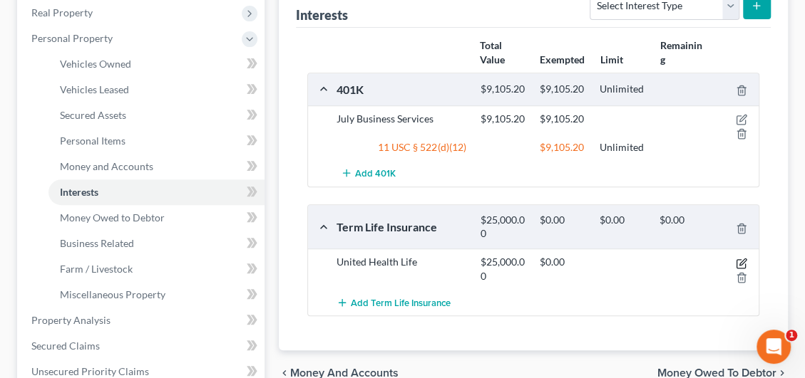
click at [736, 258] on icon "button" at bounding box center [741, 263] width 11 height 11
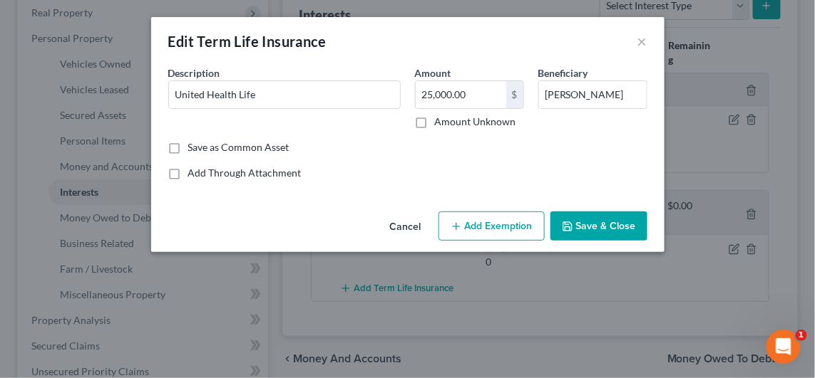
click at [488, 229] on button "Add Exemption" at bounding box center [491, 227] width 106 height 30
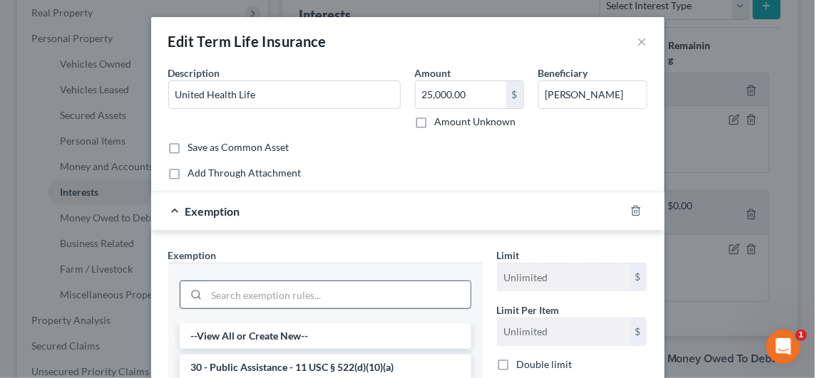
scroll to position [214, 0]
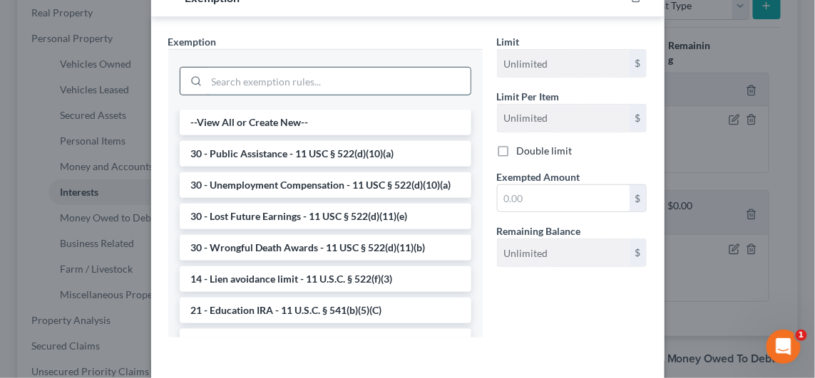
click at [261, 86] on input "search" at bounding box center [339, 81] width 264 height 27
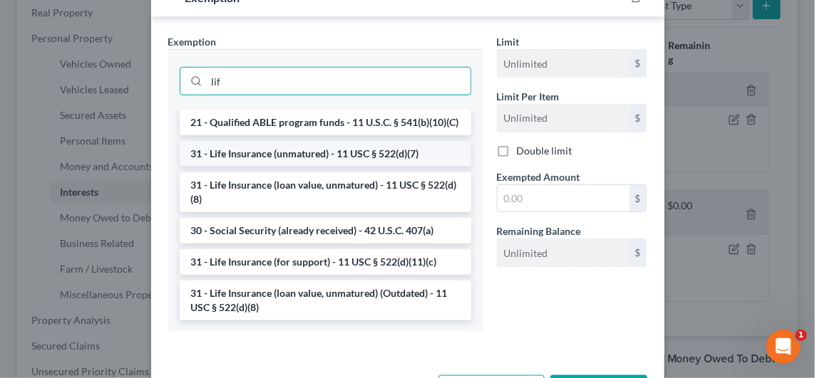
type input "lif"
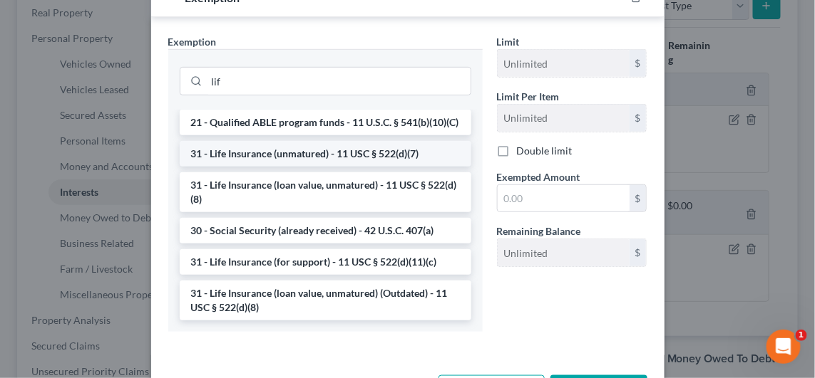
click at [319, 167] on li "31 - Life Insurance (unmatured) - 11 USC § 522(d)(7)" at bounding box center [325, 154] width 291 height 26
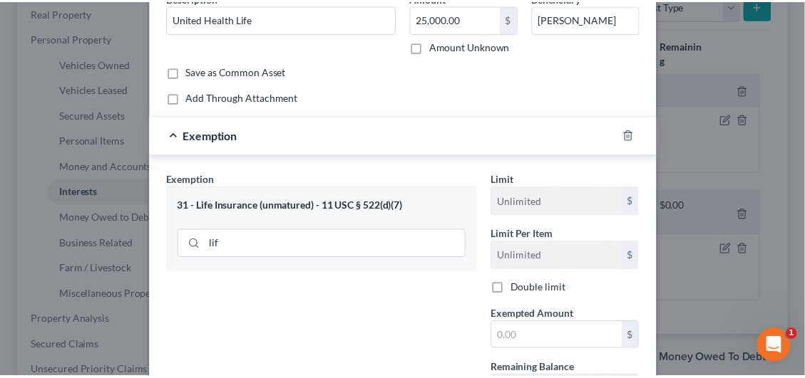
scroll to position [200, 0]
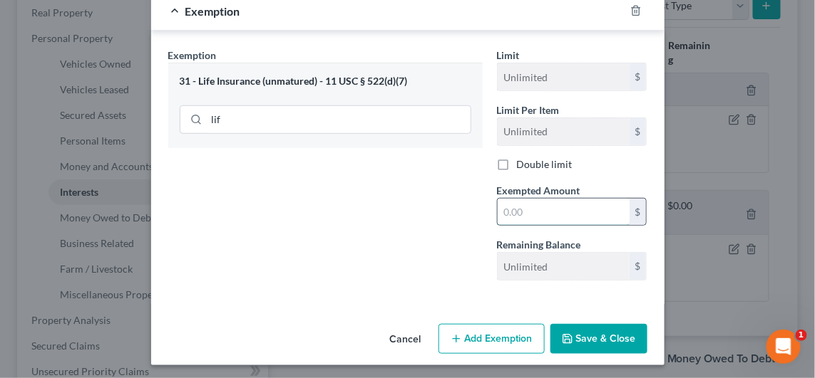
click at [520, 217] on input "text" at bounding box center [563, 212] width 132 height 27
type input "25,000"
click at [592, 331] on button "Save & Close" at bounding box center [598, 339] width 97 height 30
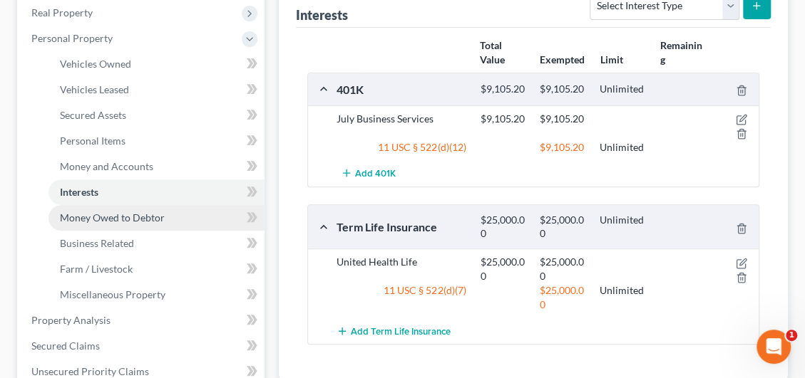
click at [161, 222] on span "Money Owed to Debtor" at bounding box center [112, 218] width 105 height 12
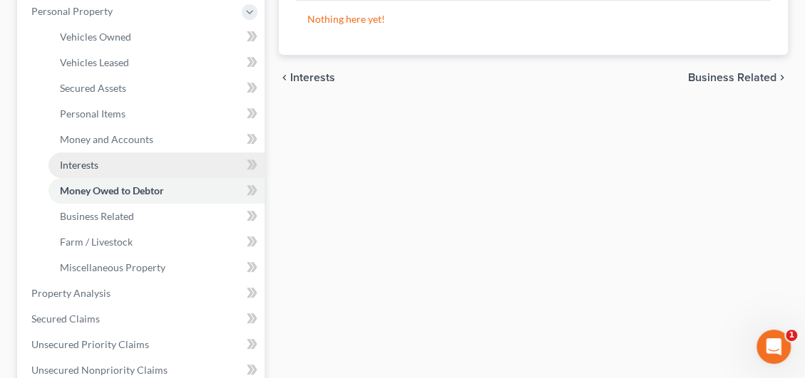
scroll to position [356, 0]
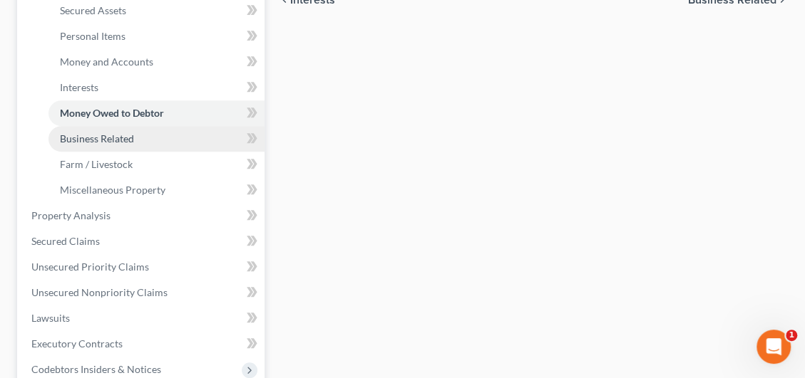
click at [113, 144] on link "Business Related" at bounding box center [156, 139] width 216 height 26
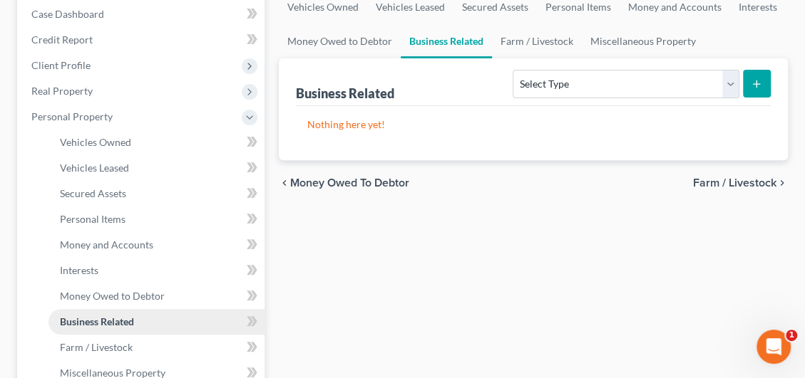
scroll to position [356, 0]
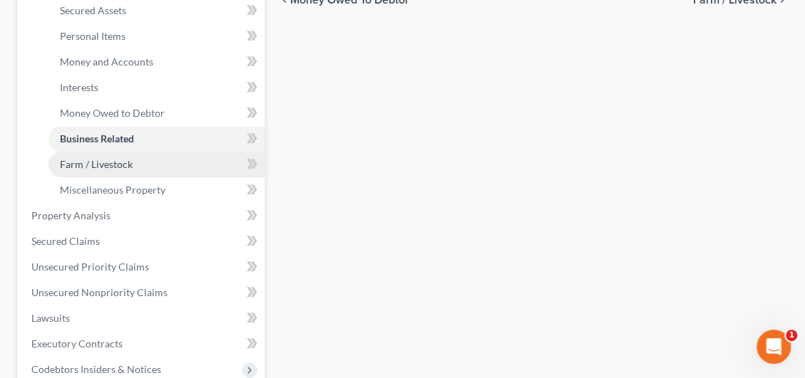
click at [107, 158] on span "Farm / Livestock" at bounding box center [96, 164] width 73 height 12
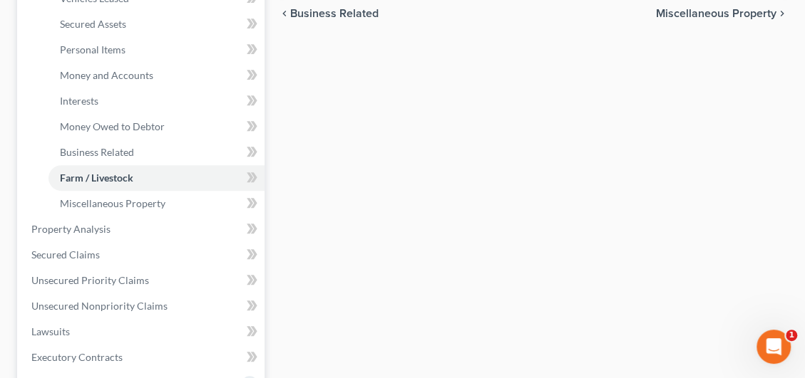
scroll to position [356, 0]
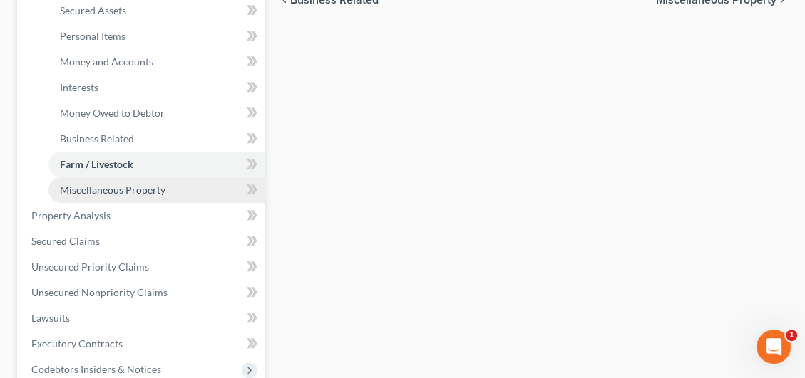
click at [106, 186] on span "Miscellaneous Property" at bounding box center [112, 190] width 105 height 12
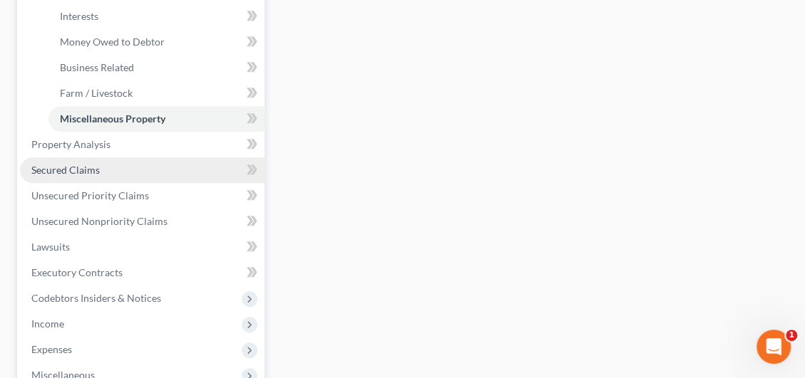
scroll to position [428, 0]
click at [94, 172] on span "Secured Claims" at bounding box center [65, 169] width 68 height 12
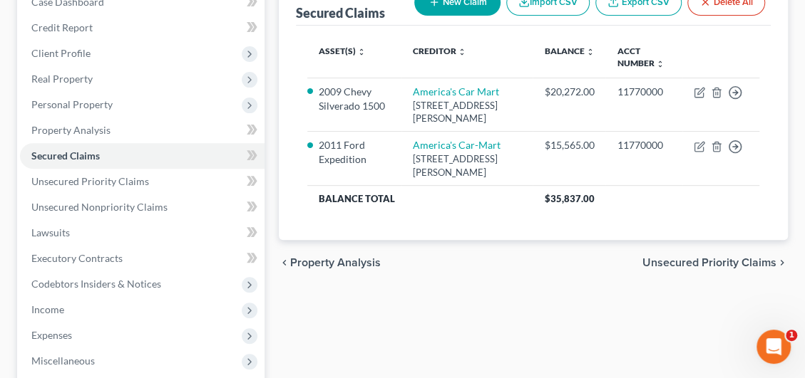
scroll to position [214, 0]
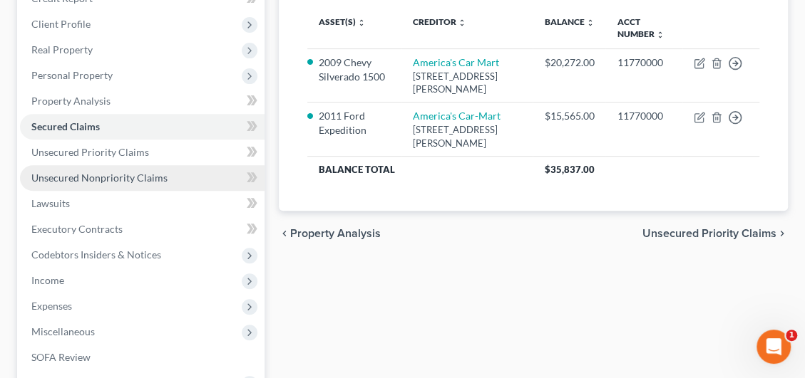
click at [86, 173] on span "Unsecured Nonpriority Claims" at bounding box center [99, 178] width 136 height 12
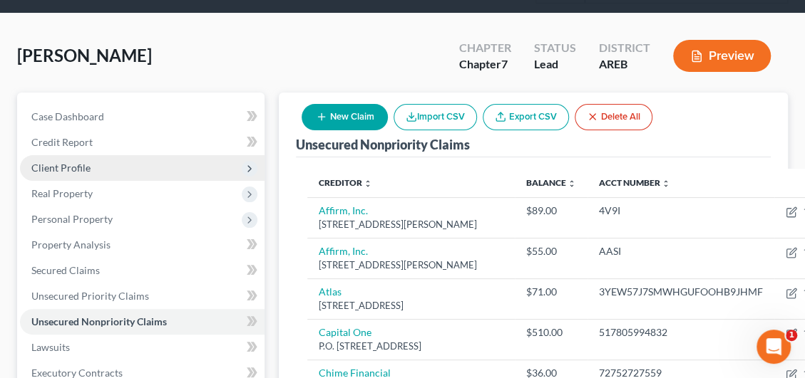
scroll to position [214, 0]
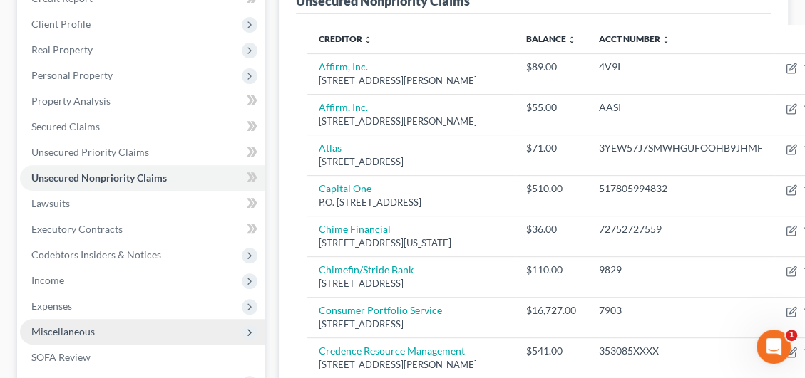
click at [53, 333] on span "Miscellaneous" at bounding box center [62, 332] width 63 height 12
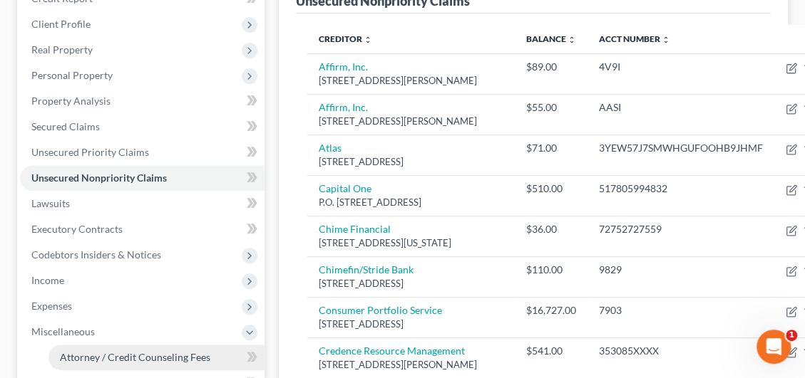
click at [128, 355] on span "Attorney / Credit Counseling Fees" at bounding box center [135, 357] width 150 height 12
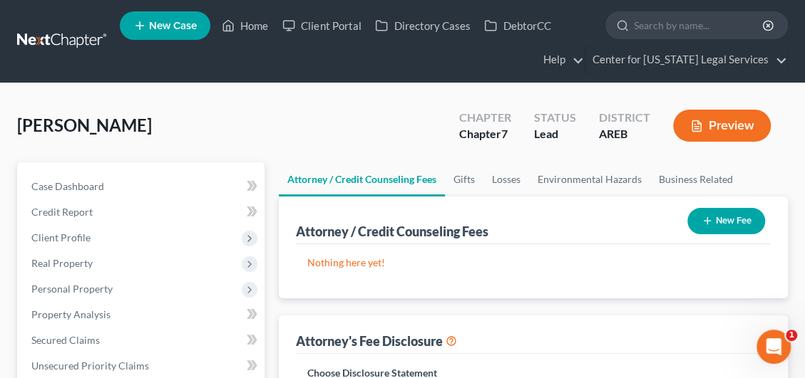
scroll to position [214, 0]
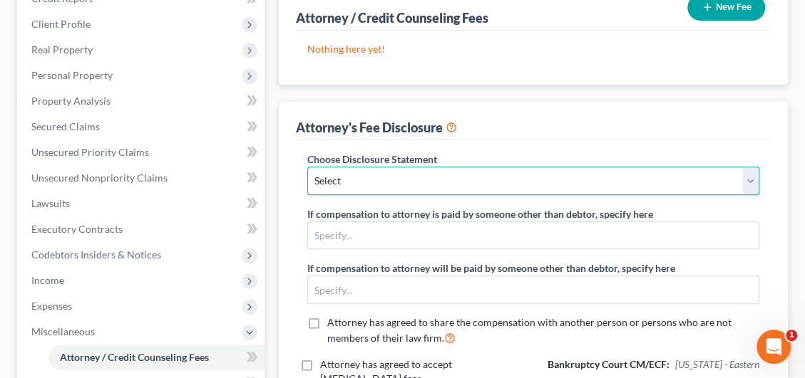
click at [354, 175] on select "Select Disclosure Disclosure" at bounding box center [533, 181] width 452 height 29
select select "0"
click at [307, 167] on select "Select Disclosure Disclosure" at bounding box center [533, 181] width 452 height 29
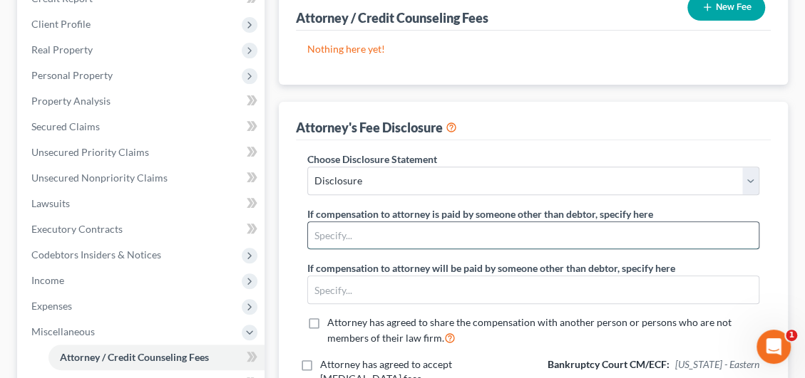
click at [351, 228] on input "text" at bounding box center [533, 235] width 450 height 27
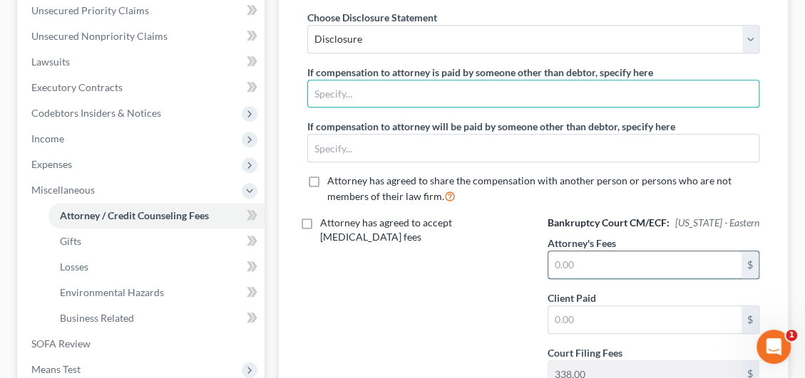
click at [667, 263] on input "text" at bounding box center [644, 265] width 193 height 27
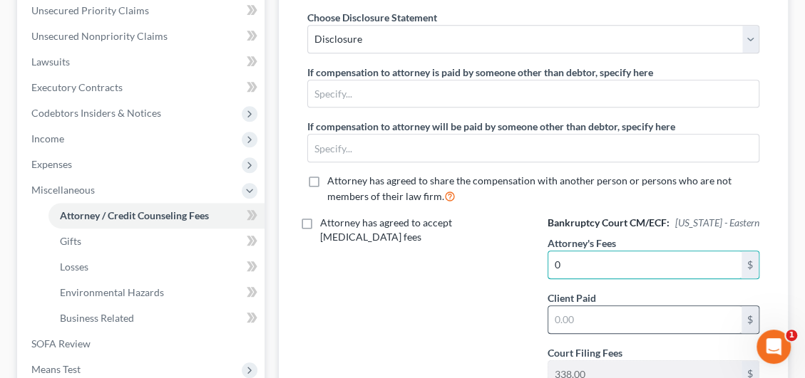
type input "0"
click at [669, 309] on input "text" at bounding box center [644, 319] width 193 height 27
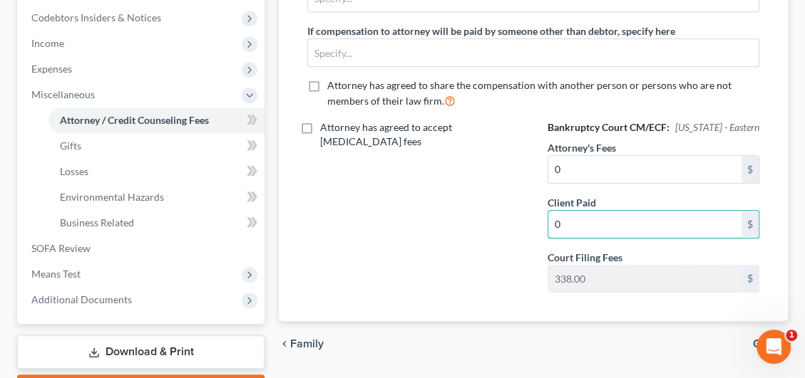
scroll to position [530, 0]
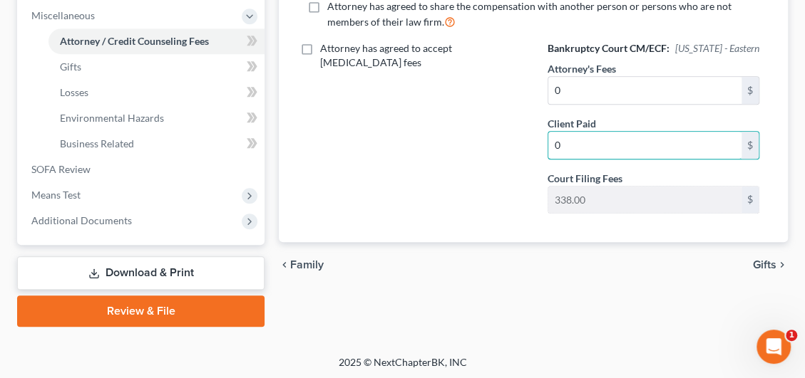
type input "0"
click at [750, 257] on div "chevron_left Family Gifts chevron_right" at bounding box center [533, 265] width 509 height 46
click at [763, 259] on span "Gifts" at bounding box center [765, 264] width 24 height 11
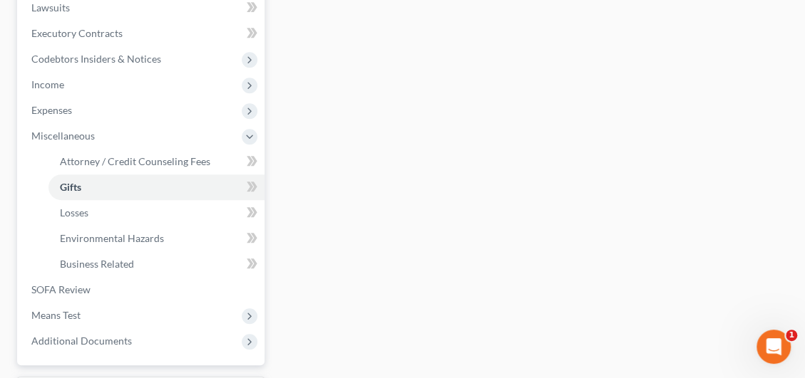
scroll to position [530, 0]
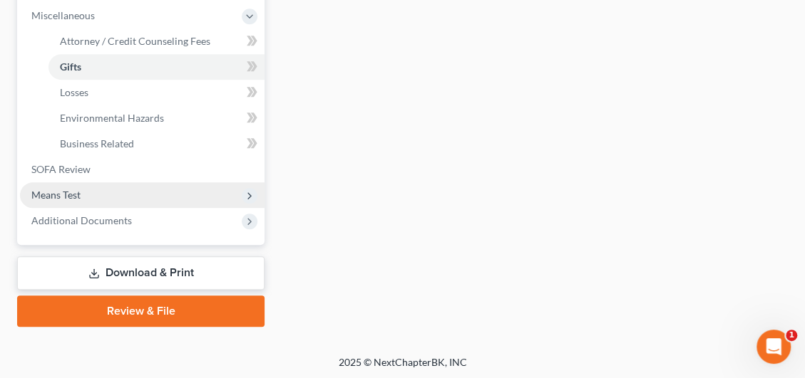
click at [81, 193] on span "Means Test" at bounding box center [142, 195] width 244 height 26
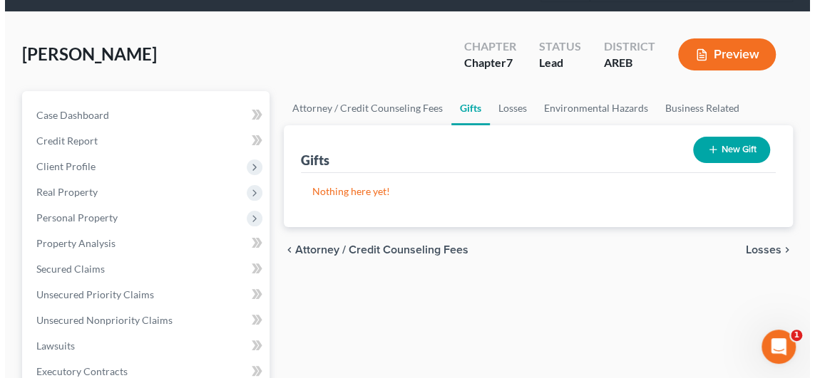
scroll to position [0, 0]
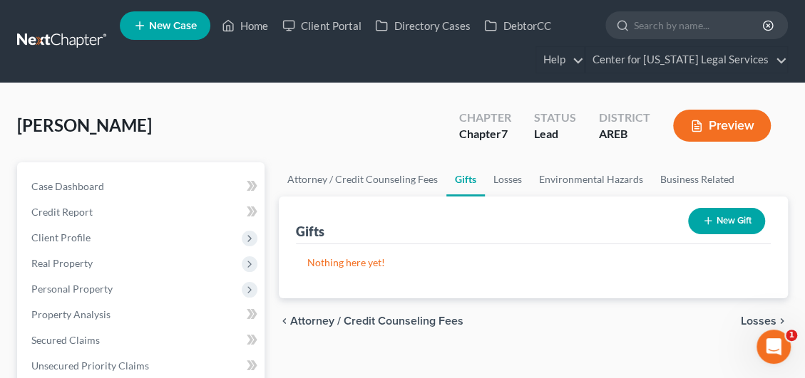
click at [701, 134] on button "Preview" at bounding box center [722, 126] width 98 height 32
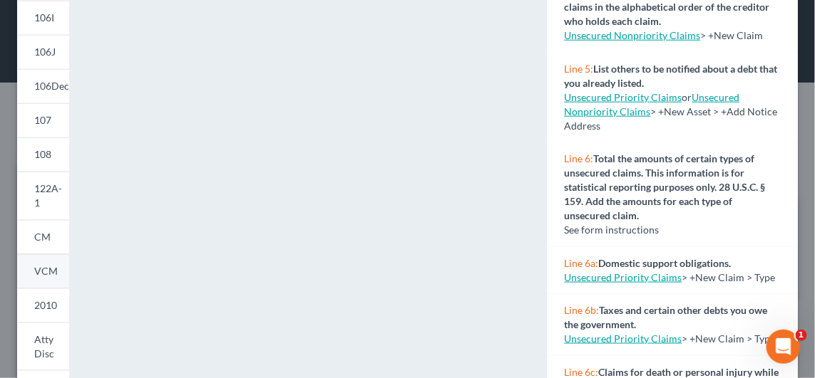
scroll to position [430, 0]
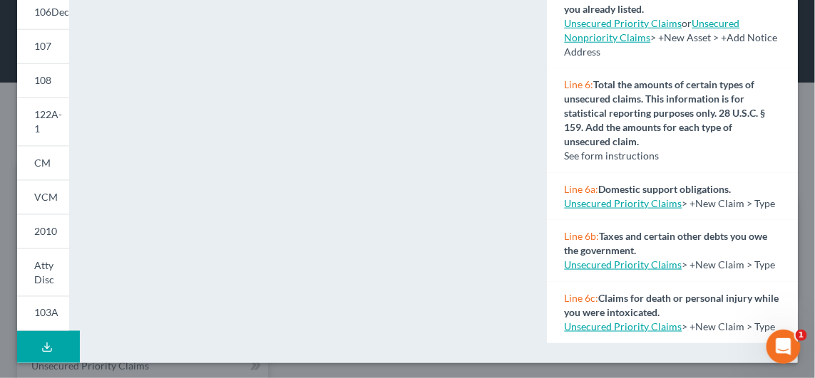
click at [46, 348] on icon at bounding box center [46, 347] width 11 height 11
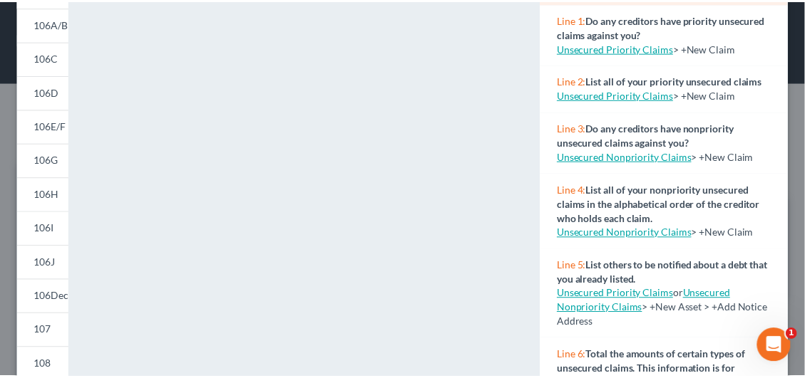
scroll to position [0, 0]
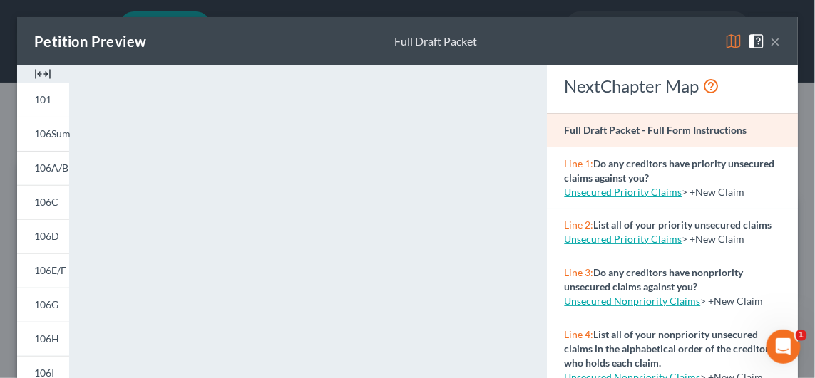
click at [770, 42] on button "×" at bounding box center [775, 41] width 10 height 17
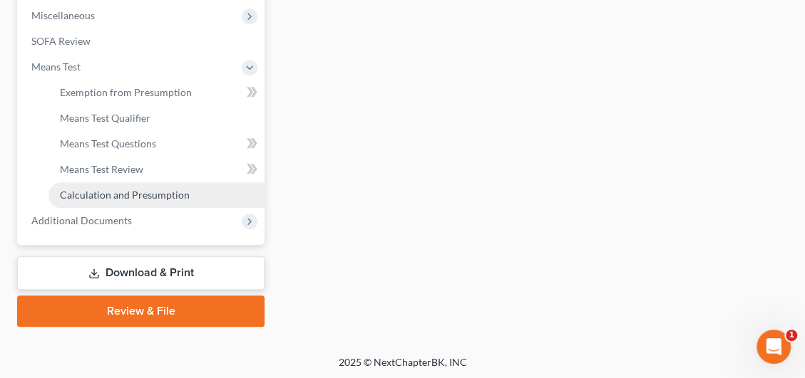
scroll to position [530, 0]
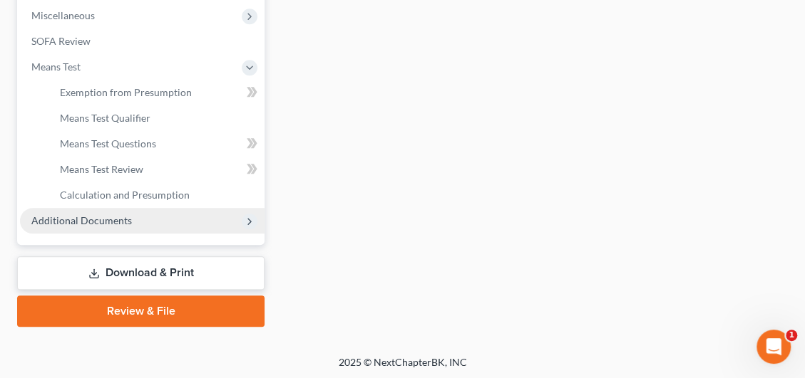
click at [108, 217] on span "Additional Documents" at bounding box center [81, 221] width 100 height 12
click at [125, 225] on span "Download History" at bounding box center [101, 221] width 82 height 12
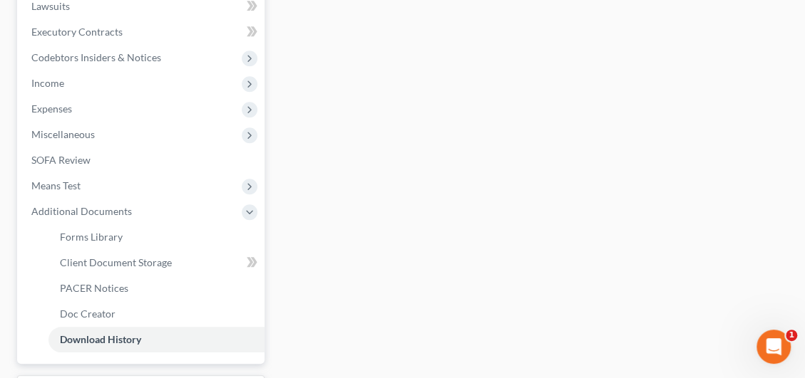
scroll to position [530, 0]
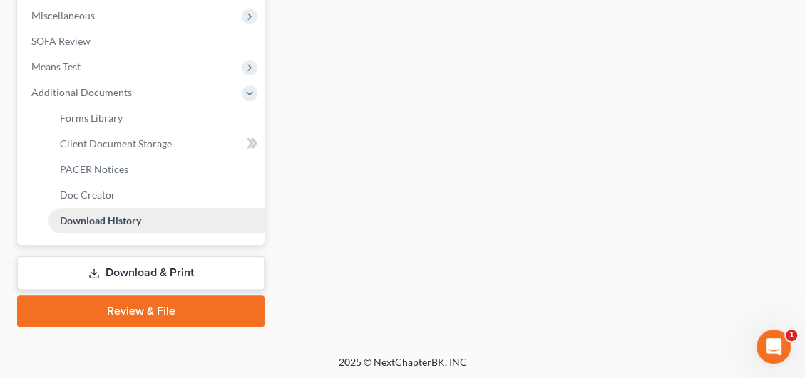
click at [102, 220] on span "Download History" at bounding box center [100, 221] width 81 height 12
click at [141, 266] on link "Download & Print" at bounding box center [140, 273] width 247 height 33
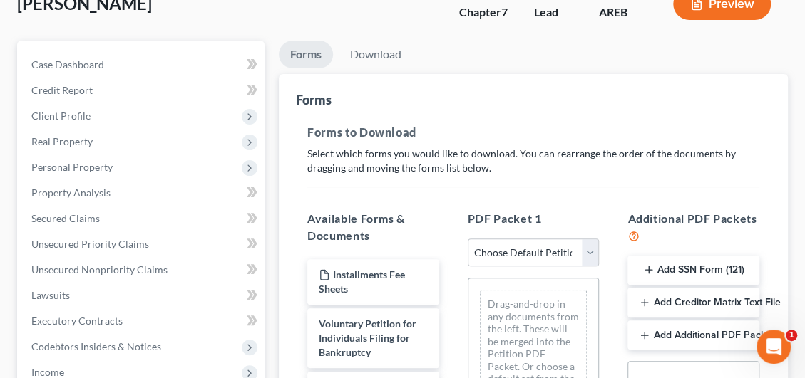
scroll to position [214, 0]
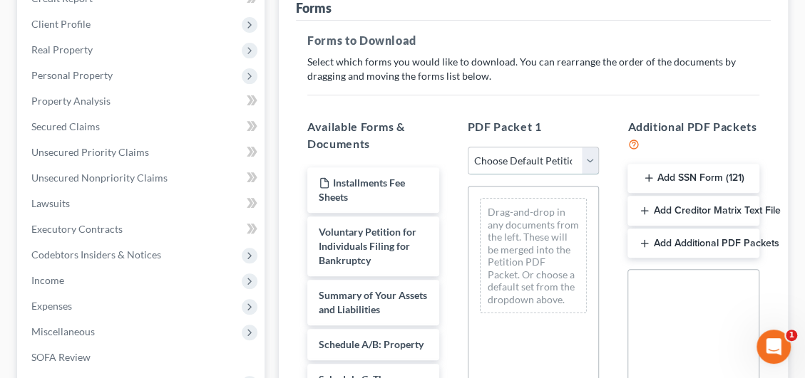
click at [518, 167] on select "Choose Default Petition PDF Packet Complete Bankruptcy Petition (all forms and …" at bounding box center [534, 161] width 132 height 29
select select "0"
click at [468, 147] on select "Choose Default Petition PDF Packet Complete Bankruptcy Petition (all forms and …" at bounding box center [534, 161] width 132 height 29
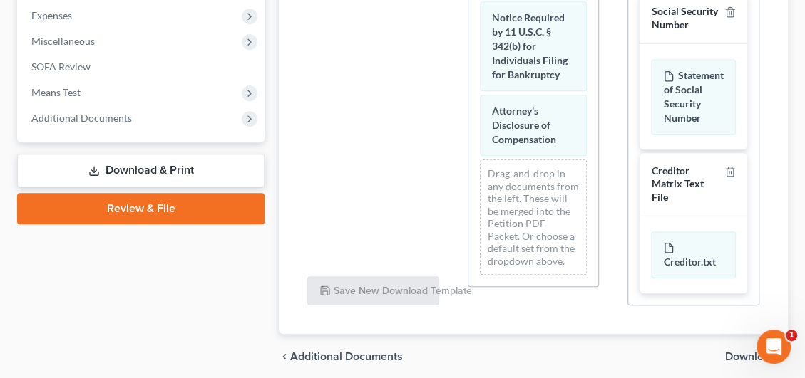
scroll to position [557, 0]
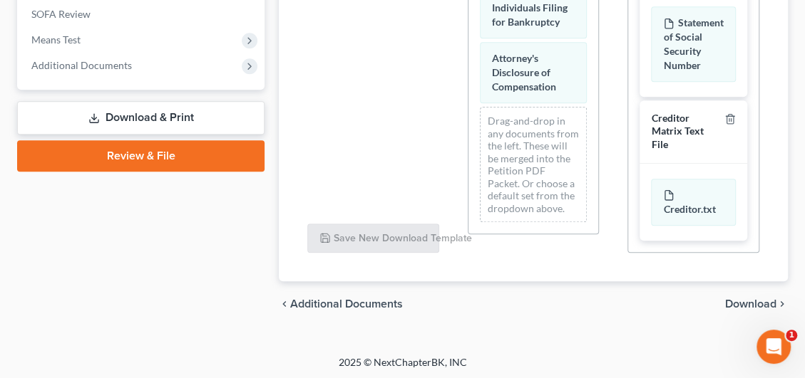
click at [723, 299] on div "chevron_left Additional Documents Download chevron_right" at bounding box center [533, 305] width 509 height 46
click at [742, 304] on span "Download" at bounding box center [750, 304] width 51 height 11
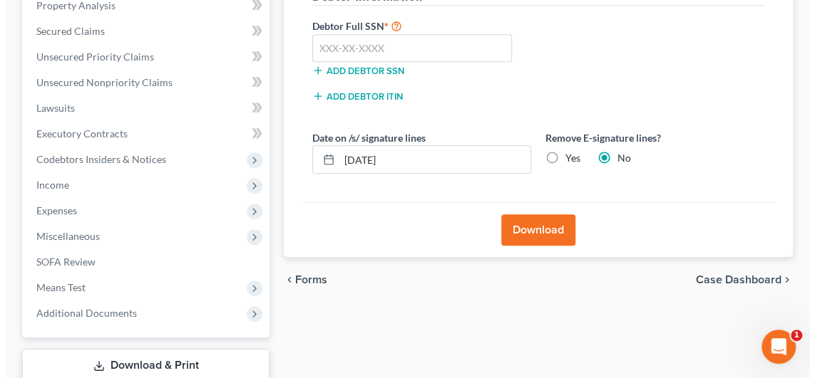
scroll to position [260, 0]
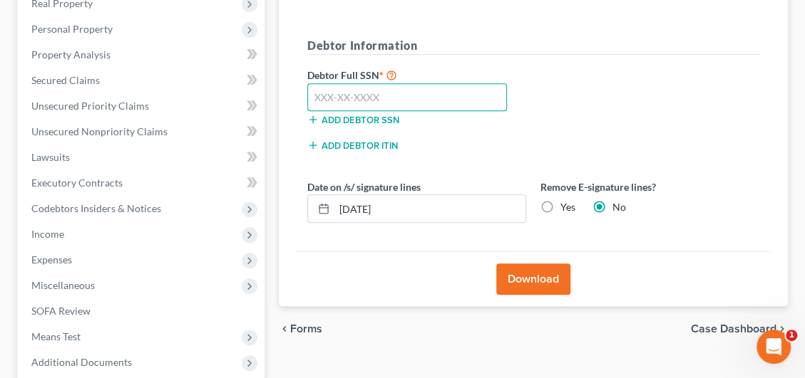
click at [384, 91] on input "text" at bounding box center [407, 97] width 200 height 29
click at [394, 90] on input "429-79-1256" at bounding box center [407, 97] width 200 height 29
type input "429-79-2560"
click at [522, 268] on button "Download" at bounding box center [533, 279] width 74 height 31
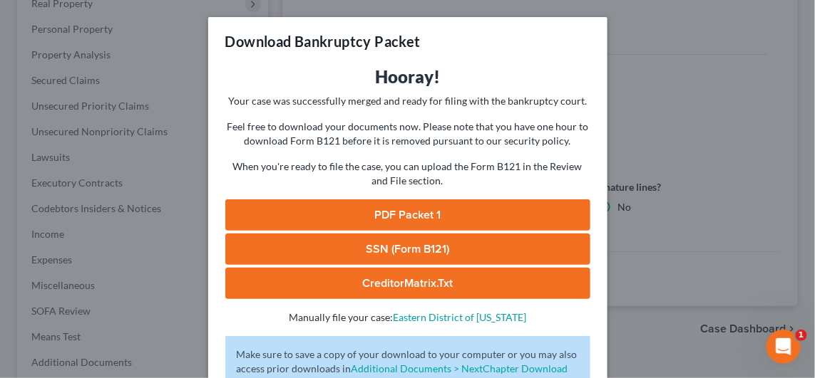
click at [383, 220] on link "PDF Packet 1" at bounding box center [407, 215] width 365 height 31
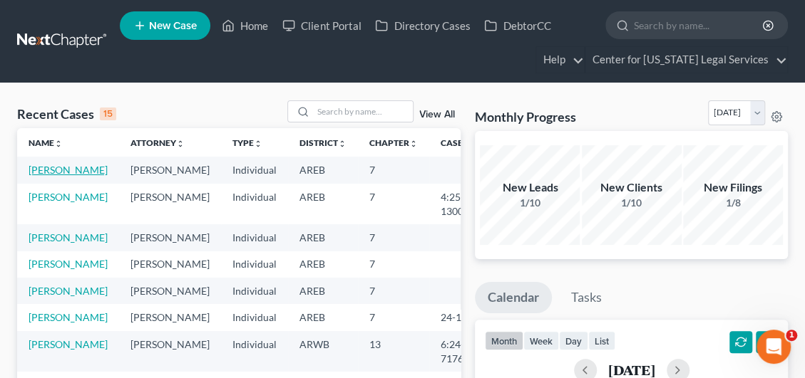
click at [54, 169] on link "[PERSON_NAME]" at bounding box center [68, 170] width 79 height 12
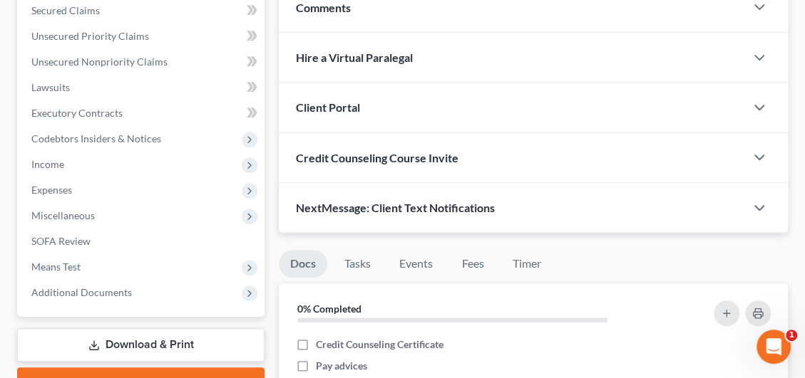
scroll to position [499, 0]
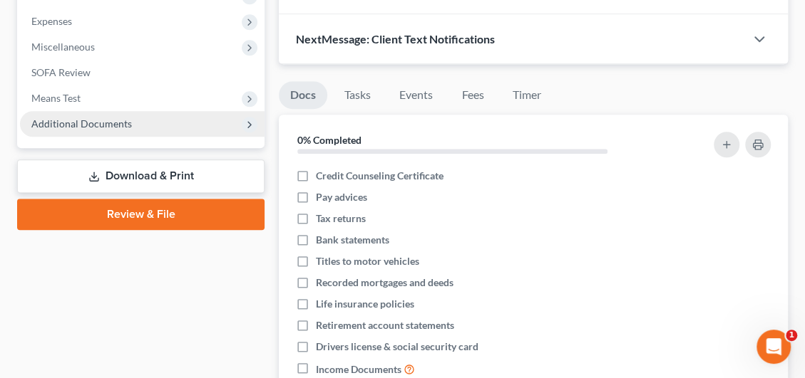
click at [88, 122] on span "Additional Documents" at bounding box center [81, 124] width 100 height 12
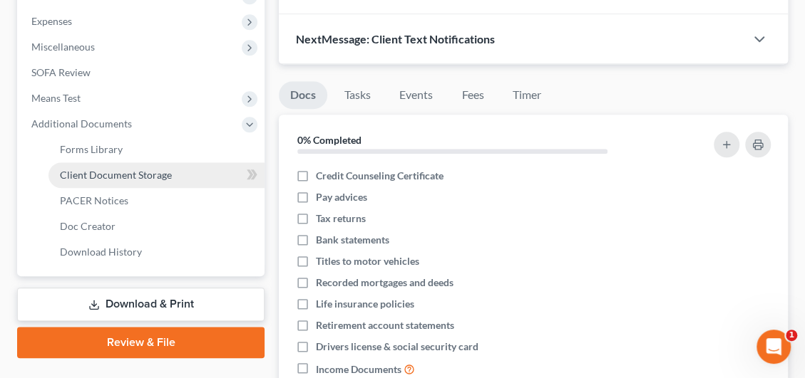
click at [145, 174] on span "Client Document Storage" at bounding box center [116, 175] width 112 height 12
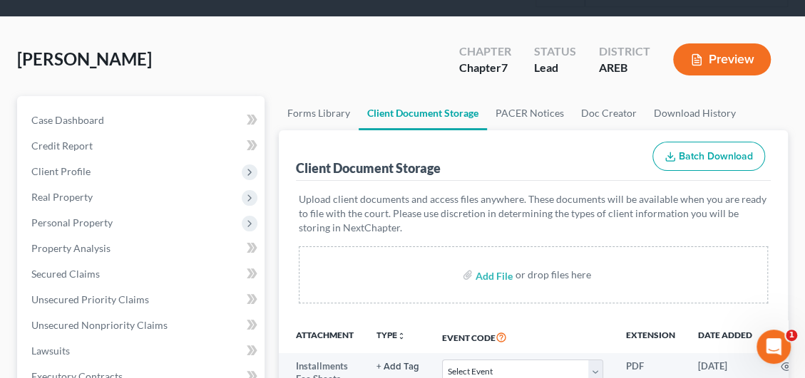
scroll to position [143, 0]
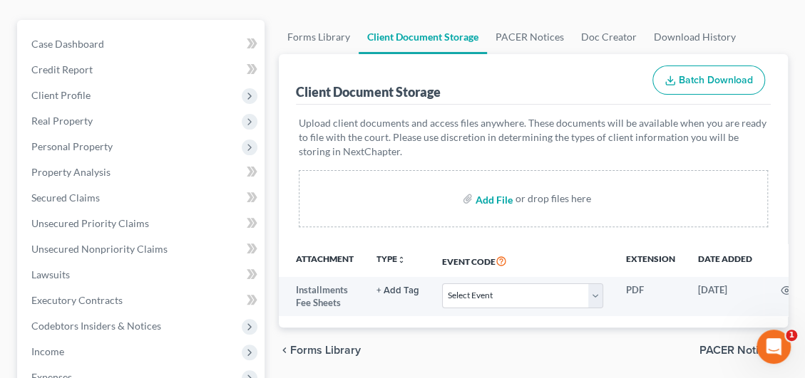
click at [485, 197] on input "file" at bounding box center [492, 199] width 34 height 26
type input "C:\fakepath\Cert of counseling Murry.pdf"
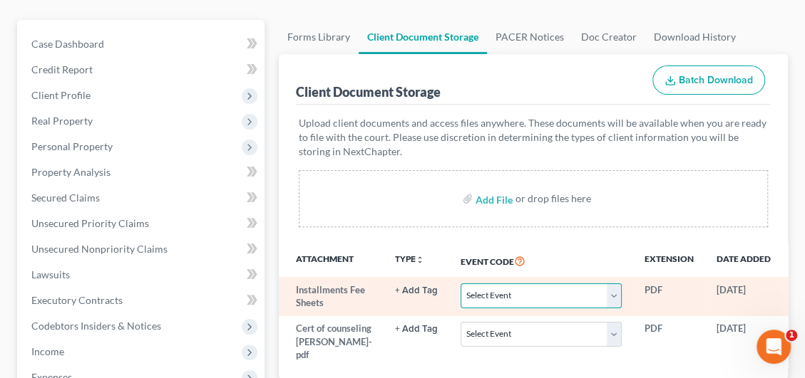
click at [515, 289] on select "Select Event Certificate of Credit Counseling - Debtor Certificate of Credit Co…" at bounding box center [540, 296] width 161 height 25
select select "4"
click at [460, 284] on select "Select Event Certificate of Credit Counseling - Debtor Certificate of Credit Co…" at bounding box center [540, 296] width 161 height 25
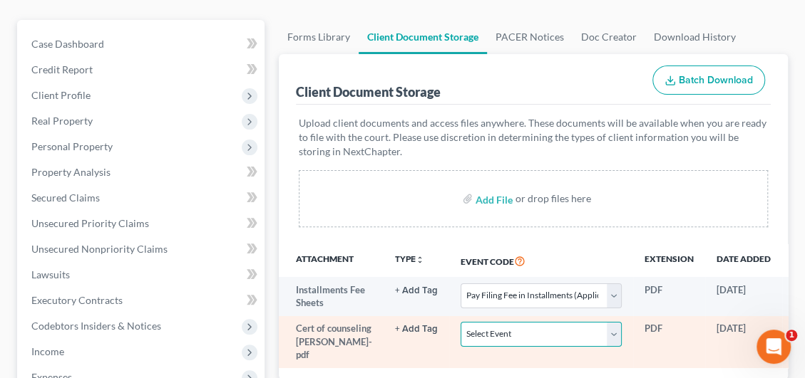
click at [497, 332] on select "Select Event Certificate of Credit Counseling - Debtor Certificate of Credit Co…" at bounding box center [540, 334] width 161 height 25
select select "0"
click at [460, 322] on select "Select Event Certificate of Credit Counseling - Debtor Certificate of Credit Co…" at bounding box center [540, 334] width 161 height 25
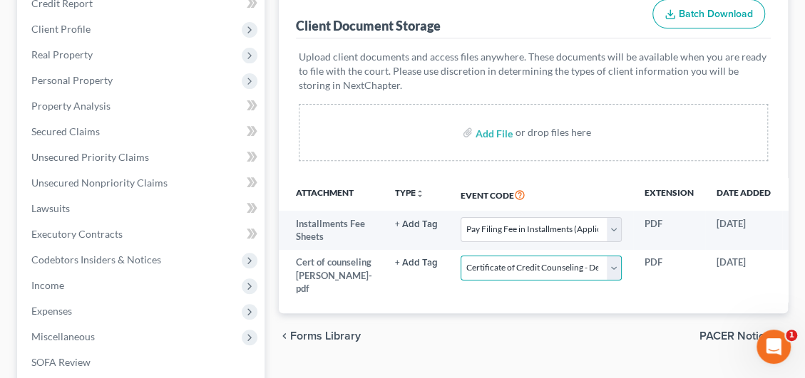
scroll to position [285, 0]
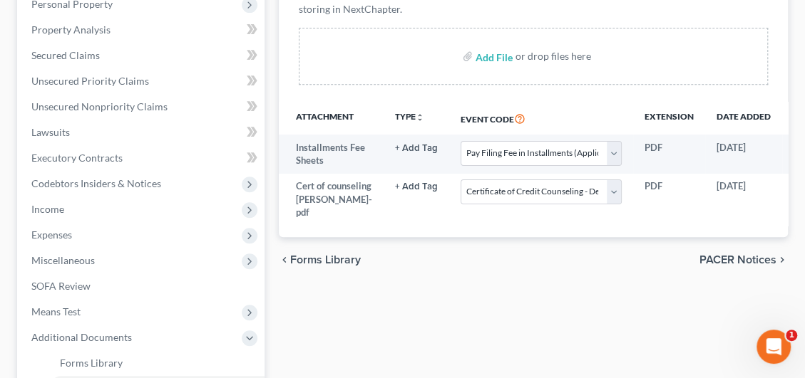
click at [718, 266] on span "PACER Notices" at bounding box center [737, 259] width 77 height 11
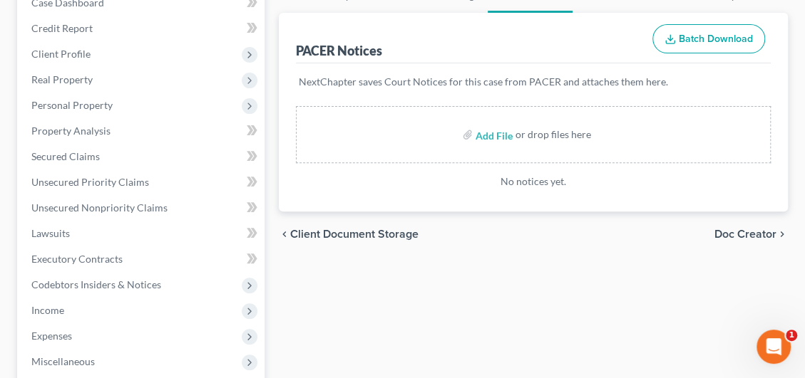
scroll to position [143, 0]
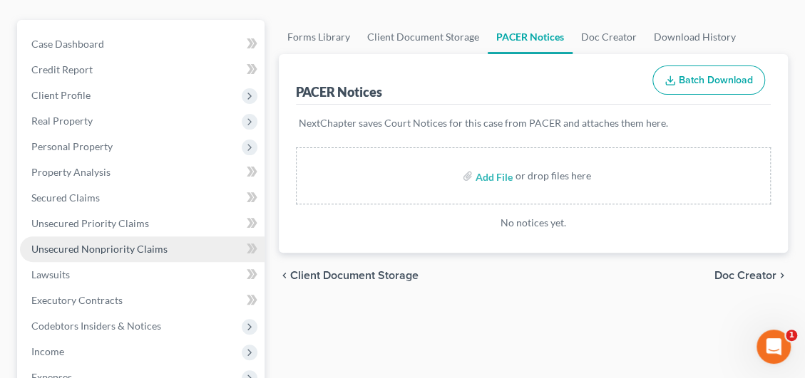
click at [78, 247] on span "Unsecured Nonpriority Claims" at bounding box center [99, 249] width 136 height 12
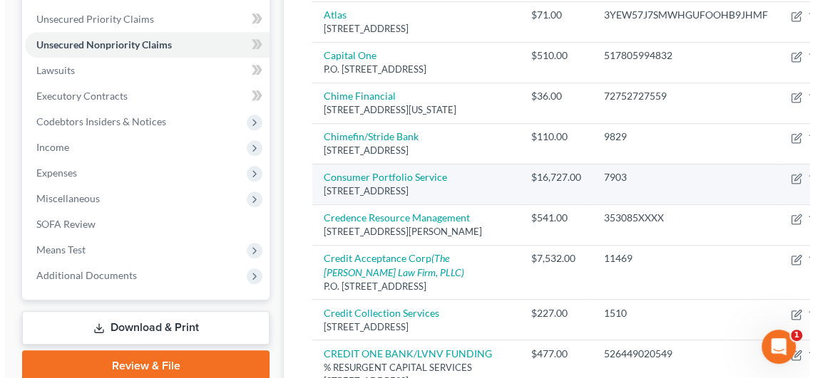
scroll to position [356, 0]
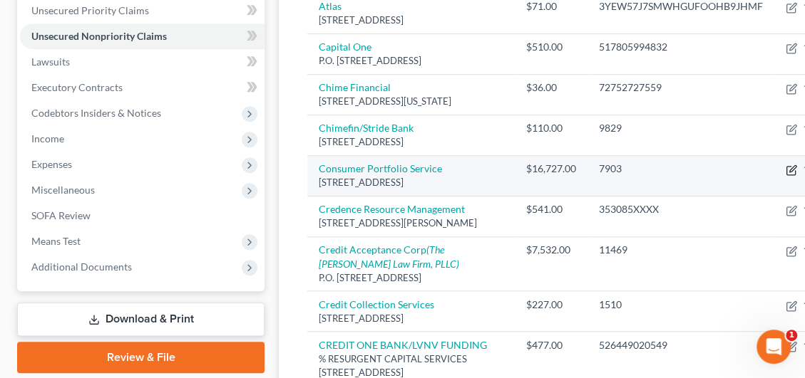
click at [786, 175] on icon "button" at bounding box center [790, 170] width 9 height 9
select select "4"
select select "2"
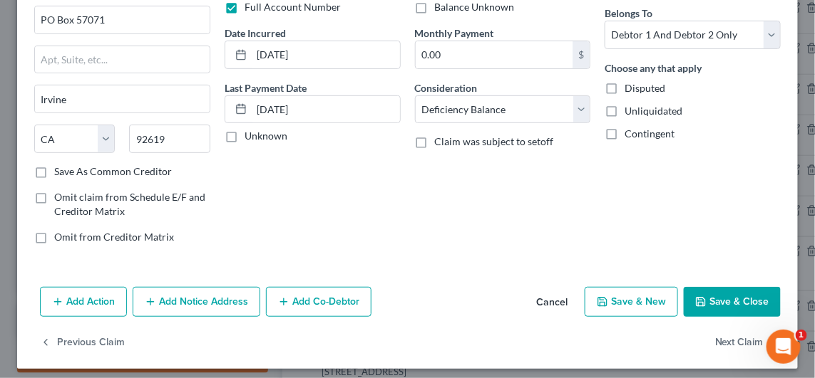
scroll to position [119, 0]
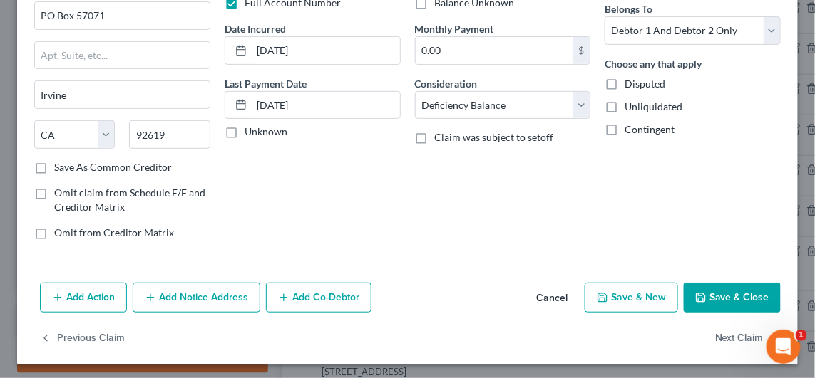
click at [167, 298] on button "Add Notice Address" at bounding box center [197, 298] width 128 height 30
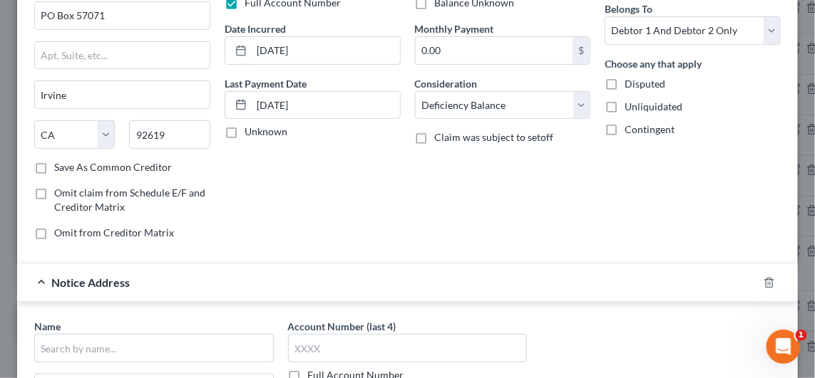
scroll to position [333, 0]
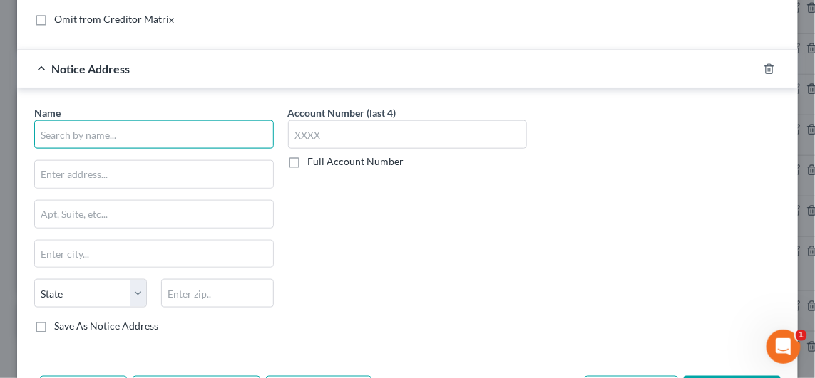
click at [68, 131] on input "text" at bounding box center [153, 134] width 239 height 29
click at [105, 133] on input "Southern Ca" at bounding box center [153, 134] width 239 height 29
click at [131, 130] on input "Southern Ca" at bounding box center [153, 134] width 239 height 29
click at [224, 129] on input "Southern Capital" at bounding box center [153, 134] width 239 height 29
type input "Southern Capital Finance"
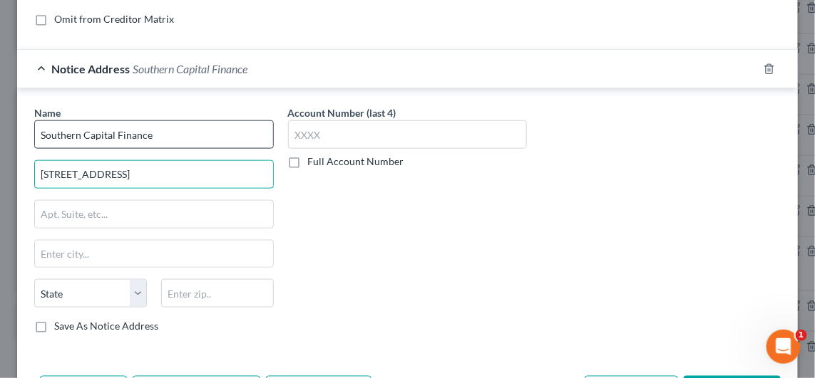
type input "411 Hickory Fairway Ct."
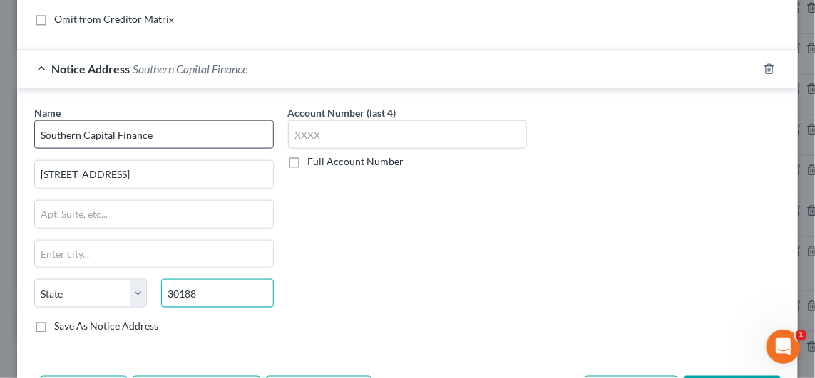
type input "30188"
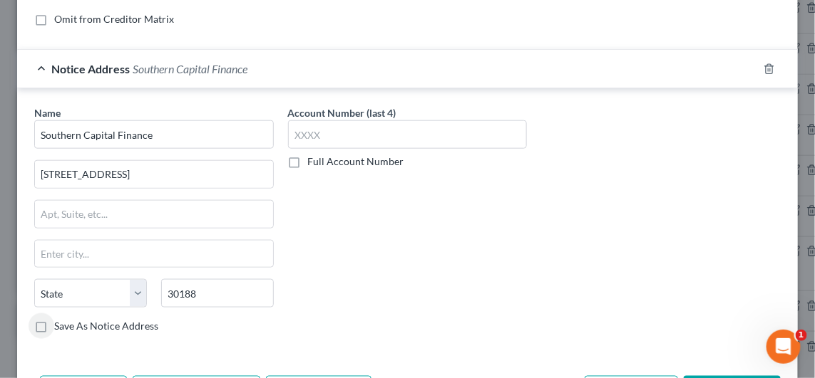
type input "Woodstock"
select select "10"
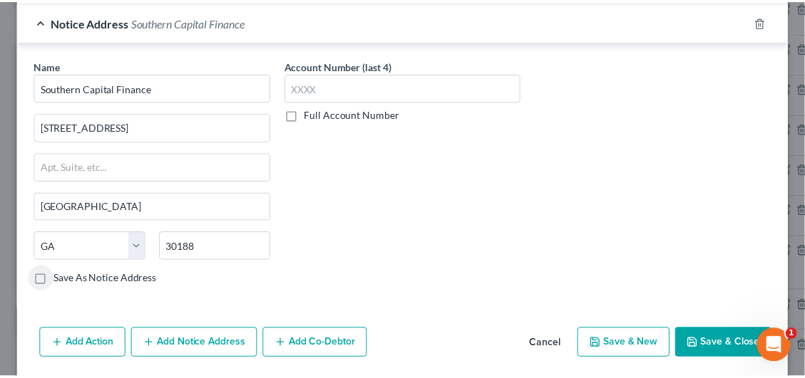
scroll to position [423, 0]
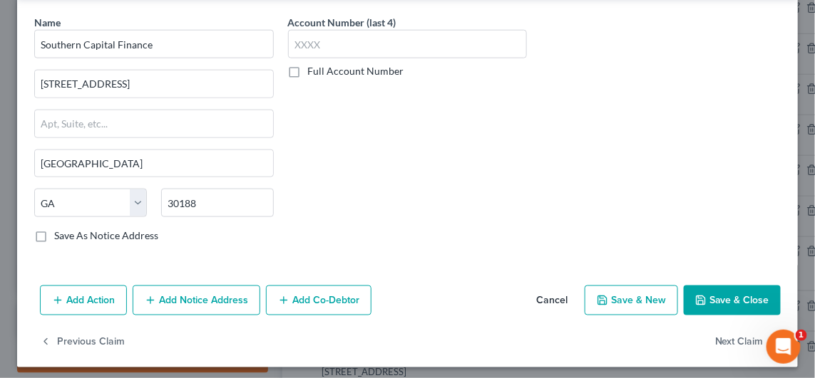
click at [712, 287] on button "Save & Close" at bounding box center [731, 301] width 97 height 30
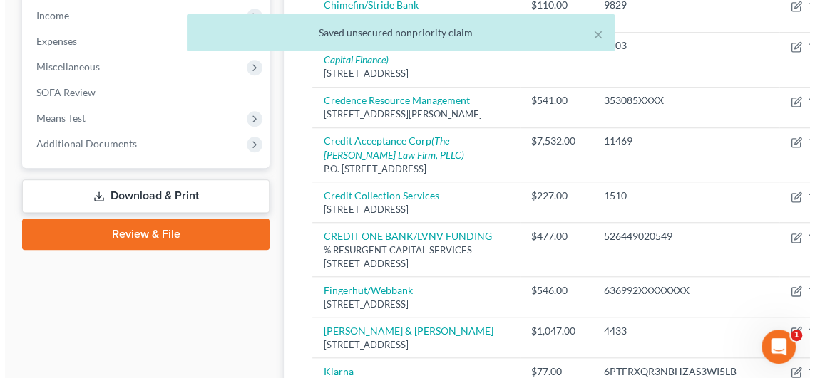
scroll to position [499, 0]
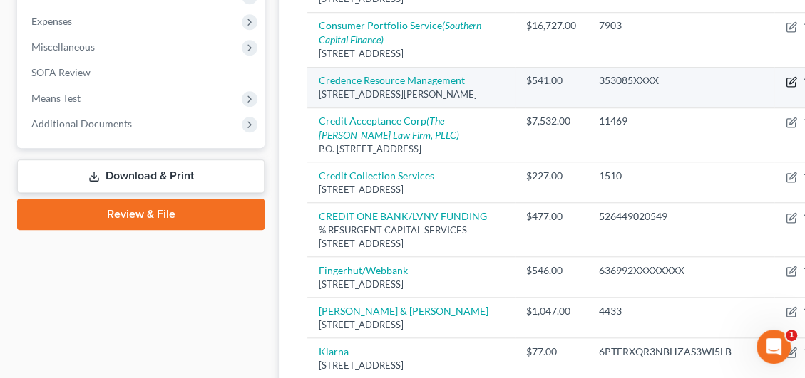
click at [789, 83] on icon "button" at bounding box center [792, 80] width 6 height 6
select select "45"
select select "1"
select select "2"
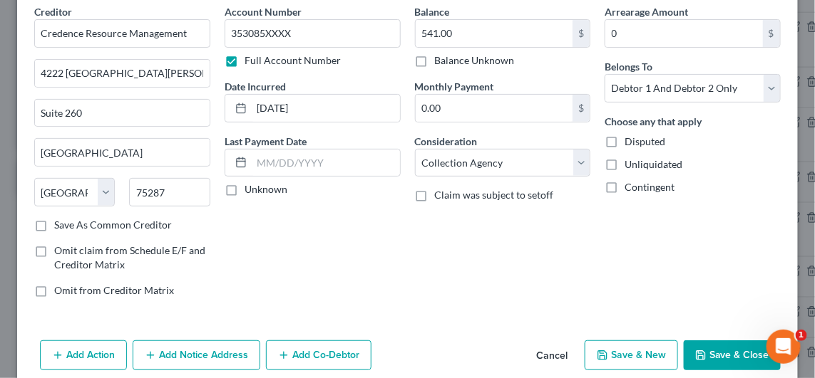
scroll to position [119, 0]
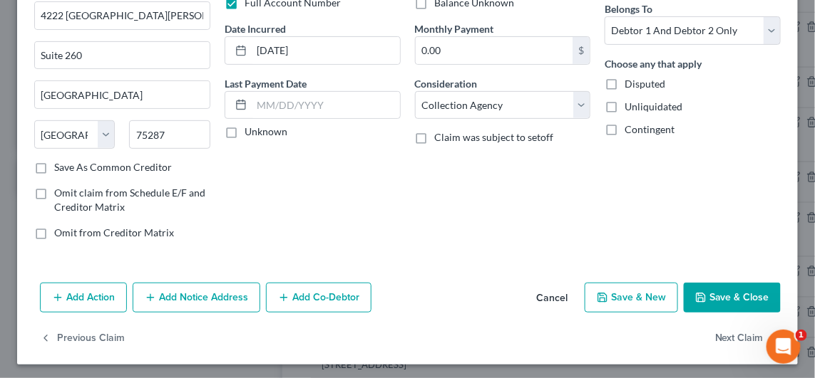
click at [170, 301] on button "Add Notice Address" at bounding box center [197, 298] width 128 height 30
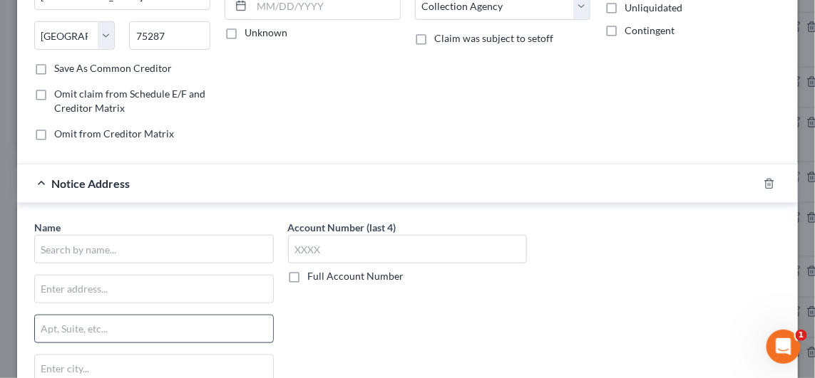
scroll to position [262, 0]
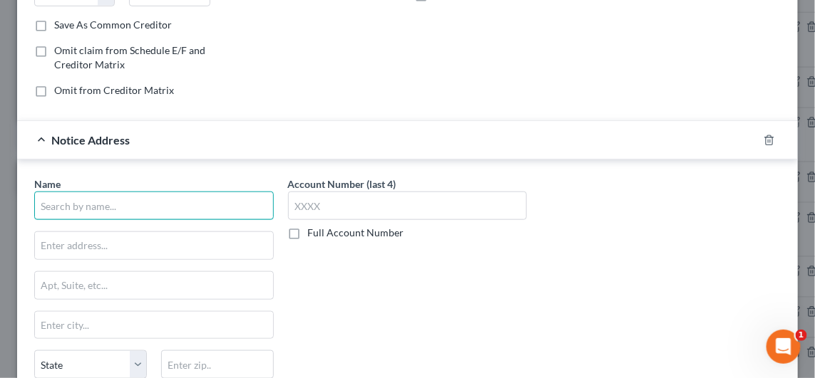
click at [115, 210] on input "text" at bounding box center [153, 206] width 239 height 29
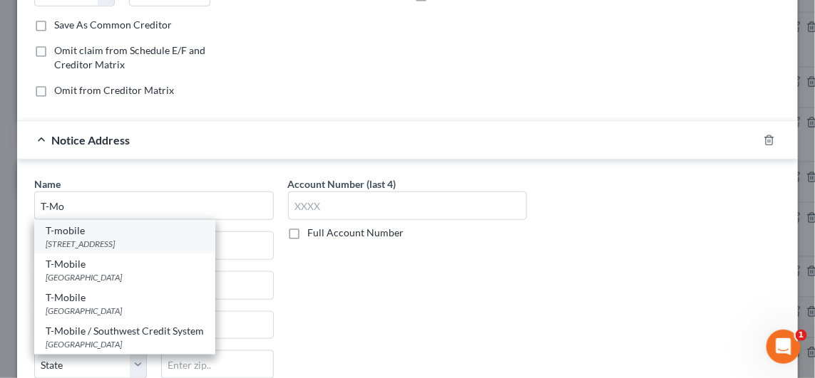
click at [115, 238] on div "PO Box 53410, Bellevue, WA 98015" at bounding box center [125, 244] width 158 height 12
type input "T-mobile"
type input "PO Box 53410"
type input "Bellevue"
select select "50"
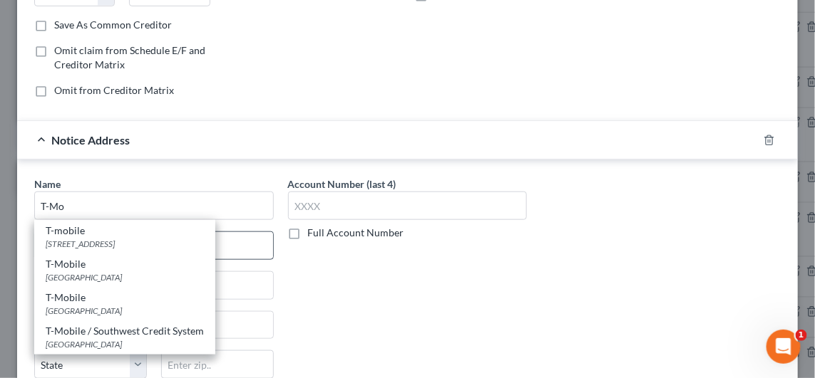
type input "98015"
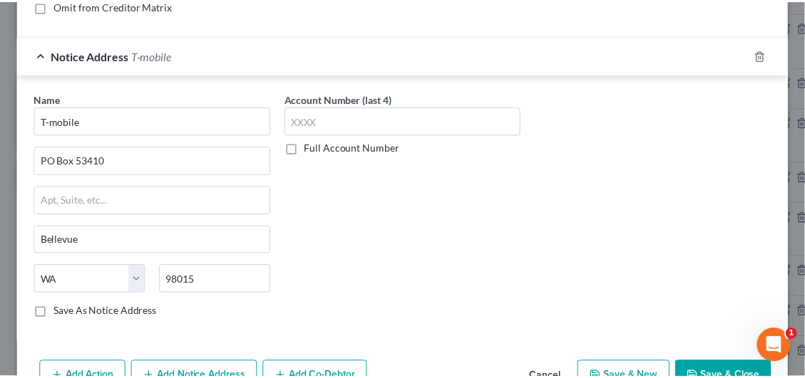
scroll to position [423, 0]
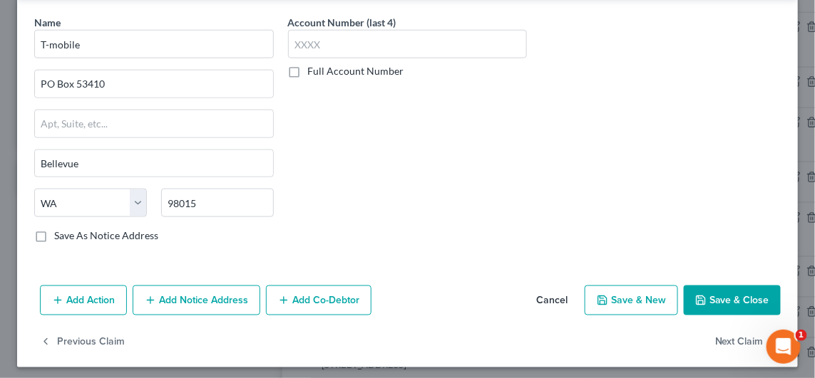
click at [723, 291] on button "Save & Close" at bounding box center [731, 301] width 97 height 30
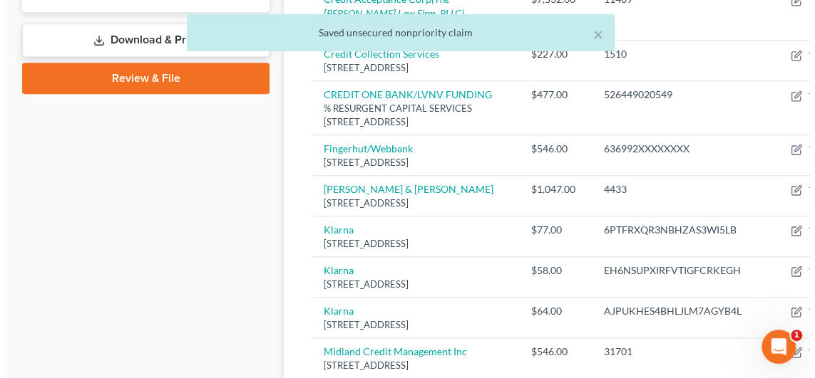
scroll to position [641, 0]
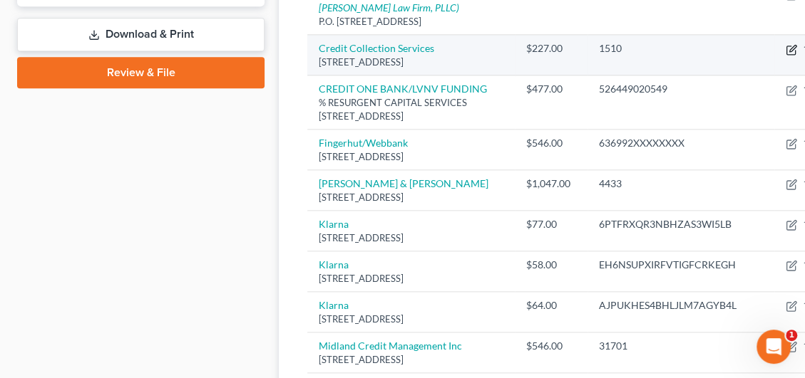
click at [785, 56] on icon "button" at bounding box center [790, 49] width 11 height 11
select select "22"
select select "1"
select select "2"
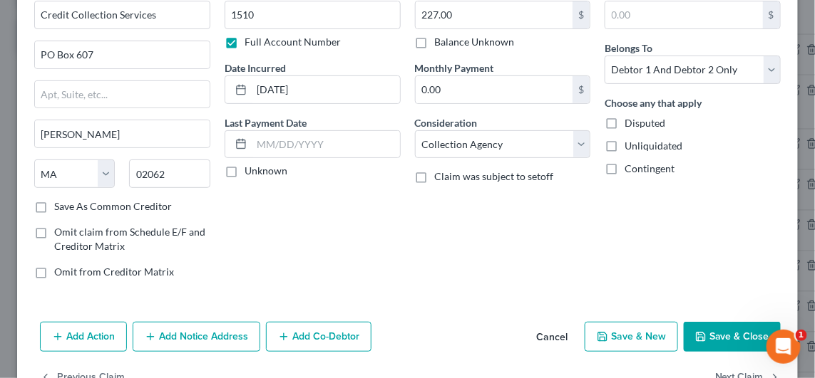
scroll to position [119, 0]
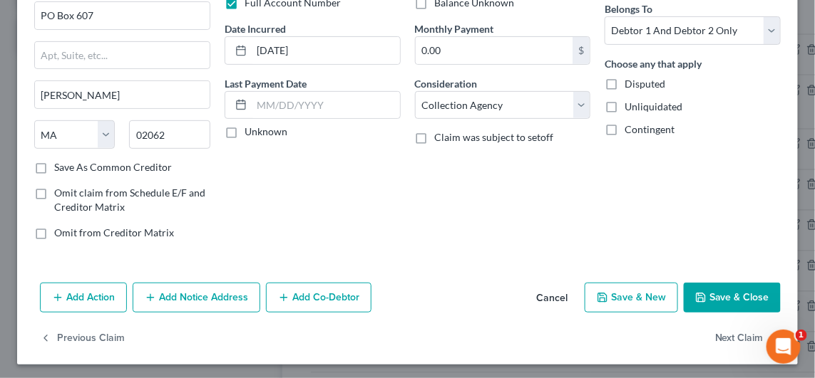
click at [172, 289] on button "Add Notice Address" at bounding box center [197, 298] width 128 height 30
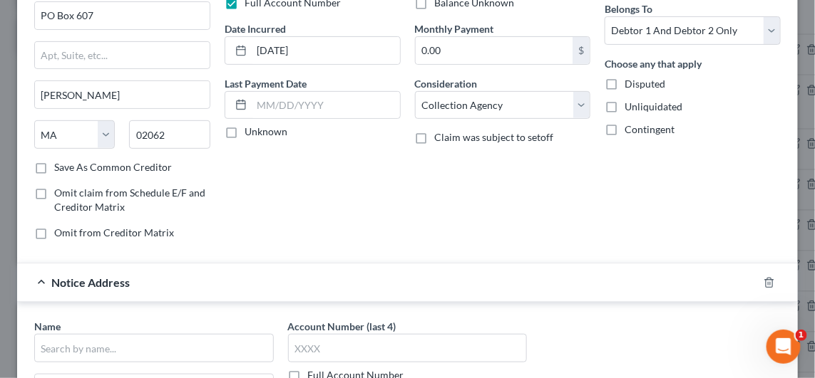
scroll to position [262, 0]
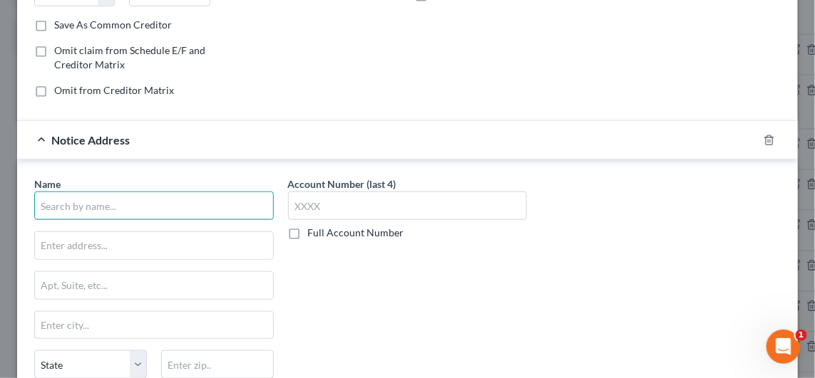
click at [130, 200] on input "text" at bounding box center [153, 206] width 239 height 29
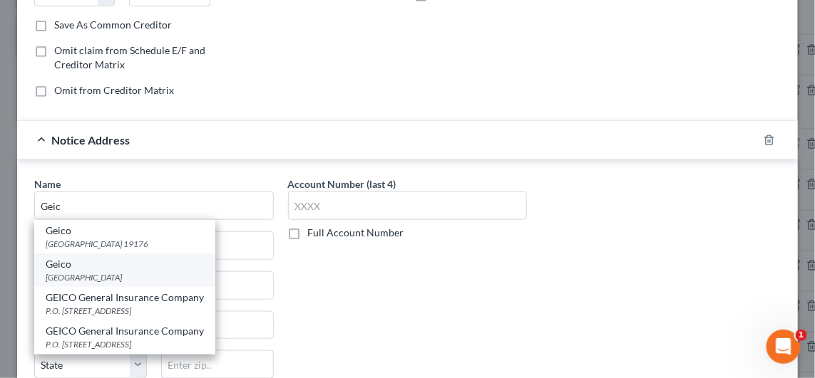
click at [104, 262] on div "Geico" at bounding box center [125, 264] width 158 height 14
type input "Geico"
type input "One Geico Plaza"
type input "Bethesda"
select select "21"
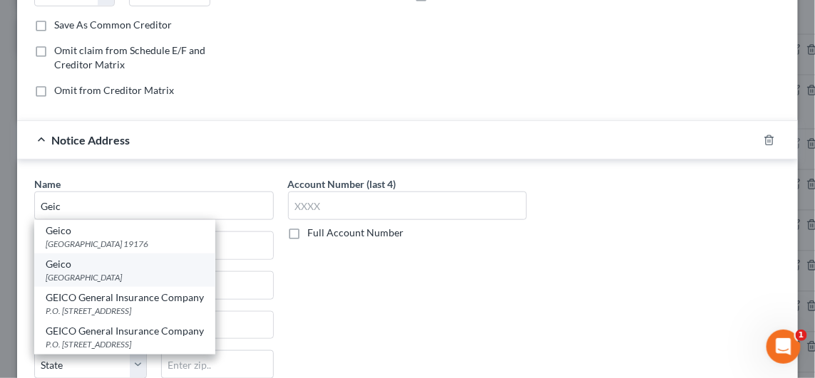
type input "20810"
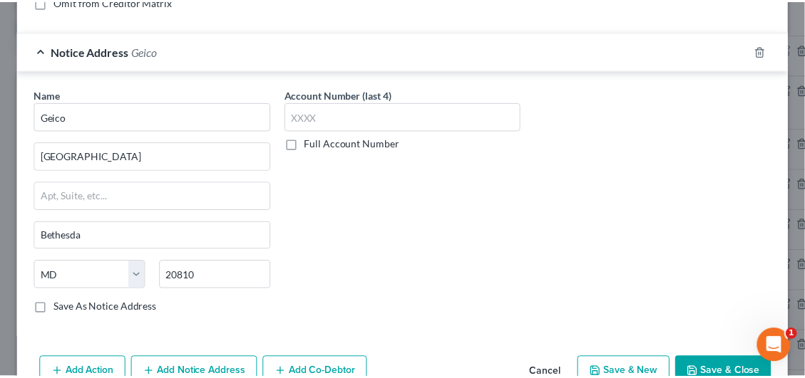
scroll to position [423, 0]
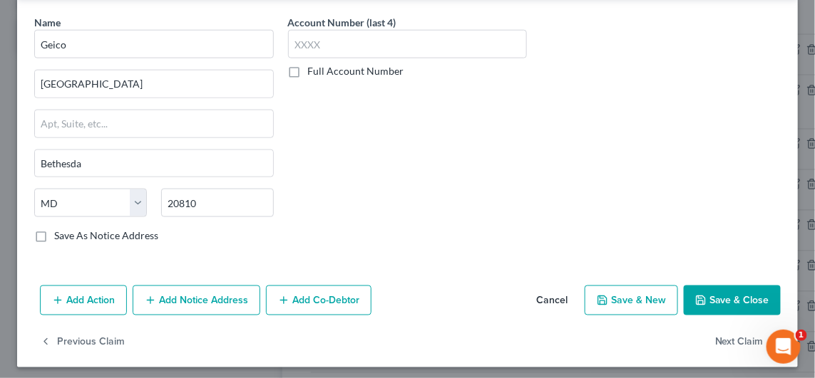
click at [765, 290] on button "Save & Close" at bounding box center [731, 301] width 97 height 30
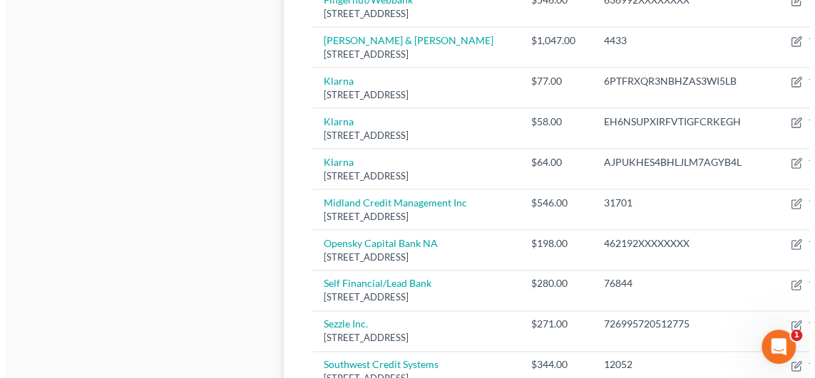
scroll to position [926, 0]
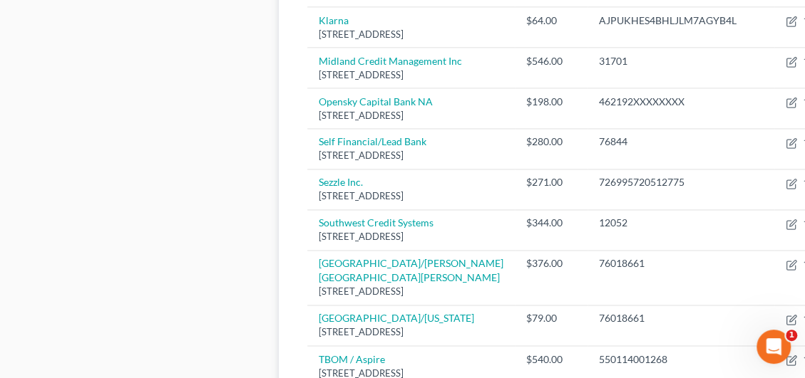
select select "14"
select select "1"
select select "2"
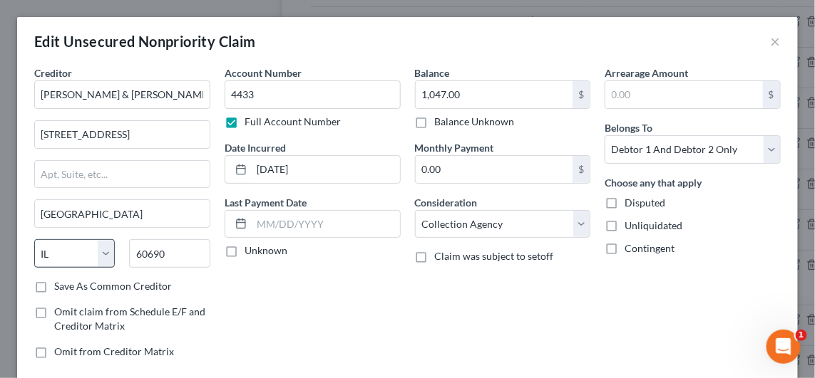
scroll to position [119, 0]
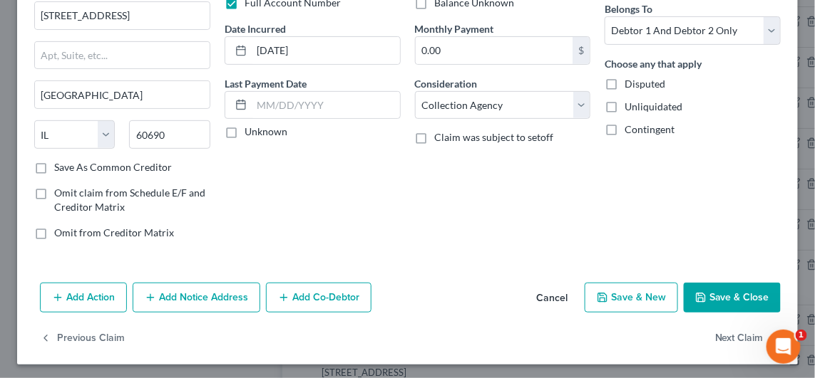
click at [167, 293] on button "Add Notice Address" at bounding box center [197, 298] width 128 height 30
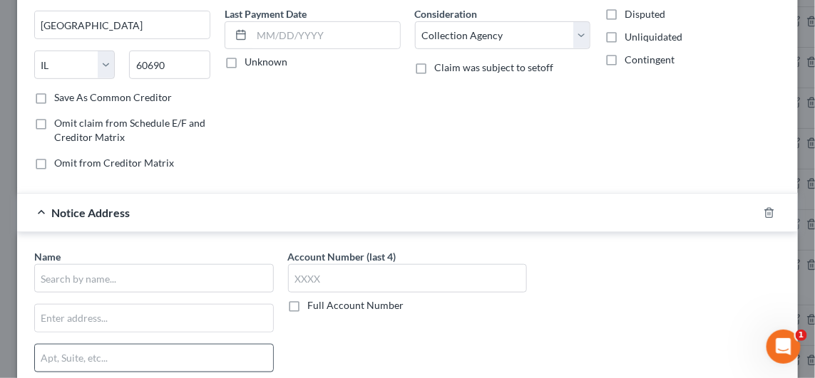
scroll to position [262, 0]
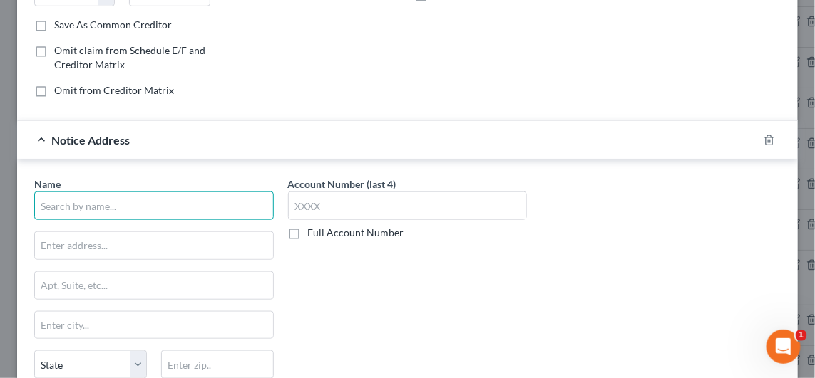
click at [119, 210] on input "text" at bounding box center [153, 206] width 239 height 29
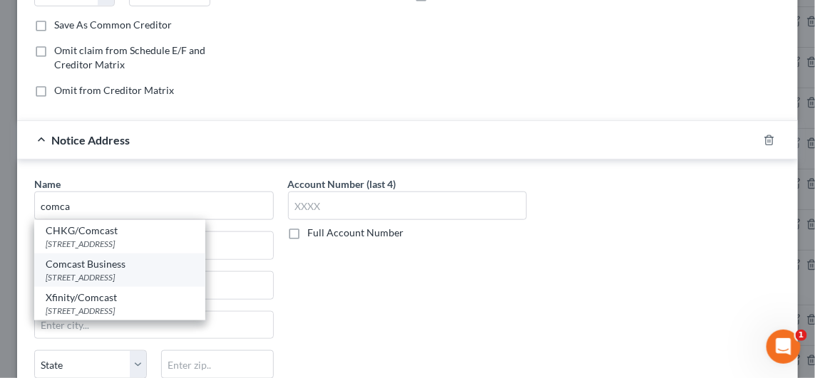
click at [110, 257] on div "Comcast Business" at bounding box center [120, 264] width 148 height 14
type input "Comcast Business"
type input "PO Box 2127"
type input "Norcross"
select select "10"
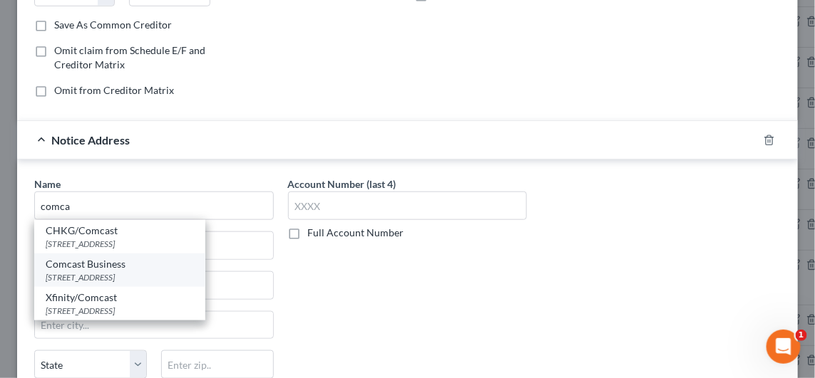
type input "30091"
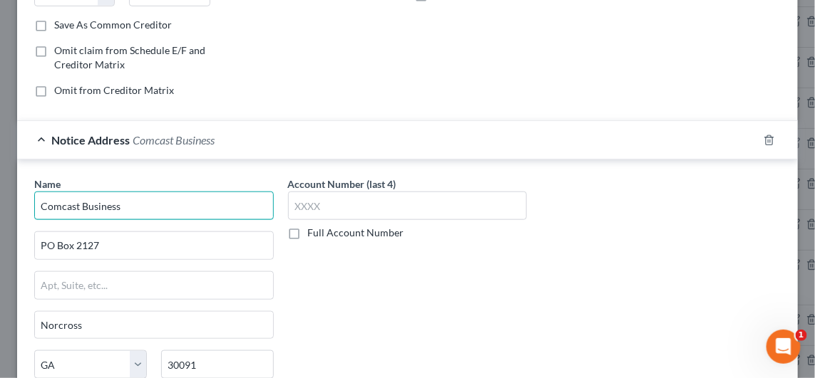
drag, startPoint x: 148, startPoint y: 211, endPoint x: 78, endPoint y: 190, distance: 72.8
click at [78, 192] on input "Comcast Business" at bounding box center [153, 206] width 239 height 29
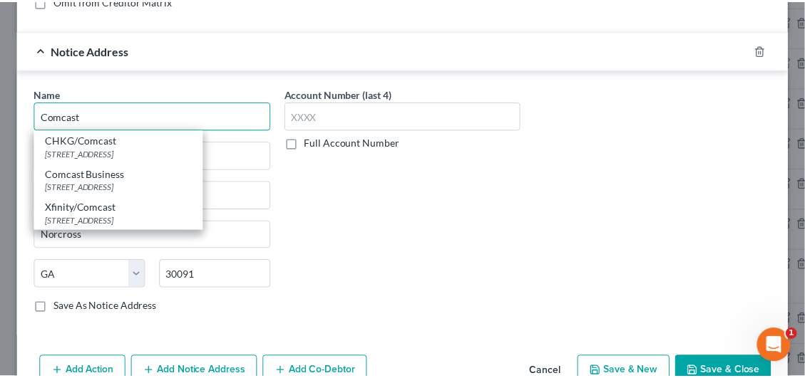
scroll to position [423, 0]
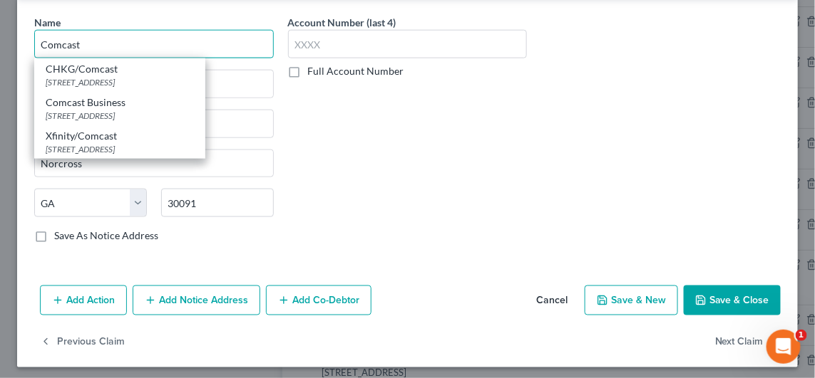
type input "Comcast"
click at [700, 290] on button "Save & Close" at bounding box center [731, 301] width 97 height 30
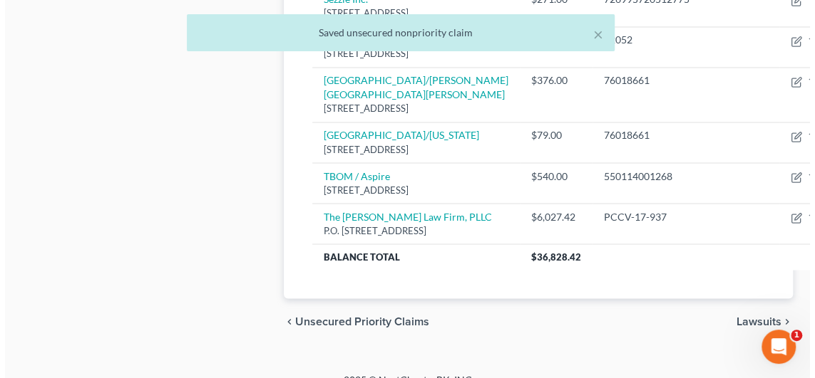
scroll to position [1140, 0]
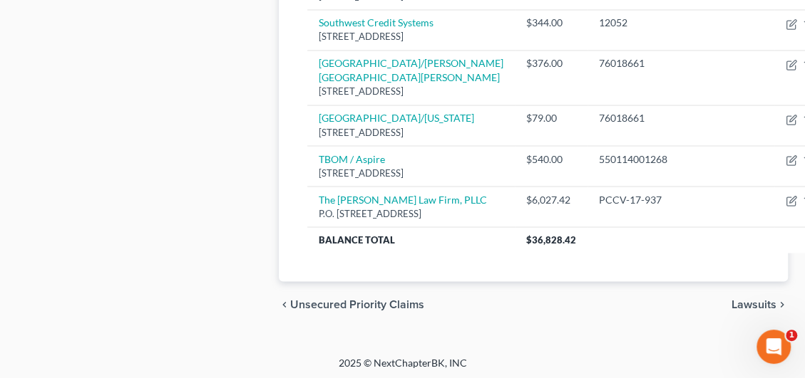
select select "23"
select select "1"
select select "2"
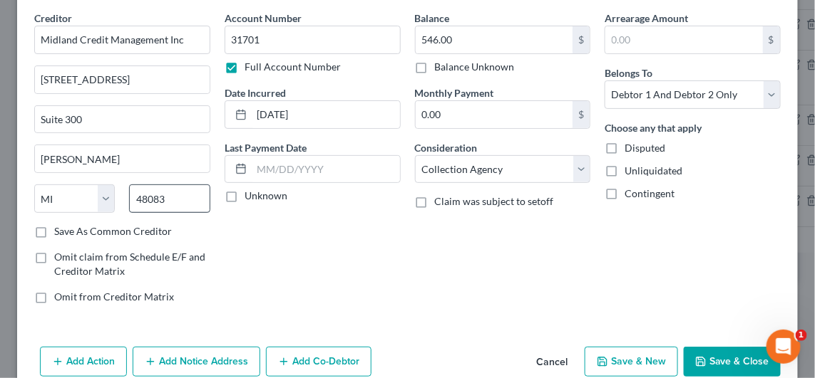
scroll to position [119, 0]
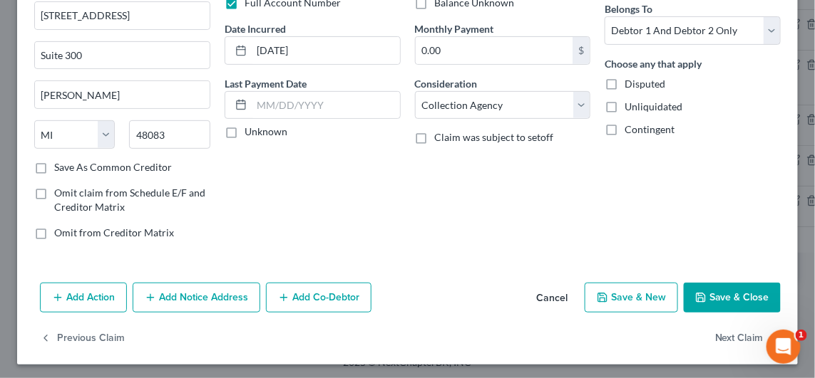
click at [185, 301] on button "Add Notice Address" at bounding box center [197, 298] width 128 height 30
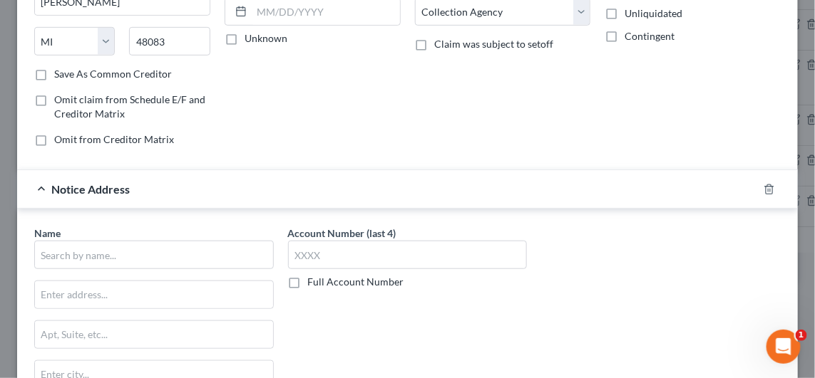
scroll to position [333, 0]
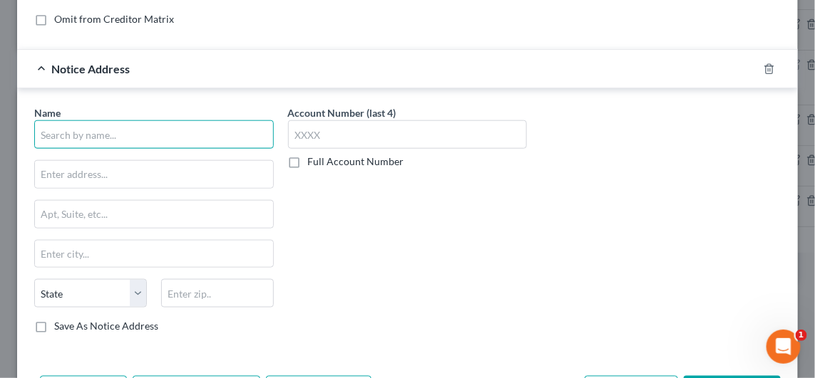
click at [118, 135] on input "text" at bounding box center [153, 134] width 239 height 29
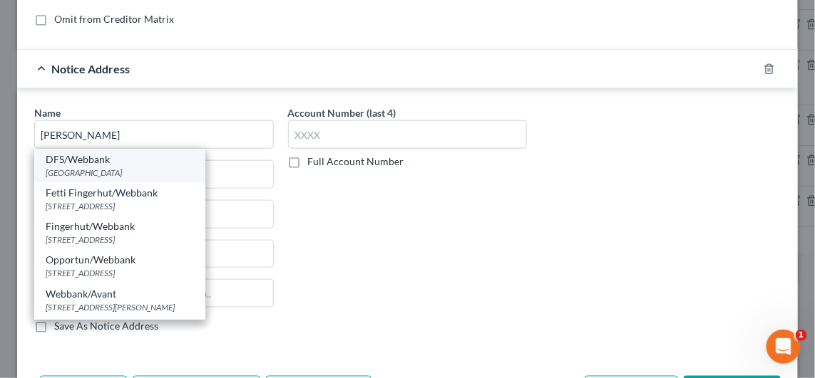
click at [100, 167] on div "PO Box 81607, Austin, TX 78708" at bounding box center [120, 173] width 148 height 12
type input "DFS/Webbank"
type input "PO Box 81607"
type input "Austin"
select select "45"
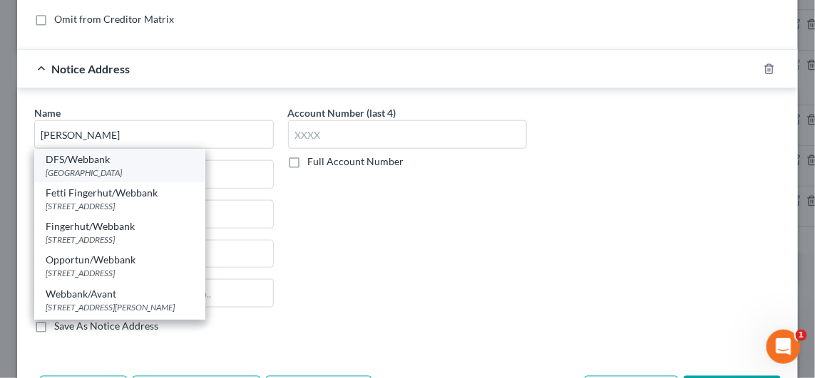
type input "78708"
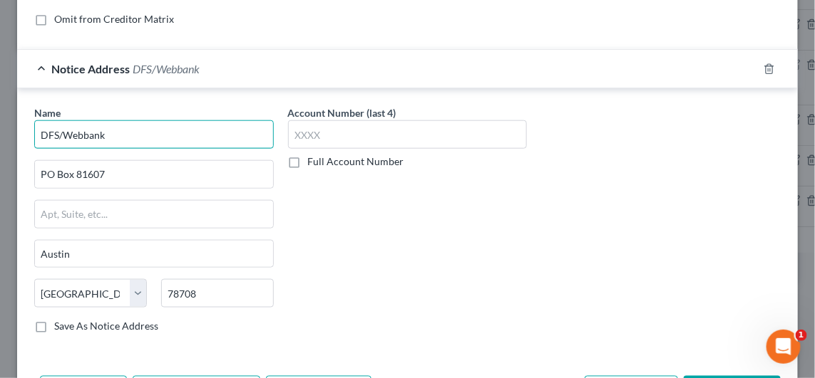
drag, startPoint x: 64, startPoint y: 128, endPoint x: 34, endPoint y: 128, distance: 29.9
click at [34, 128] on input "DFS/Webbank" at bounding box center [153, 134] width 239 height 29
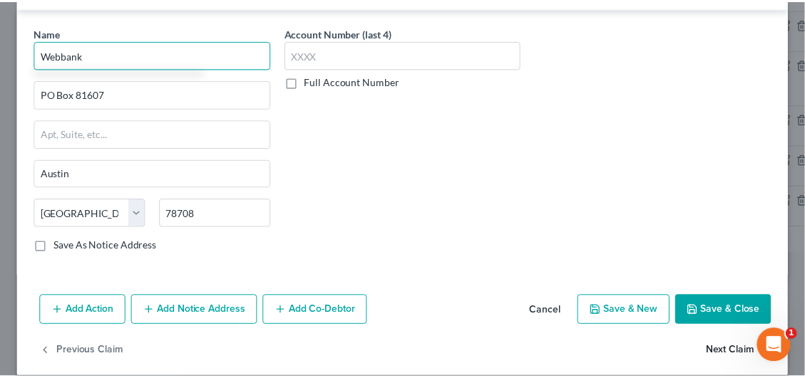
scroll to position [423, 0]
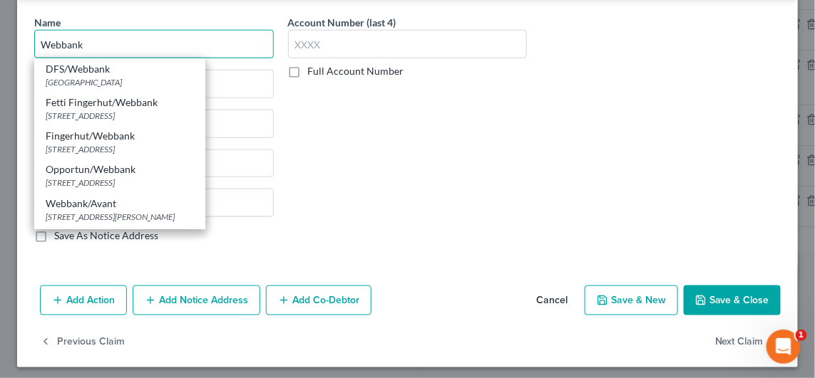
type input "Webbank"
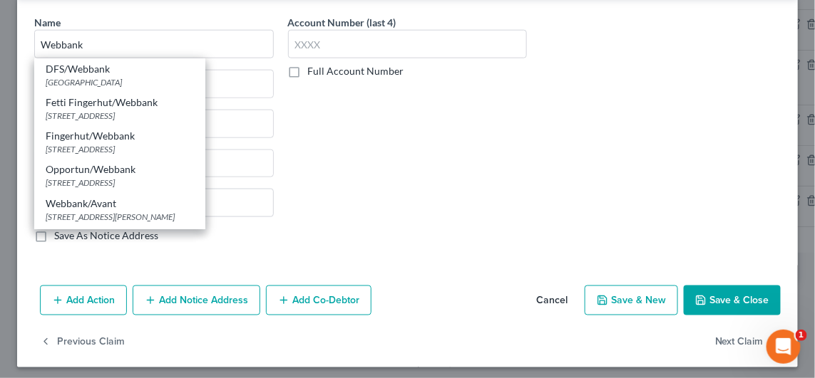
click at [717, 302] on button "Save & Close" at bounding box center [731, 301] width 97 height 30
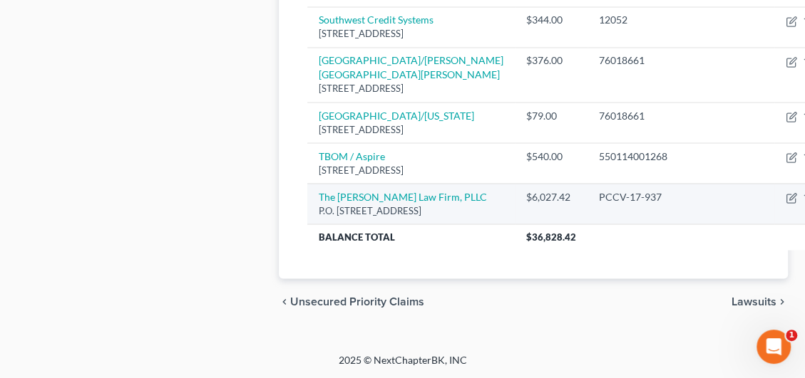
scroll to position [1838, 0]
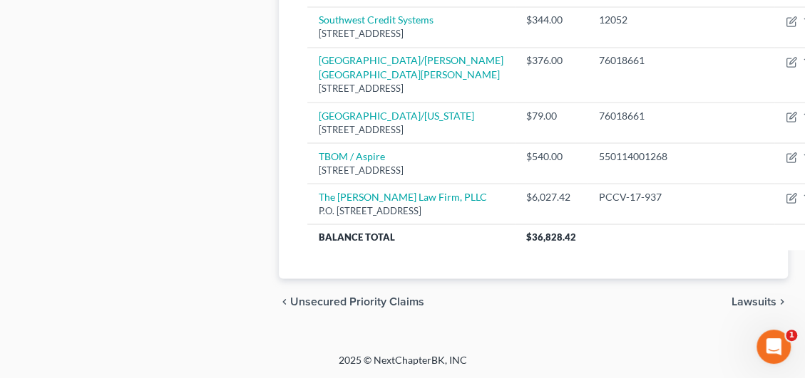
click at [738, 301] on span "Lawsuits" at bounding box center [753, 301] width 45 height 11
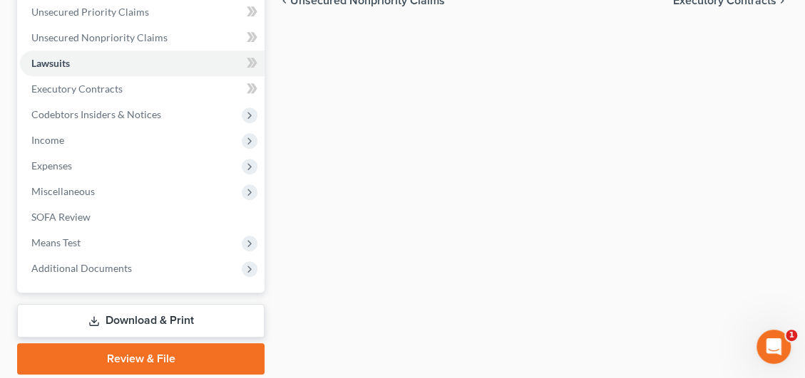
scroll to position [402, 0]
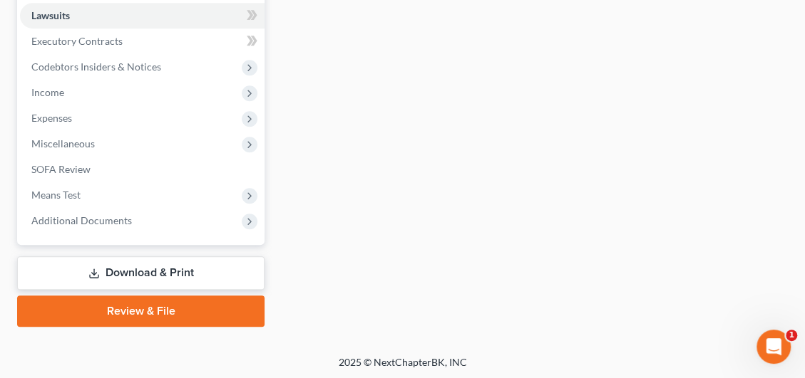
click at [172, 274] on link "Download & Print" at bounding box center [140, 273] width 247 height 33
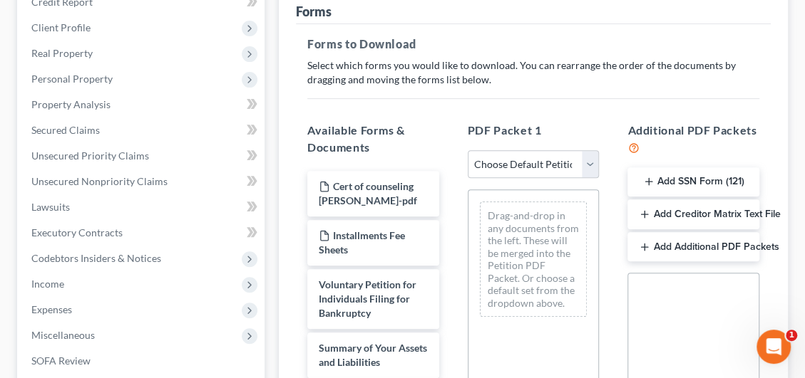
scroll to position [214, 0]
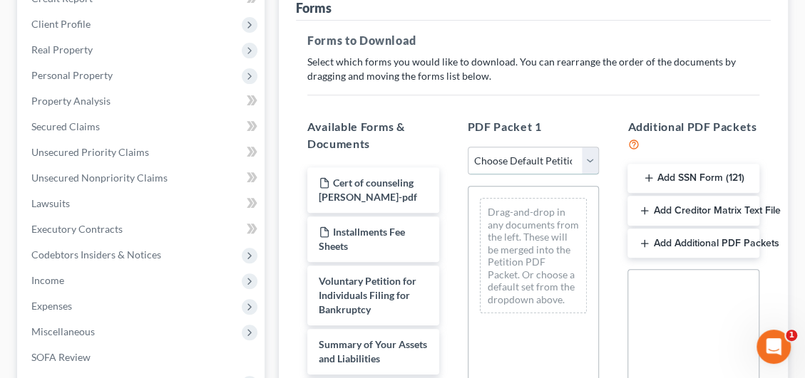
click at [542, 160] on select "Choose Default Petition PDF Packet Complete Bankruptcy Petition (all forms and …" at bounding box center [534, 161] width 132 height 29
select select "0"
click at [468, 147] on select "Choose Default Petition PDF Packet Complete Bankruptcy Petition (all forms and …" at bounding box center [534, 161] width 132 height 29
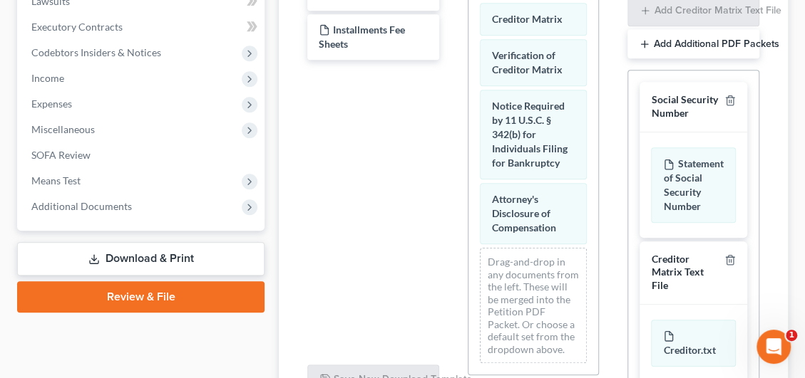
scroll to position [415, 0]
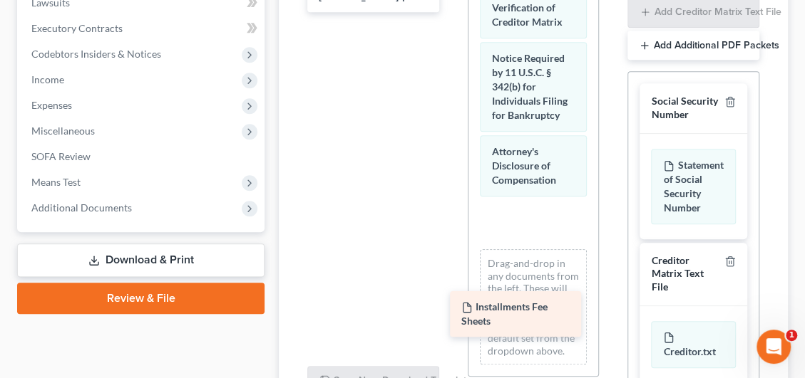
drag, startPoint x: 384, startPoint y: 123, endPoint x: 494, endPoint y: 254, distance: 171.0
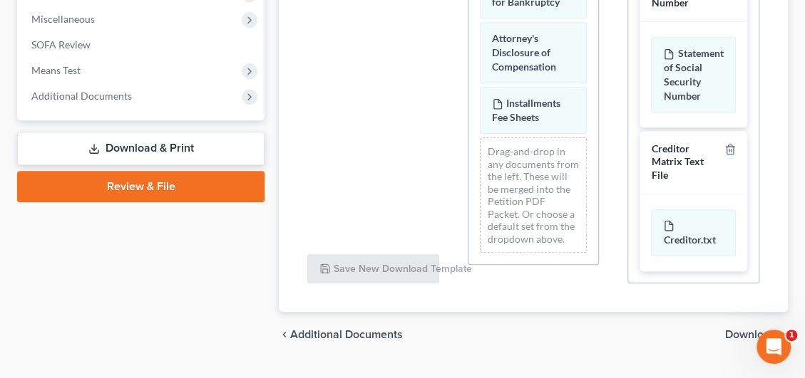
scroll to position [557, 0]
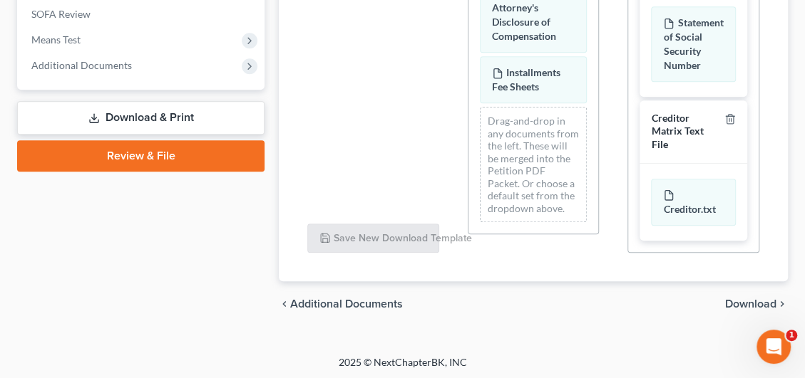
click at [743, 304] on span "Download" at bounding box center [750, 304] width 51 height 11
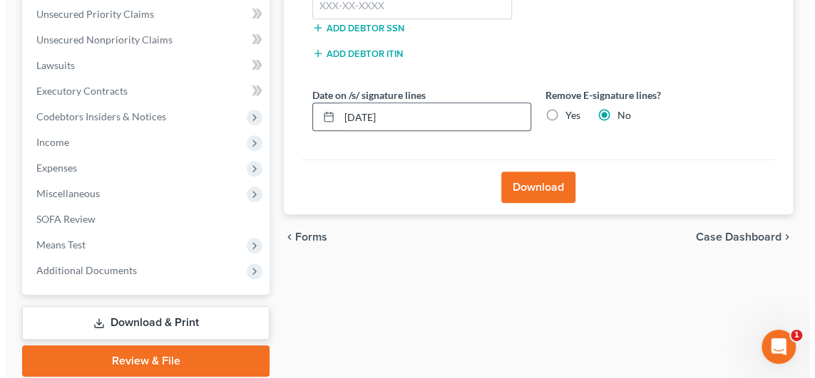
scroll to position [331, 0]
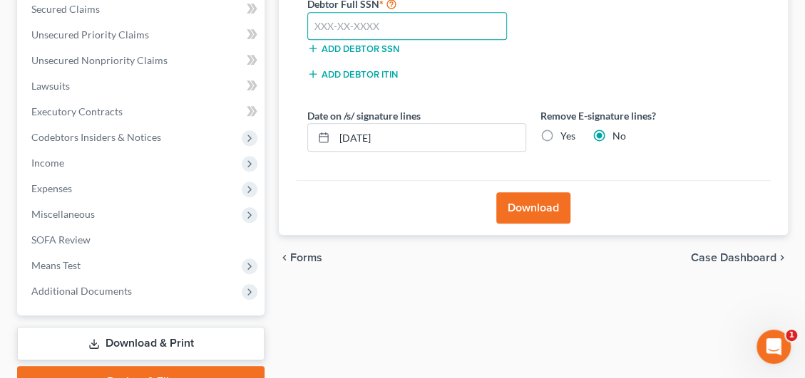
click at [336, 20] on input "text" at bounding box center [407, 26] width 200 height 29
type input "429-79-2560"
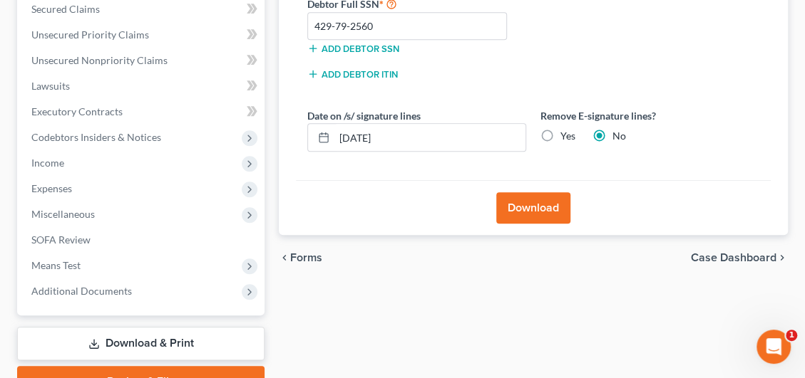
click at [528, 204] on button "Download" at bounding box center [533, 207] width 74 height 31
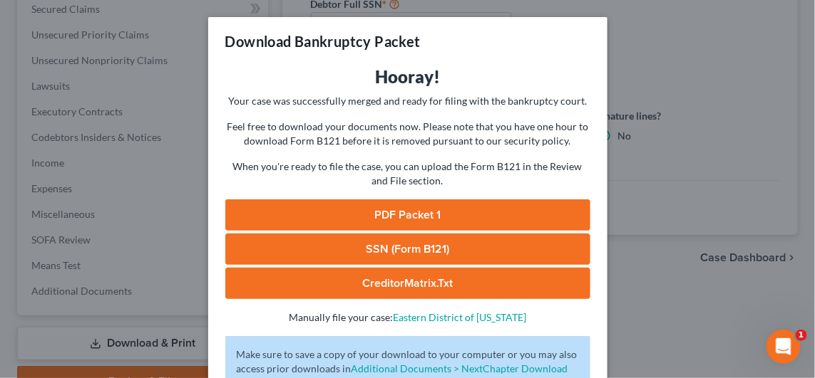
click at [461, 212] on link "PDF Packet 1" at bounding box center [407, 215] width 365 height 31
click at [408, 241] on link "SSN (Form B121)" at bounding box center [407, 249] width 365 height 31
